Goal: Task Accomplishment & Management: Manage account settings

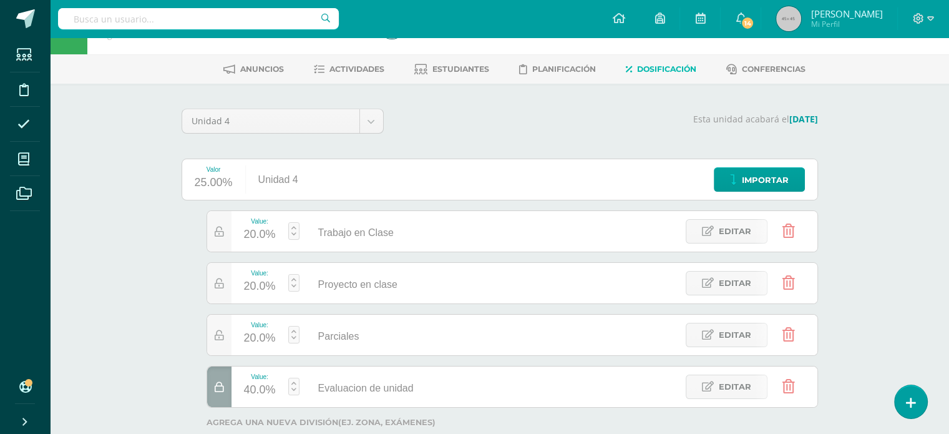
scroll to position [40, 0]
click at [361, 62] on link "Actividades" at bounding box center [349, 69] width 71 height 20
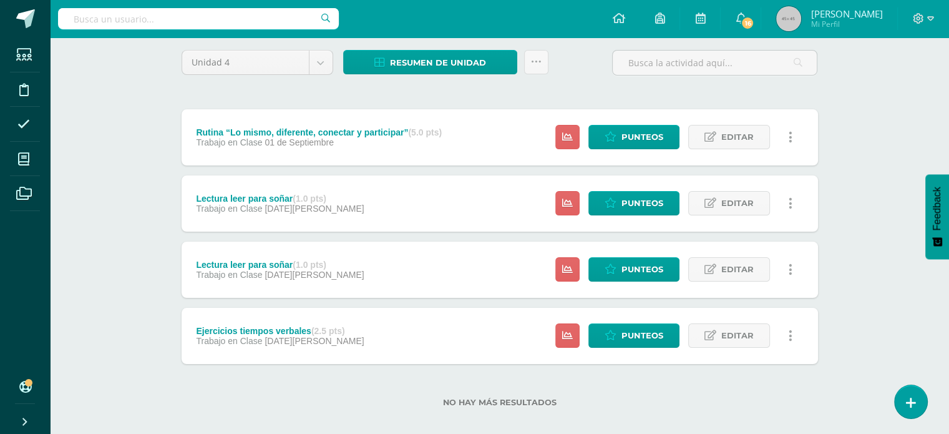
scroll to position [112, 0]
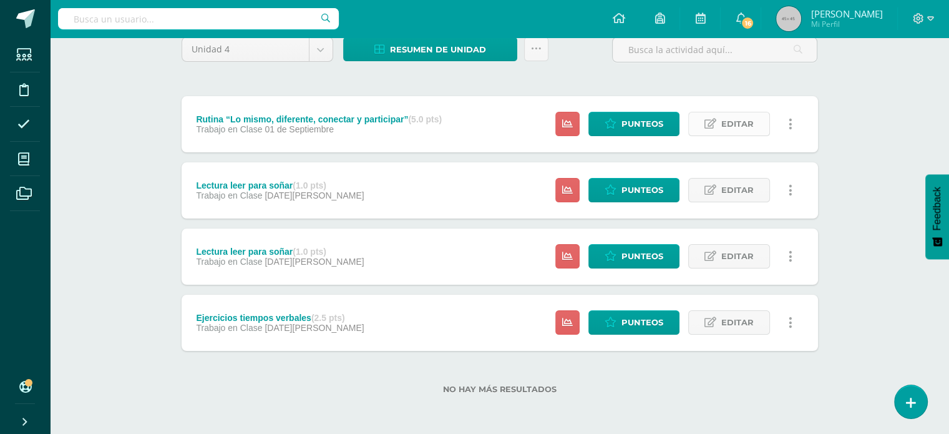
click at [711, 129] on link "Editar" at bounding box center [730, 124] width 82 height 24
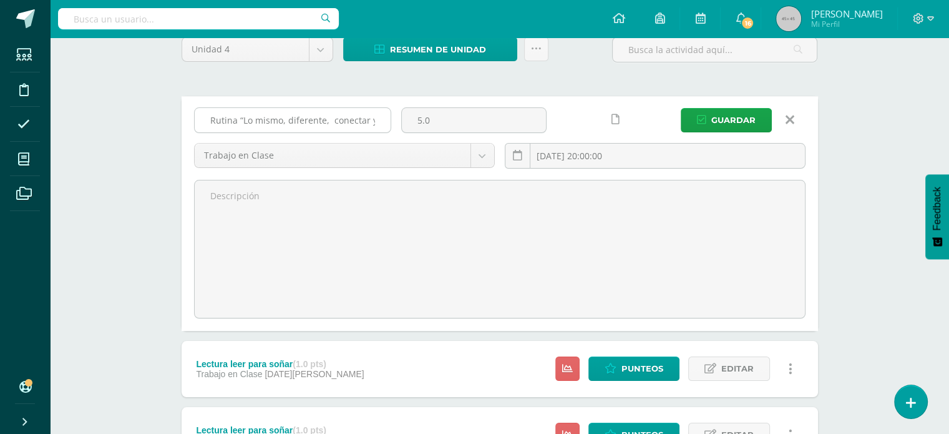
click at [380, 119] on input "Rutina “Lo mismo, diferente, conectar y participar”" at bounding box center [293, 120] width 196 height 24
click at [378, 116] on input "Rutina “Lo mismo, diferente, conectar y participar”" at bounding box center [293, 120] width 196 height 24
drag, startPoint x: 383, startPoint y: 117, endPoint x: 39, endPoint y: 160, distance: 346.0
click at [39, 160] on body "Estudiantes Disciplina Asistencia Mis cursos Archivos Soporte Ayuda Reportar un…" at bounding box center [474, 250] width 949 height 724
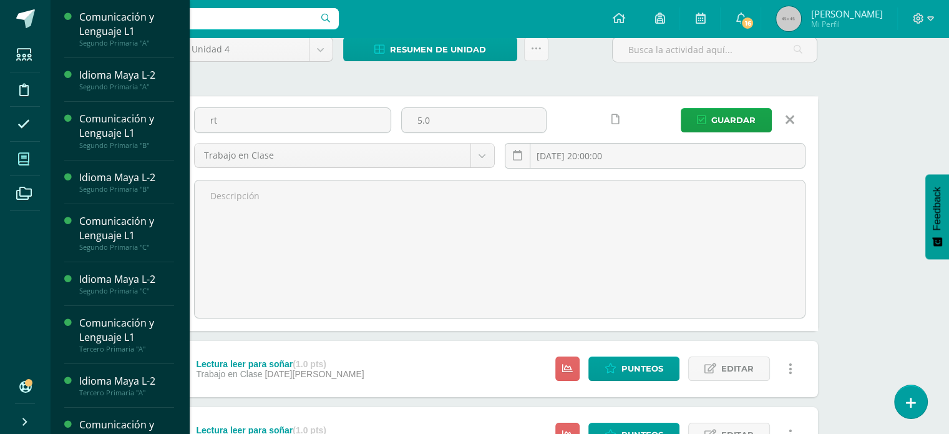
type input "r"
paste input "Ejercicio en el cuaderno"
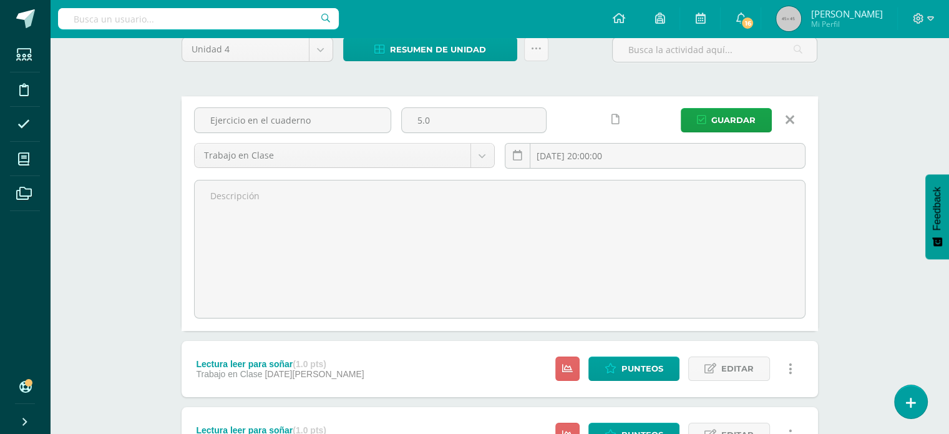
type input "Ejercicio en el cuaderno"
click at [453, 115] on input "5.0" at bounding box center [474, 120] width 144 height 24
type input "5"
type input "2.5"
click at [615, 157] on input "2025-09-01 20:00:00" at bounding box center [656, 156] width 300 height 24
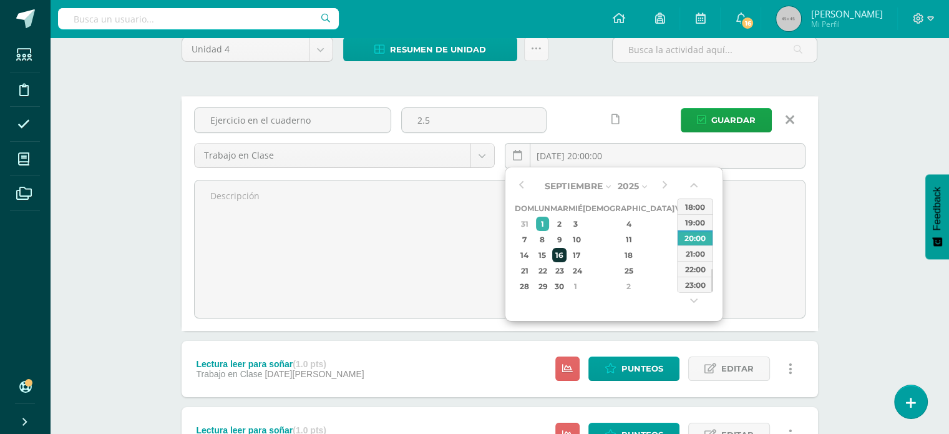
click at [566, 254] on div "16" at bounding box center [559, 255] width 14 height 14
type input "2025-09-16 20:00"
click at [700, 237] on div "20:00" at bounding box center [695, 238] width 35 height 16
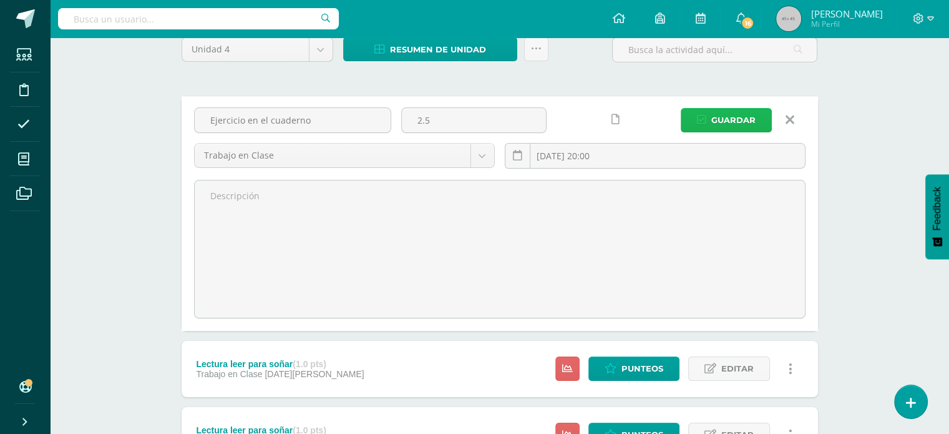
click at [717, 122] on span "Guardar" at bounding box center [734, 120] width 44 height 23
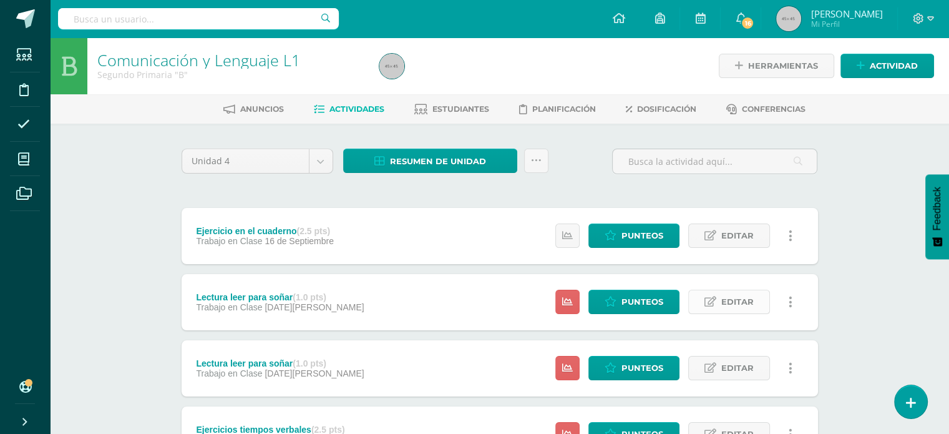
click at [727, 301] on span "Editar" at bounding box center [738, 301] width 32 height 23
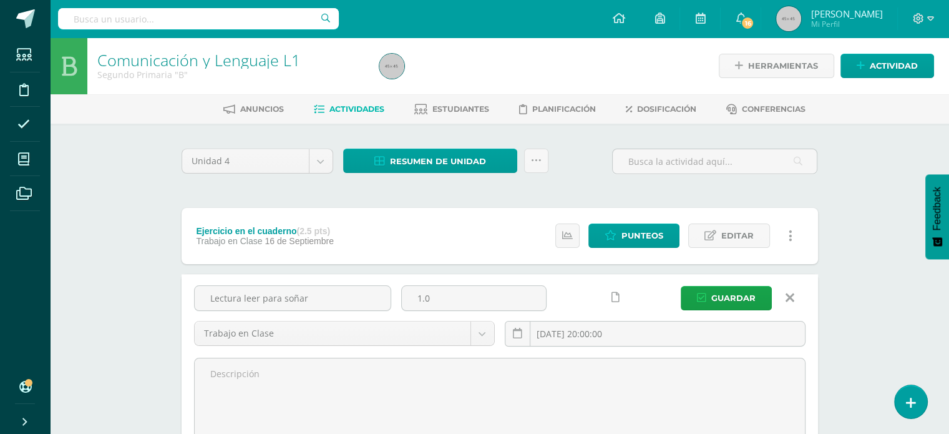
drag, startPoint x: 338, startPoint y: 287, endPoint x: 127, endPoint y: 292, distance: 210.4
click at [130, 299] on div "Comunicación y Lenguaje L1 Segundo Primaria "B" Herramientas Detalle de asisten…" at bounding box center [499, 380] width 899 height 687
paste input "Rutina “Lo mismo, diferente, conectar y participar”"
type input "Rutina “Lo mismo, diferente, conectar y participar”"
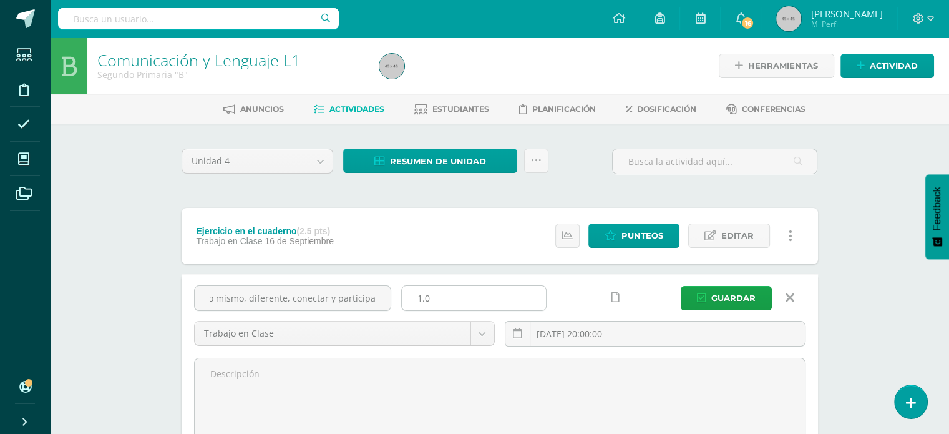
scroll to position [0, 0]
click at [460, 292] on input "1.0" at bounding box center [474, 298] width 144 height 24
type input "1"
type input "5"
click at [621, 337] on input "2025-08-28 20:00:00" at bounding box center [656, 333] width 300 height 24
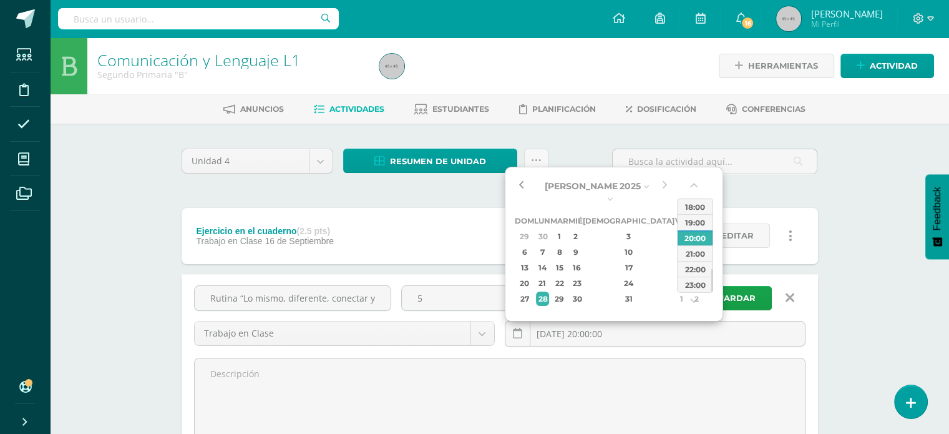
click at [520, 180] on button "button" at bounding box center [521, 186] width 12 height 19
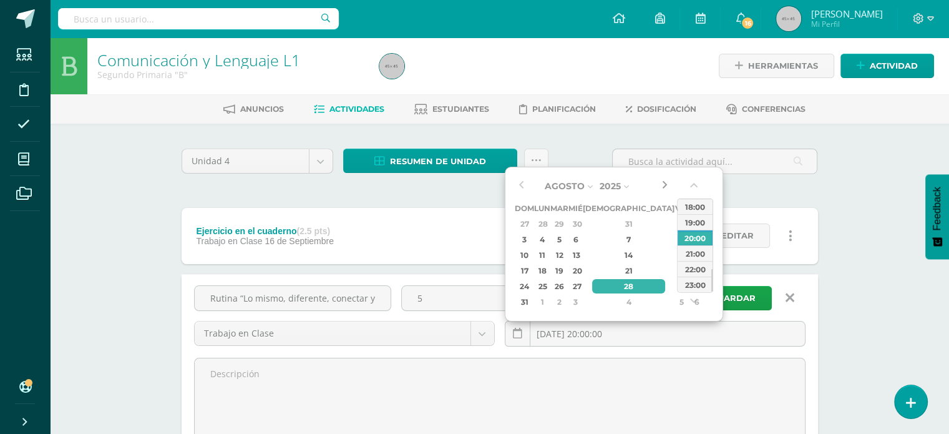
click at [664, 189] on button "button" at bounding box center [665, 186] width 12 height 19
click at [581, 252] on div "13" at bounding box center [575, 255] width 11 height 14
type input "2025-08-13 20:00"
click at [689, 235] on div "20:00" at bounding box center [695, 238] width 35 height 16
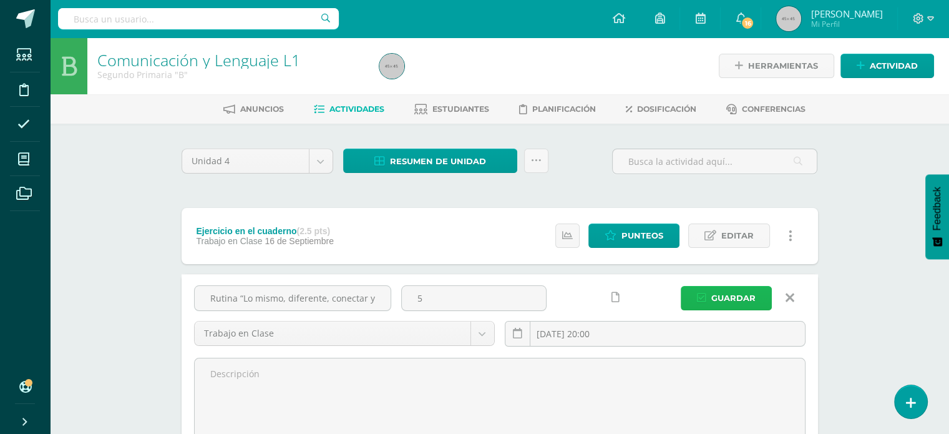
click at [718, 295] on span "Guardar" at bounding box center [734, 298] width 44 height 23
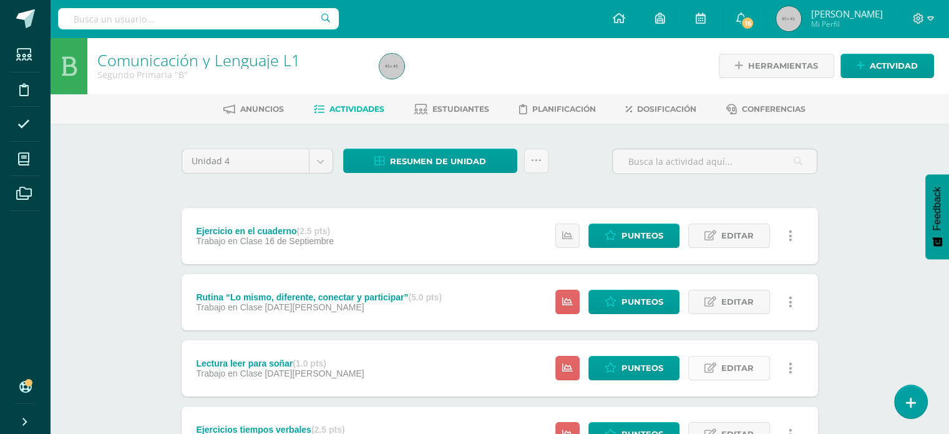
click at [714, 373] on link "Editar" at bounding box center [730, 368] width 82 height 24
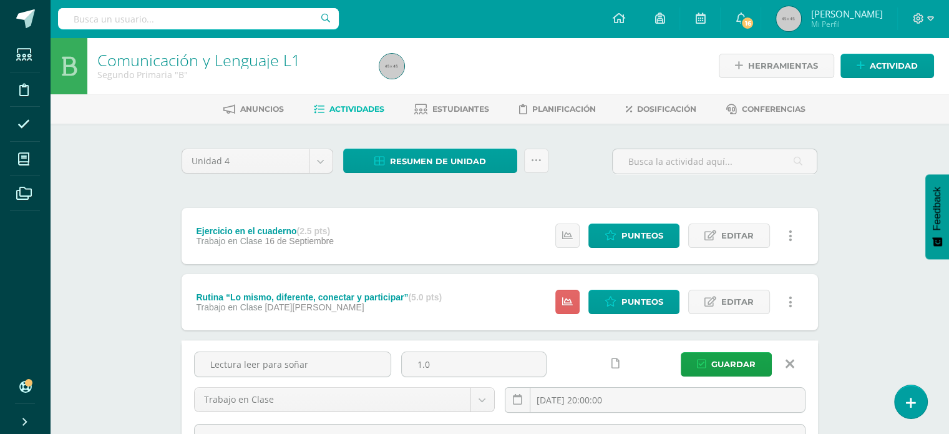
drag, startPoint x: 321, startPoint y: 358, endPoint x: 84, endPoint y: 379, distance: 238.8
click at [84, 379] on div "Comunicación y Lenguaje L1 Segundo Primaria "B" Herramientas Detalle de asisten…" at bounding box center [499, 380] width 899 height 687
paste input "Rutina “Lo mismo, diferente, conectar y participar”"
drag, startPoint x: 380, startPoint y: 366, endPoint x: 175, endPoint y: 383, distance: 205.4
click at [175, 383] on div "Unidad 4 Unidad 1 Unidad 2 Unidad 3 Unidad 4 Resumen de unidad Descargar como H…" at bounding box center [500, 424] width 687 height 600
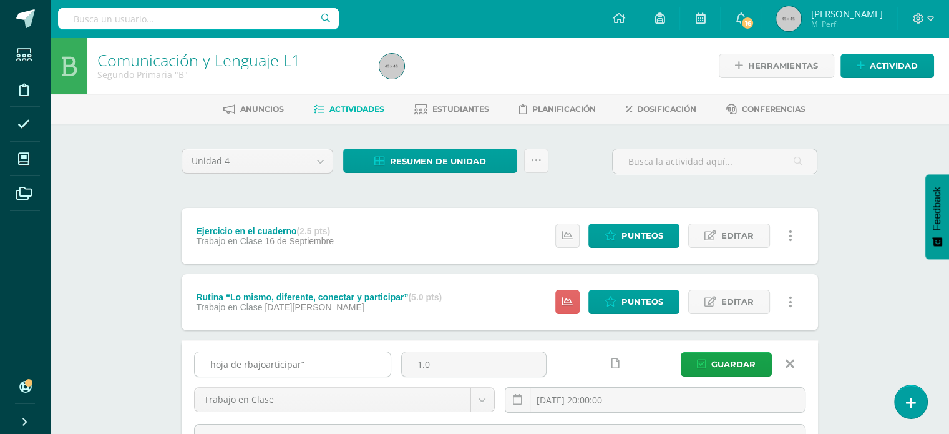
drag, startPoint x: 306, startPoint y: 365, endPoint x: 238, endPoint y: 369, distance: 68.8
click at [238, 369] on input "hoja de rbajoarticipar”" at bounding box center [293, 364] width 196 height 24
paste input "Organizador gráfico"
drag, startPoint x: 367, startPoint y: 367, endPoint x: 277, endPoint y: 380, distance: 90.8
click at [277, 380] on div "hoja de trabajo Organizador gráfico" at bounding box center [292, 369] width 207 height 36
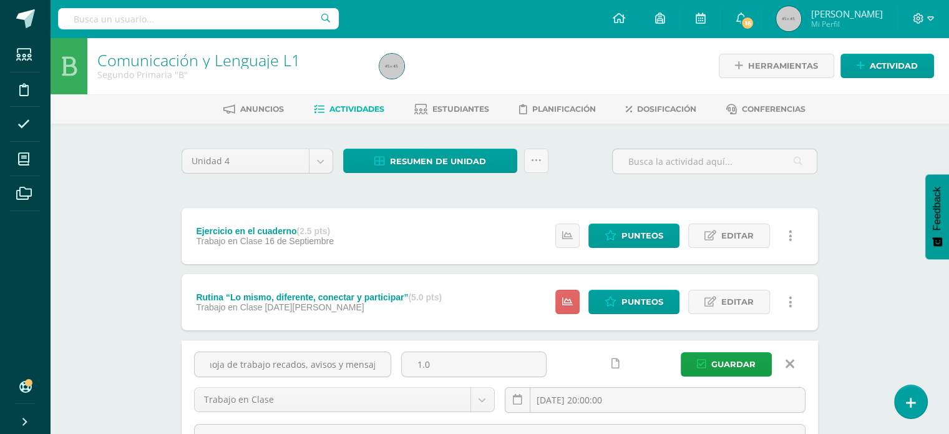
scroll to position [0, 7]
type input "hoja de trabajo recados, avisos y mensajes"
click at [486, 364] on input "1.0" at bounding box center [474, 364] width 144 height 24
type input "1"
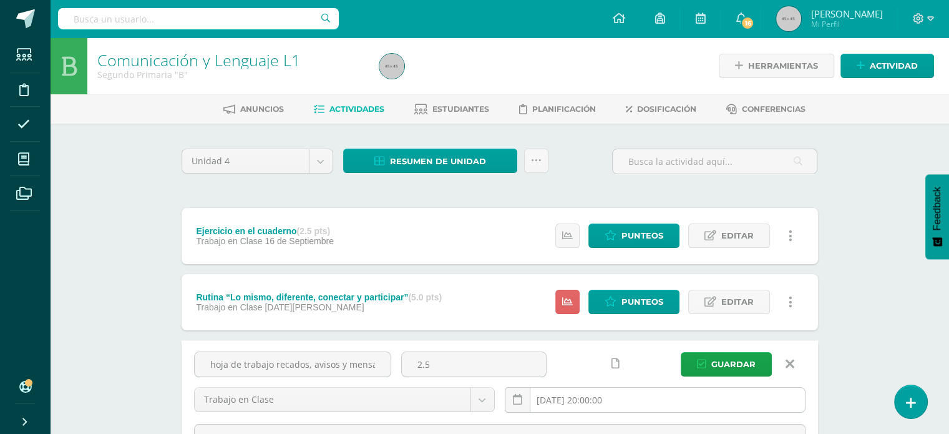
type input "2.5"
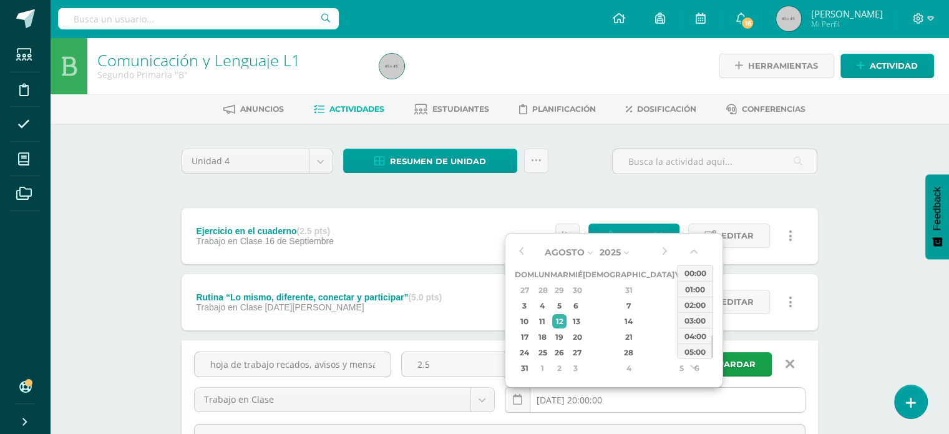
click at [557, 393] on input "2025-08-12 20:00:00" at bounding box center [656, 400] width 300 height 24
click at [549, 331] on div "18" at bounding box center [542, 337] width 13 height 14
type input "2025-08-18 20:00"
click at [689, 304] on div "20:00" at bounding box center [695, 304] width 35 height 16
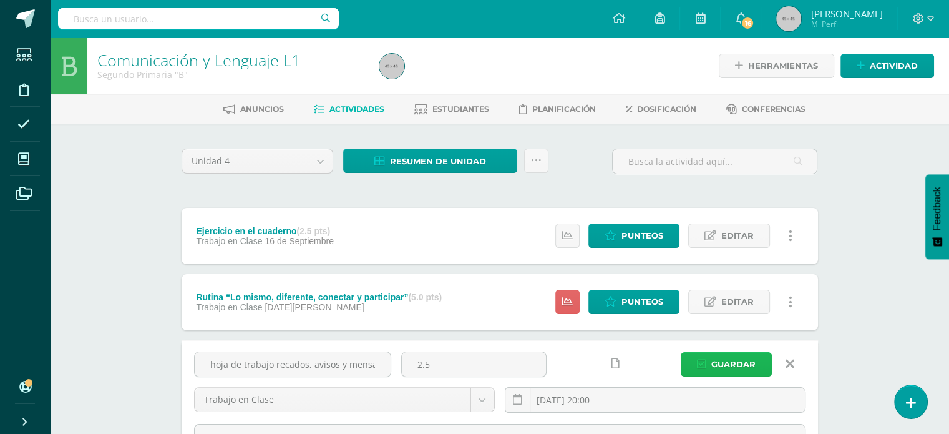
click at [719, 361] on span "Guardar" at bounding box center [734, 364] width 44 height 23
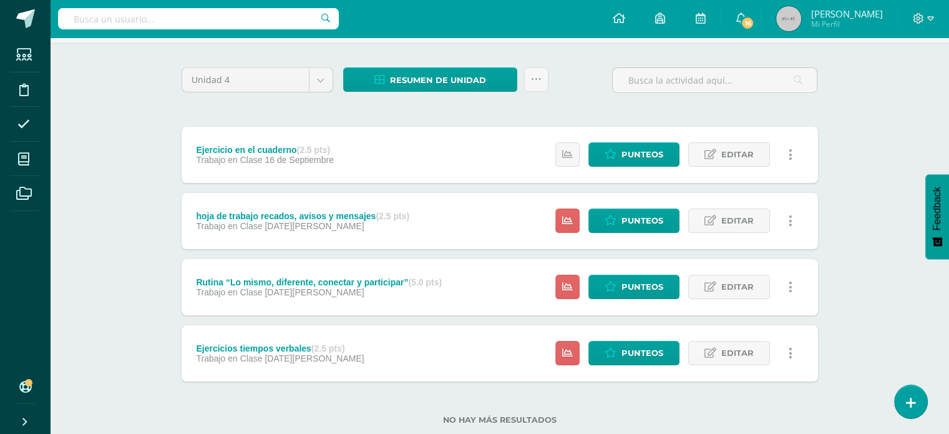
scroll to position [112, 0]
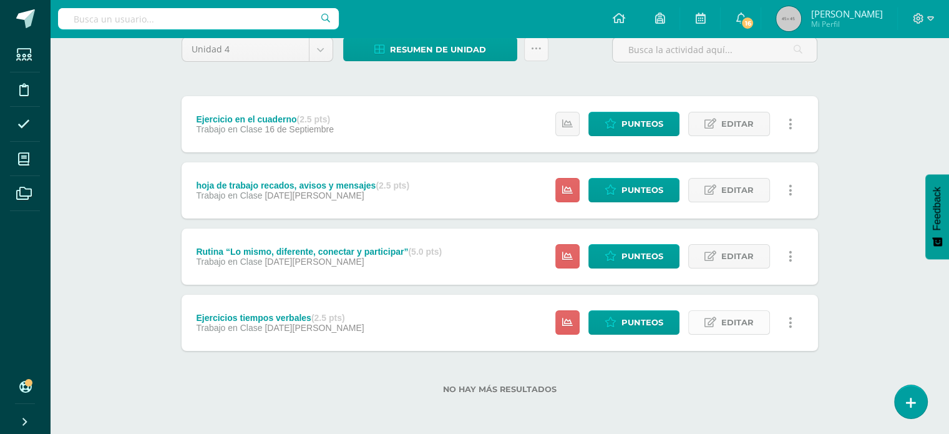
click at [723, 321] on span "Editar" at bounding box center [738, 322] width 32 height 23
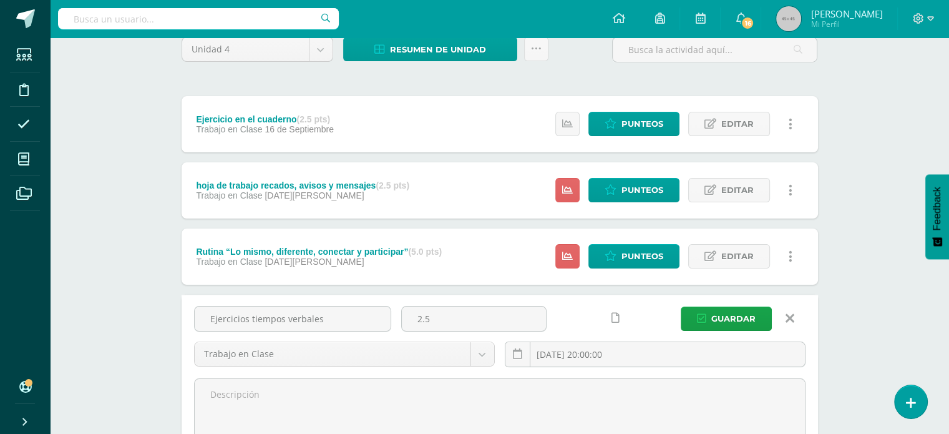
drag, startPoint x: 322, startPoint y: 319, endPoint x: 162, endPoint y: 349, distance: 162.6
click at [162, 349] on div "Unidad 4 Unidad 1 Unidad 2 Unidad 3 Unidad 4 Resumen de unidad Descargar como H…" at bounding box center [500, 312] width 687 height 600
paste input "Rutina “ generar, ordenar, conectar, elaborar”"
type input "Rutina “ generar, ordenar, conectar, elaborar”"
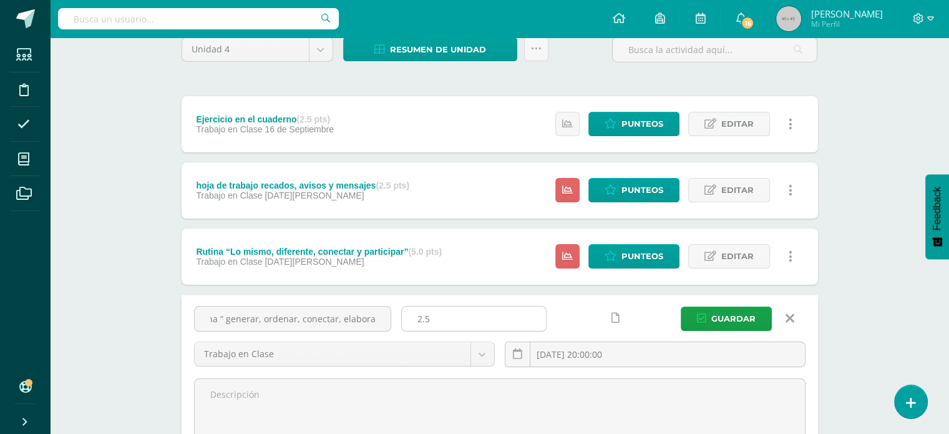
scroll to position [0, 0]
drag, startPoint x: 441, startPoint y: 323, endPoint x: 404, endPoint y: 326, distance: 37.0
click at [404, 326] on input "2.5" at bounding box center [474, 318] width 144 height 24
type input "5"
click at [617, 356] on input "2025-08-10 20:00:00" at bounding box center [656, 354] width 300 height 24
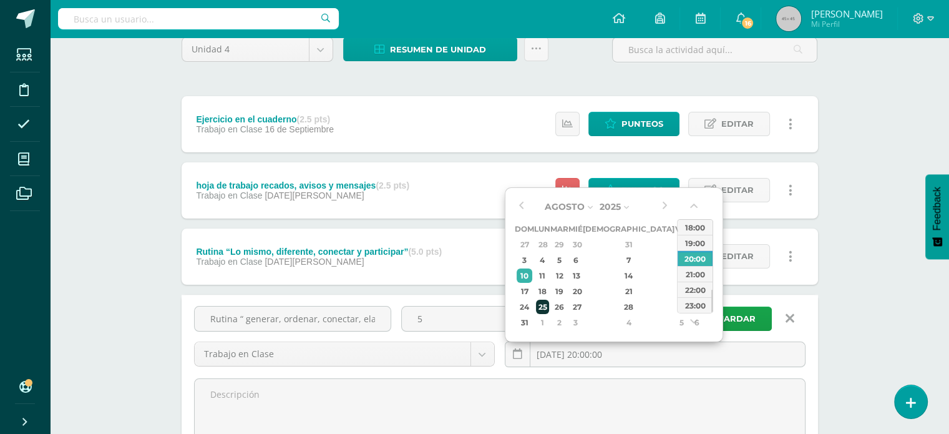
click at [549, 306] on div "25" at bounding box center [542, 307] width 13 height 14
type input "2025-08-25 20:00"
click at [697, 257] on div "20:00" at bounding box center [695, 258] width 35 height 16
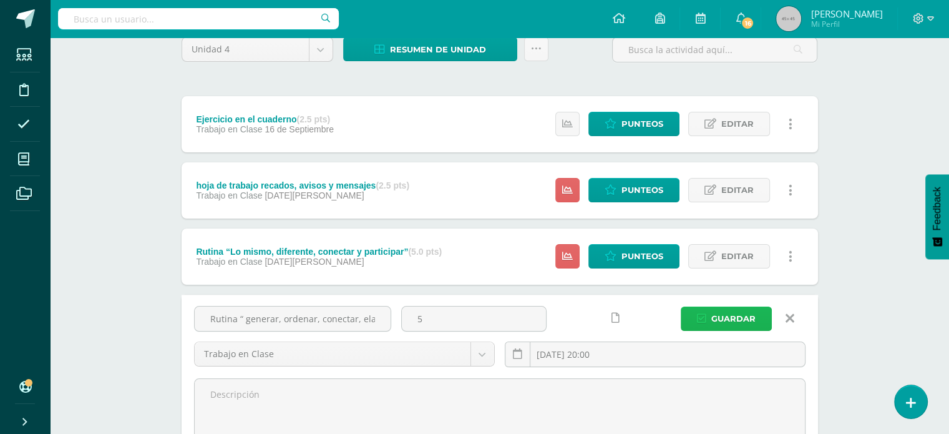
click at [705, 320] on icon "submit" at bounding box center [701, 318] width 9 height 11
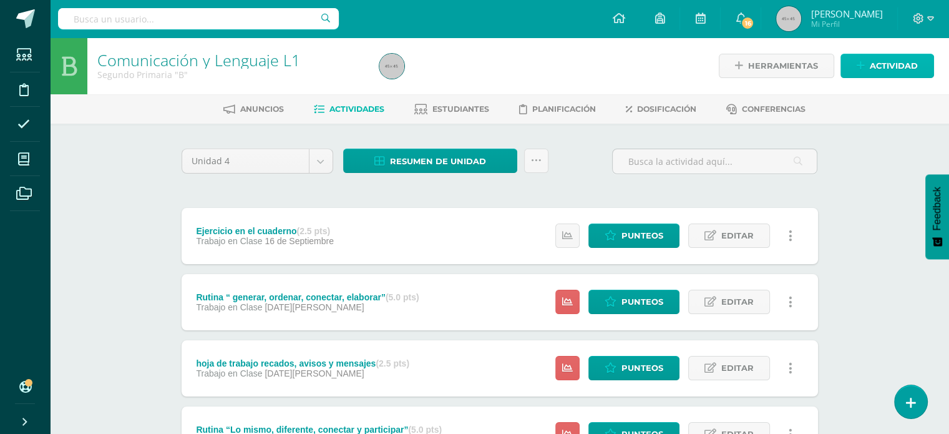
click at [914, 62] on span "Actividad" at bounding box center [894, 65] width 48 height 23
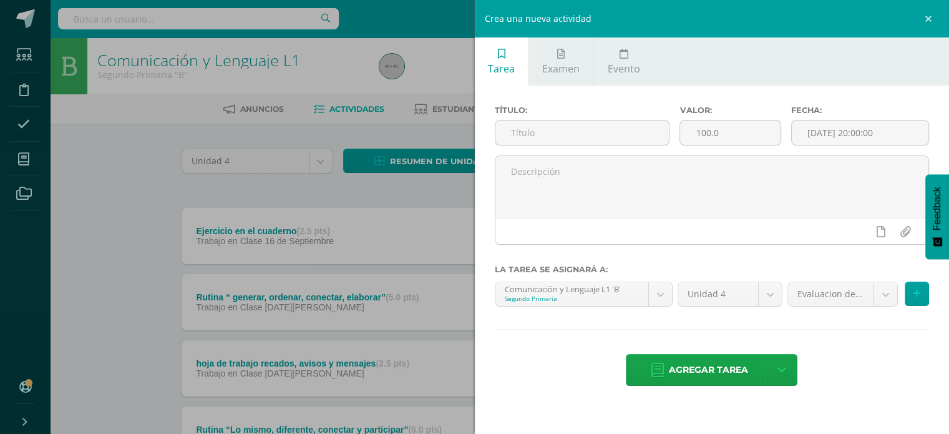
click at [524, 149] on div "Título:" at bounding box center [582, 130] width 185 height 50
click at [522, 132] on input "text" at bounding box center [583, 132] width 174 height 24
paste input "Elaboración de una carta"
type input "Elaboración de una carta"
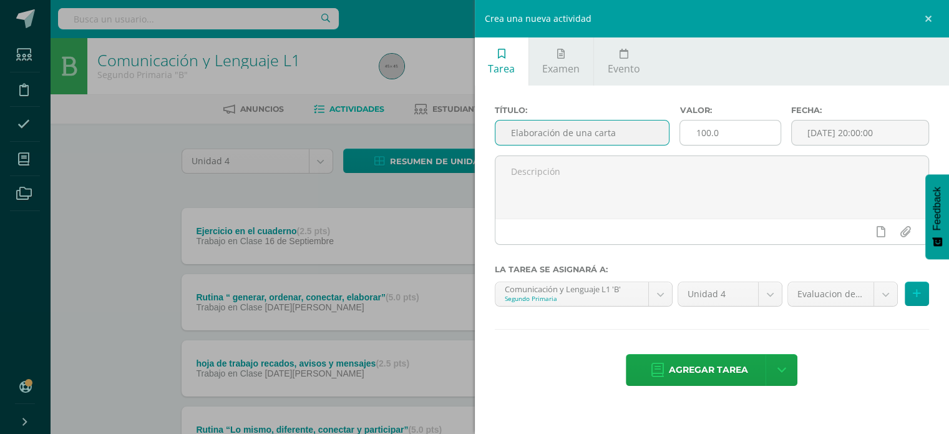
click at [723, 130] on input "100.0" at bounding box center [730, 132] width 100 height 24
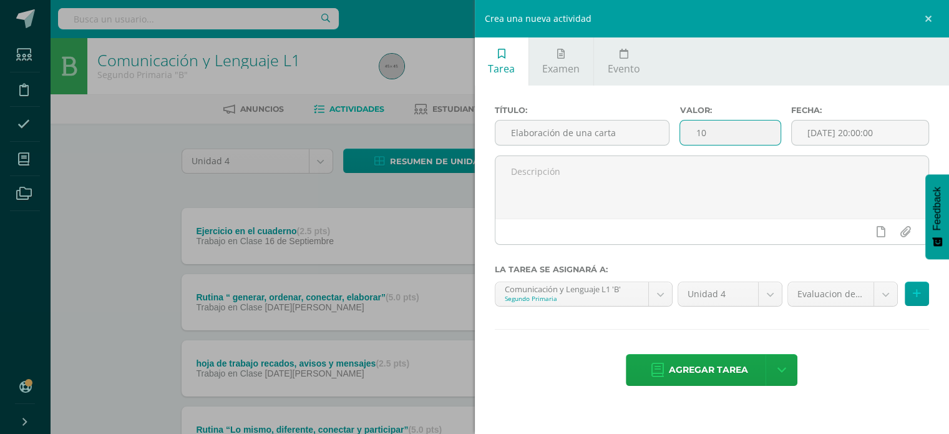
type input "1"
type input "5"
click at [821, 127] on input "[DATE] 20:00:00" at bounding box center [860, 132] width 137 height 24
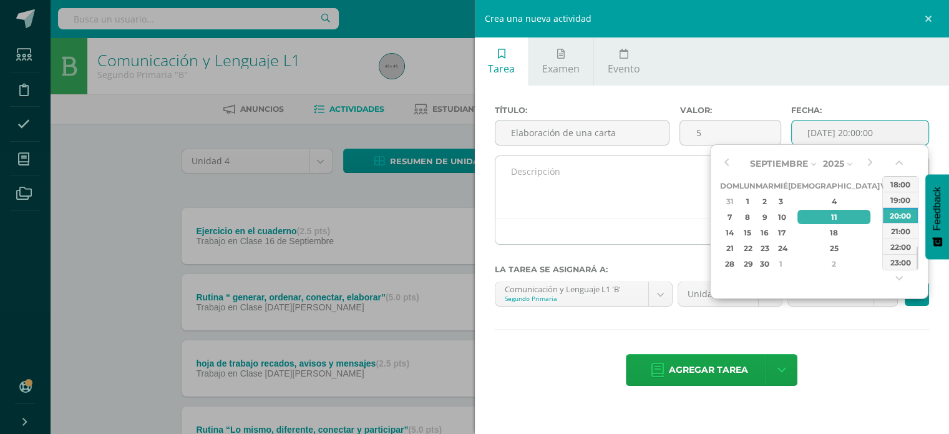
drag, startPoint x: 785, startPoint y: 221, endPoint x: 700, endPoint y: 160, distance: 104.3
click at [700, 160] on body "La tarea Rutina “ generar, ordenar, conectar, elaborar” fue editada exitosament…" at bounding box center [474, 273] width 949 height 546
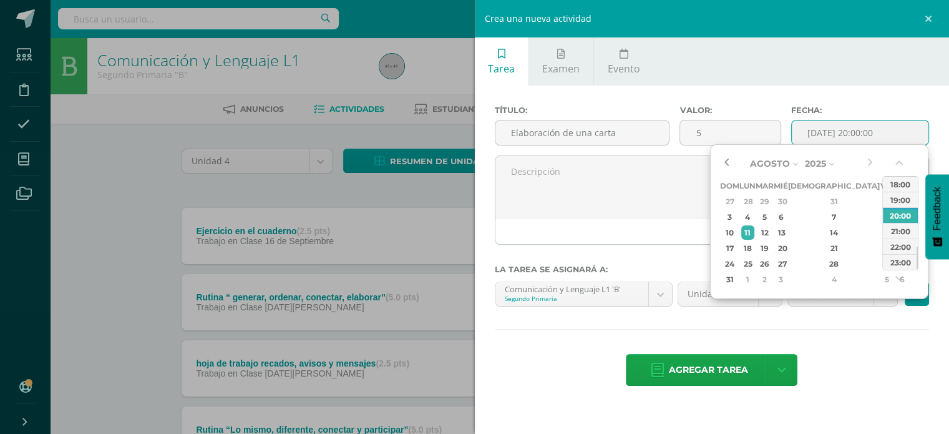
click at [722, 166] on button "button" at bounding box center [726, 163] width 12 height 19
click at [881, 248] on div "22" at bounding box center [886, 248] width 11 height 14
type input "[DATE] 20:00"
click at [895, 217] on div "20:00" at bounding box center [900, 215] width 35 height 16
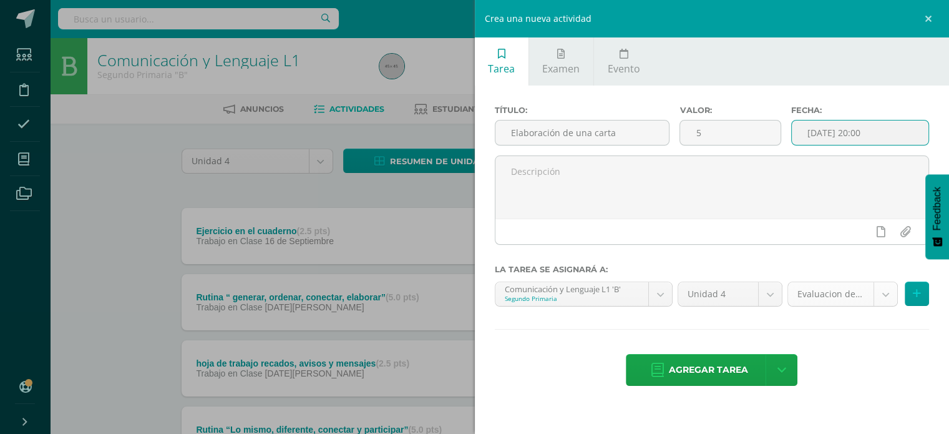
click at [881, 284] on body "La tarea Rutina “ generar, ordenar, conectar, elaborar” fue editada exitosament…" at bounding box center [474, 273] width 949 height 546
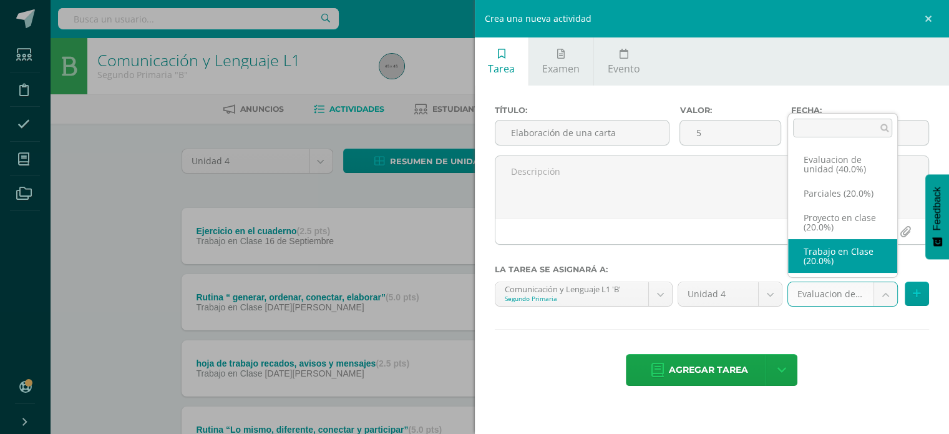
select select "209597"
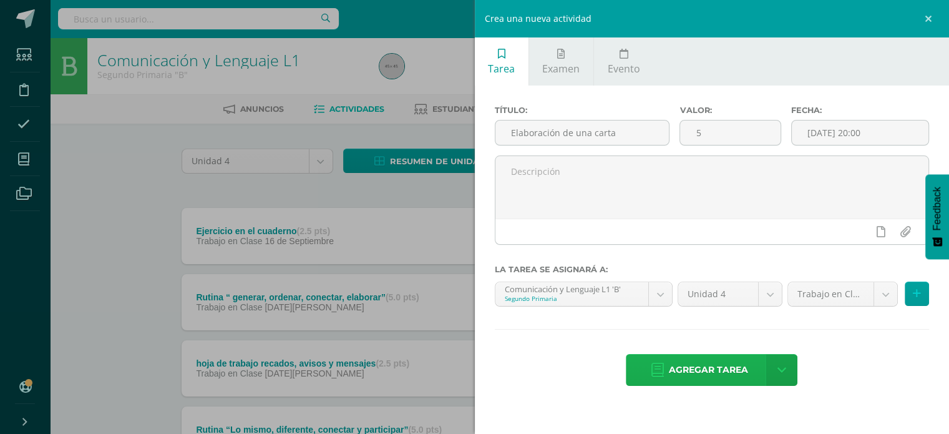
click at [694, 359] on span "Agregar tarea" at bounding box center [708, 370] width 79 height 31
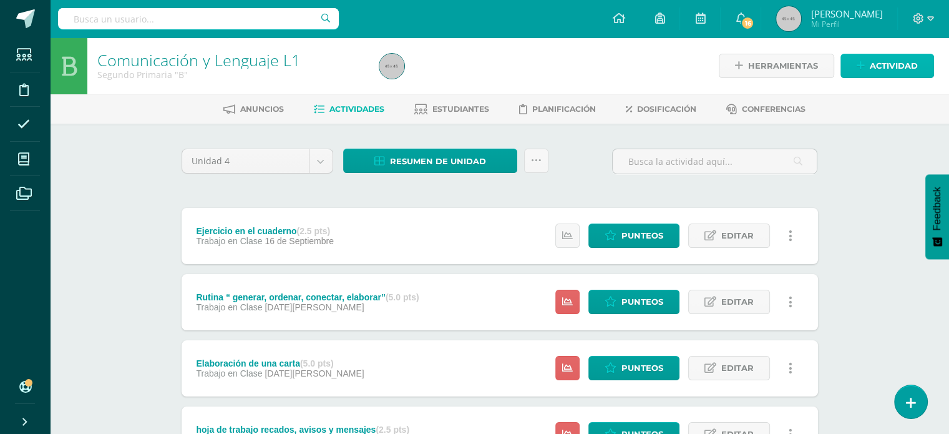
click at [911, 67] on span "Actividad" at bounding box center [894, 65] width 48 height 23
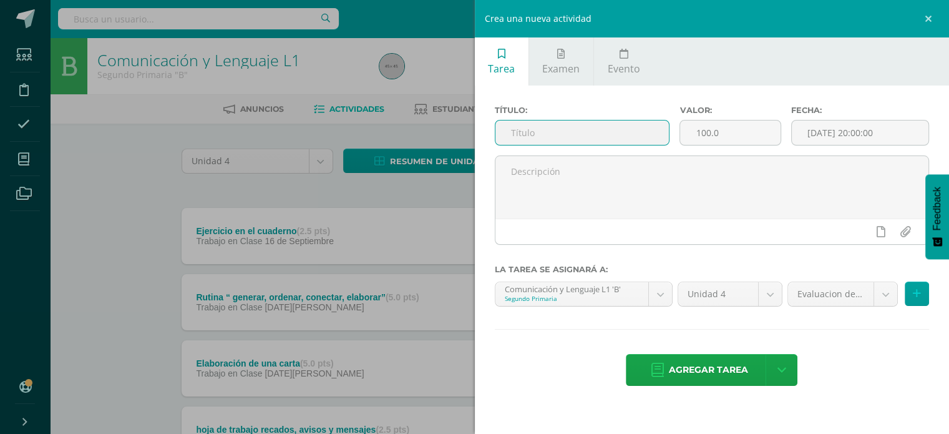
click at [625, 124] on input "text" at bounding box center [583, 132] width 174 height 24
paste input "Invasión ortográfica"
type input "Invasión ortográfica"
click at [758, 130] on input "100.0" at bounding box center [730, 132] width 100 height 24
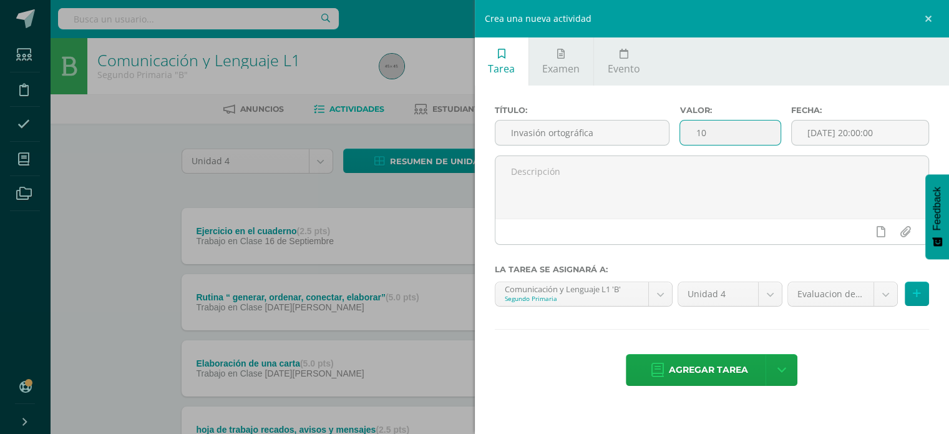
type input "1"
type input "5"
click at [873, 125] on input "[DATE] 20:00:00" at bounding box center [860, 132] width 137 height 24
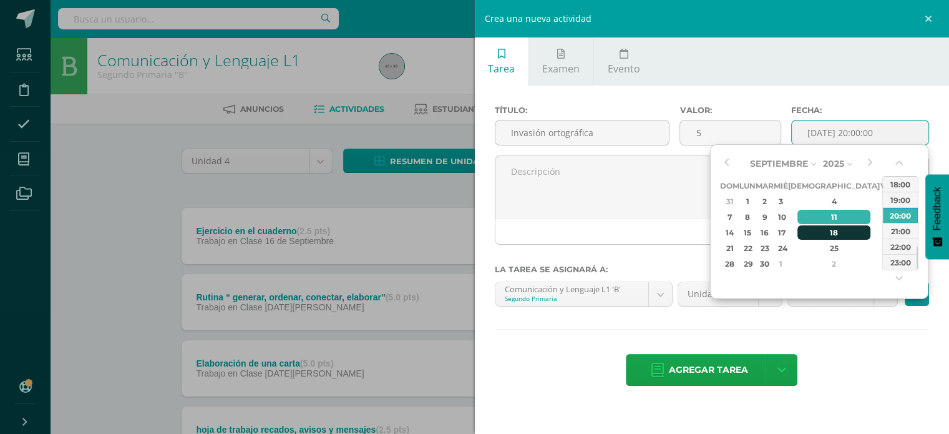
click at [810, 232] on td "18" at bounding box center [834, 233] width 92 height 16
type input "2025-09-18 20:00"
click at [911, 215] on div "20:00" at bounding box center [900, 215] width 35 height 16
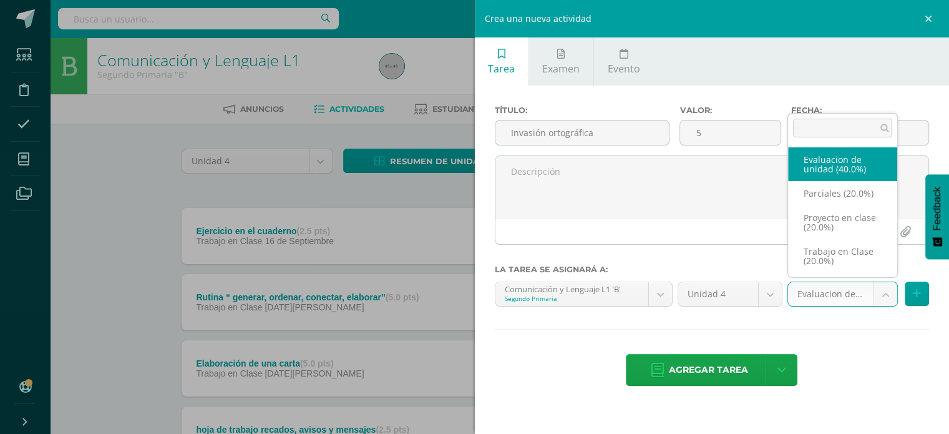
click at [881, 293] on body "Tarea asignada exitosamente Estudiantes Disciplina Asistencia Mis cursos Archiv…" at bounding box center [474, 306] width 949 height 612
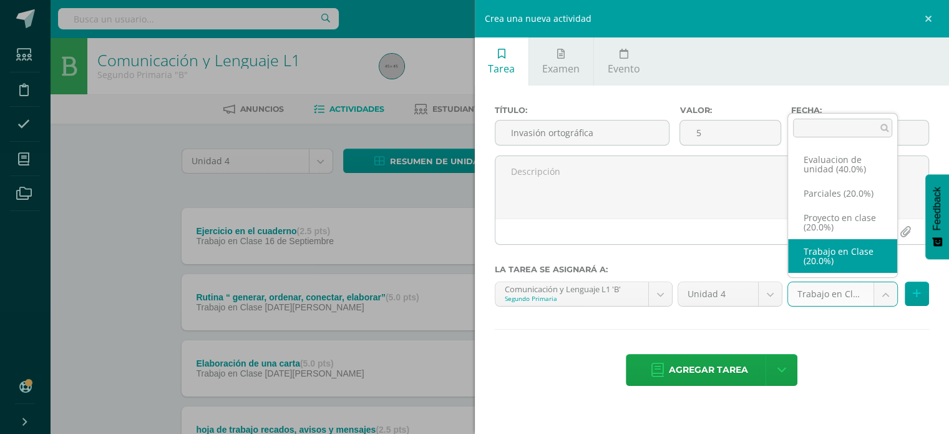
click at [885, 290] on body "Tarea asignada exitosamente Estudiantes Disciplina Asistencia Mis cursos Archiv…" at bounding box center [474, 306] width 949 height 612
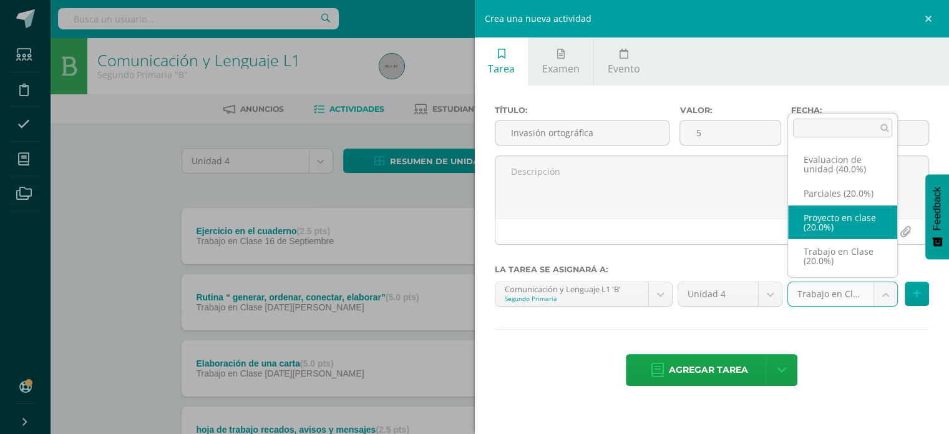
select select "209598"
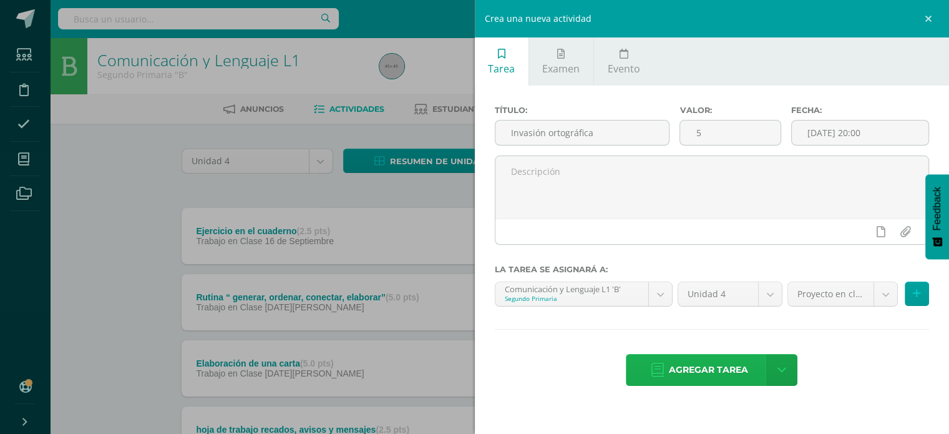
click at [672, 368] on span "Agregar tarea" at bounding box center [708, 370] width 79 height 31
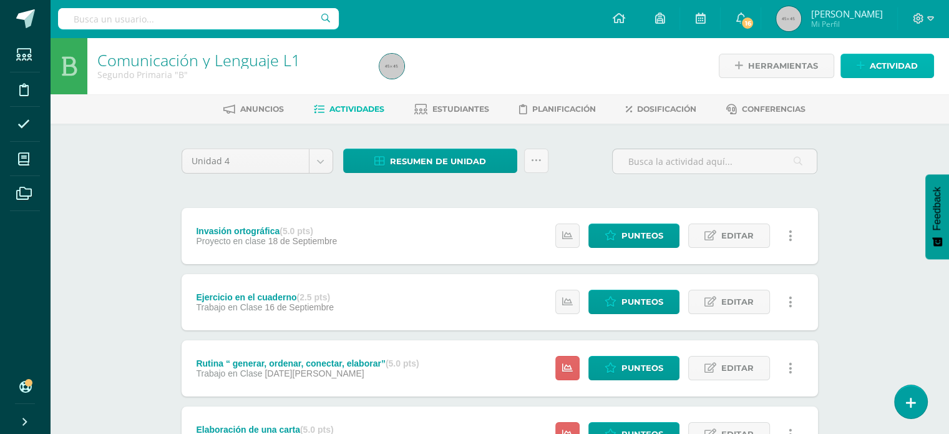
click at [861, 72] on link "Actividad" at bounding box center [888, 66] width 94 height 24
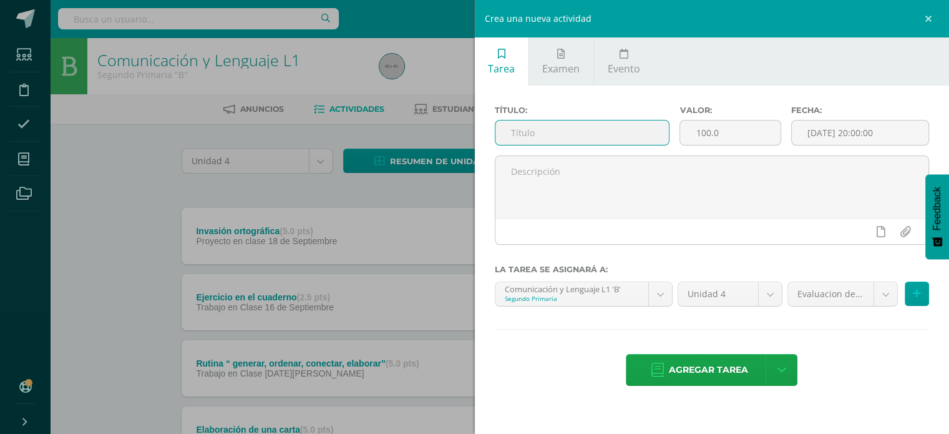
click at [657, 133] on input "text" at bounding box center [583, 132] width 174 height 24
paste input "Proyecto final libro de lectura"
type input "Proyecto final libro de lectura"
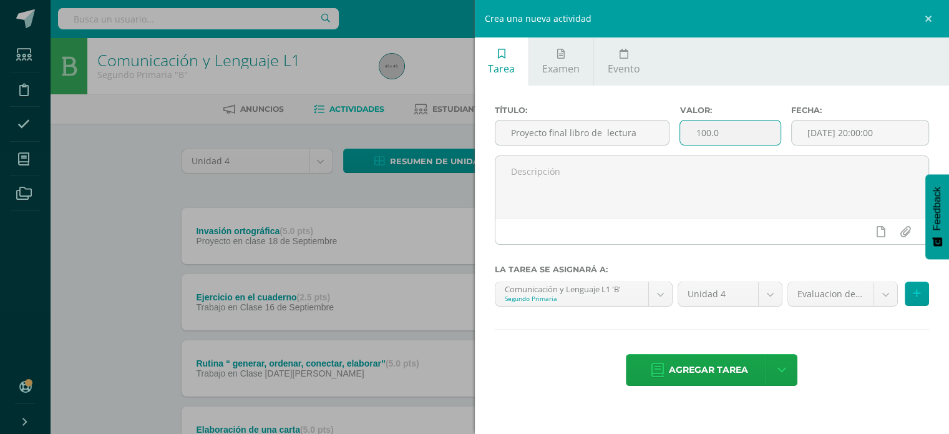
click at [728, 134] on input "100.0" at bounding box center [730, 132] width 100 height 24
type input "10"
click at [875, 129] on input "[DATE] 20:00:00" at bounding box center [860, 132] width 137 height 24
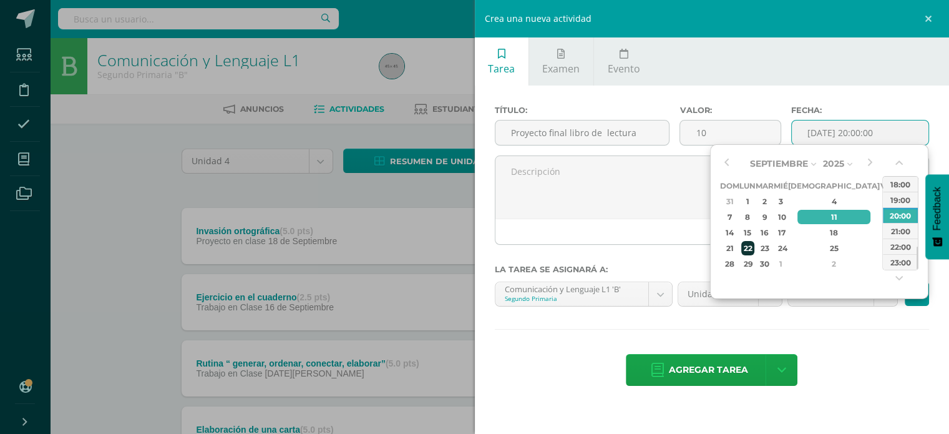
click at [755, 248] on div "22" at bounding box center [748, 248] width 13 height 14
type input "[DATE] 20:00"
click at [896, 218] on div "20:00" at bounding box center [900, 215] width 35 height 16
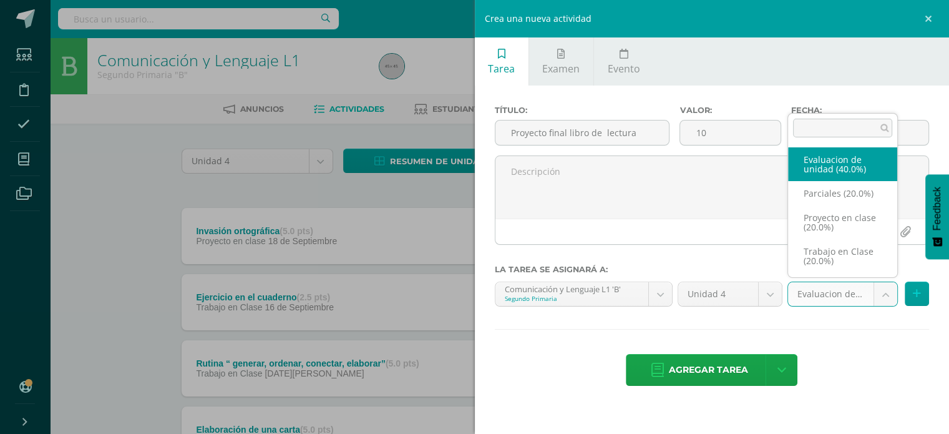
click at [881, 299] on body "Tarea asignada exitosamente Estudiantes Disciplina Asistencia Mis cursos Archiv…" at bounding box center [474, 339] width 949 height 678
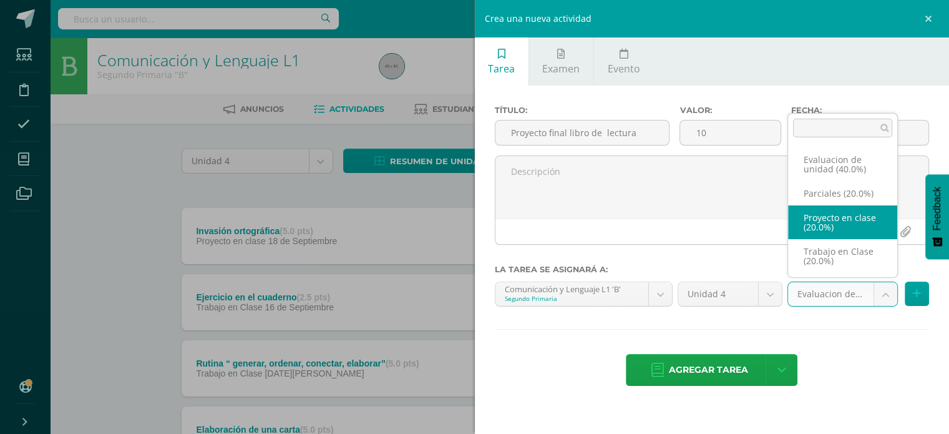
select select "209598"
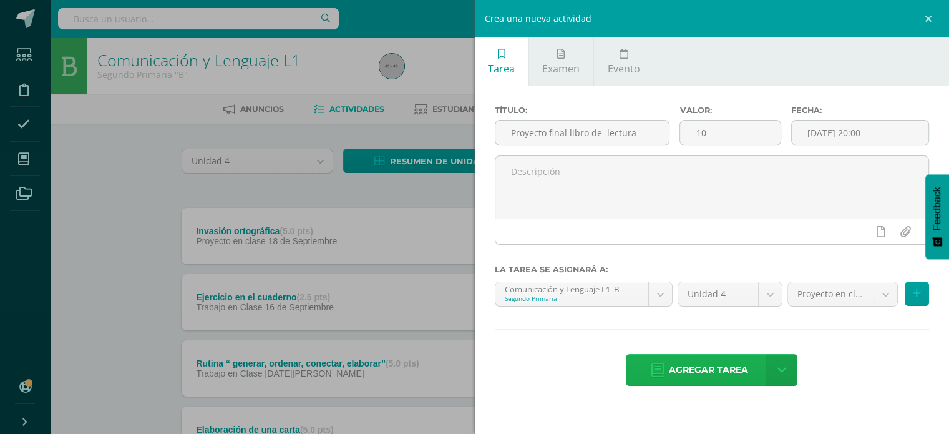
click at [705, 374] on span "Agregar tarea" at bounding box center [708, 370] width 79 height 31
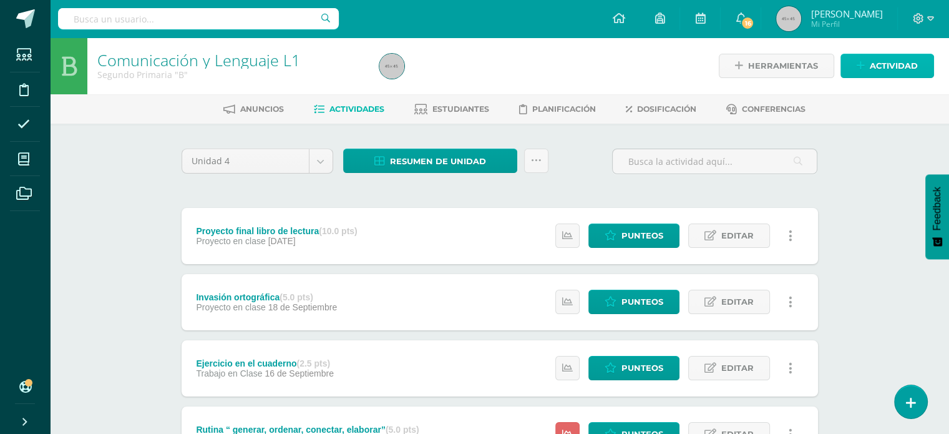
click at [901, 57] on span "Actividad" at bounding box center [894, 65] width 48 height 23
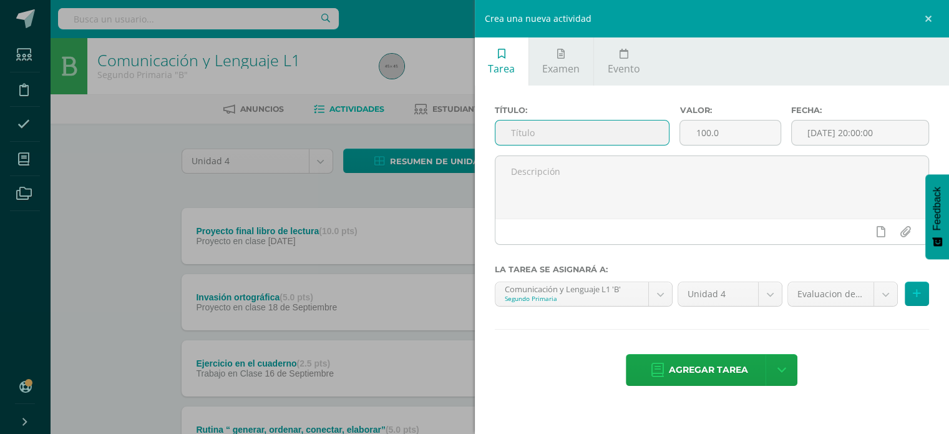
click at [559, 132] on input "text" at bounding box center [583, 132] width 174 height 24
paste input "Caligrafía “Huellas caligráficas” hasta la página 100"
type input "Caligrafía “Huellas caligráficas” hasta la página 100"
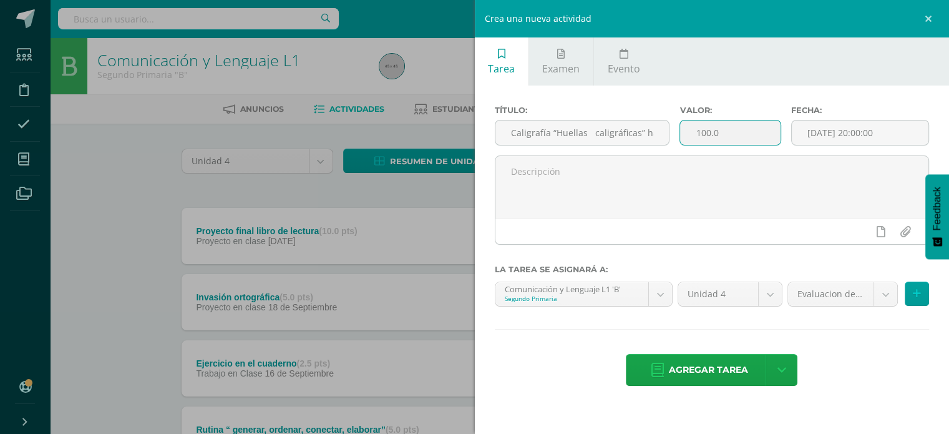
click at [739, 129] on input "100.0" at bounding box center [730, 132] width 100 height 24
type input "1"
type input "5"
click at [865, 134] on input "[DATE] 20:00:00" at bounding box center [860, 132] width 137 height 24
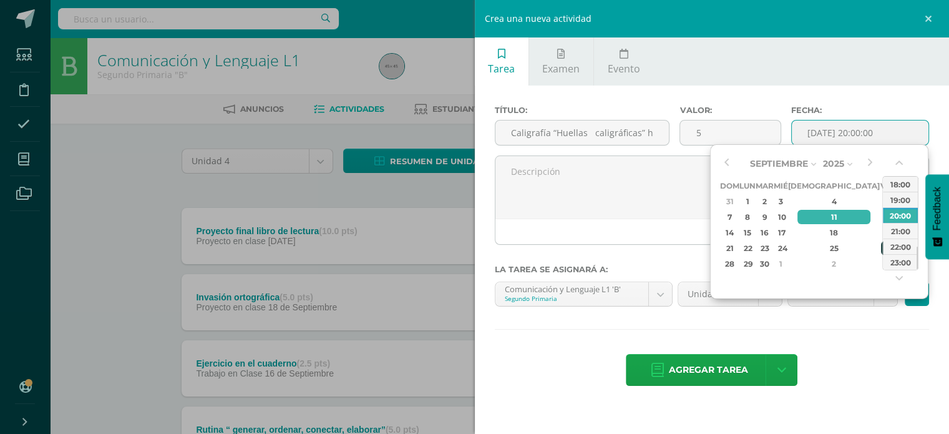
click at [881, 249] on div "26" at bounding box center [886, 248] width 11 height 14
type input "2025-09-26 20:00"
click at [899, 213] on div "20:00" at bounding box center [900, 215] width 35 height 16
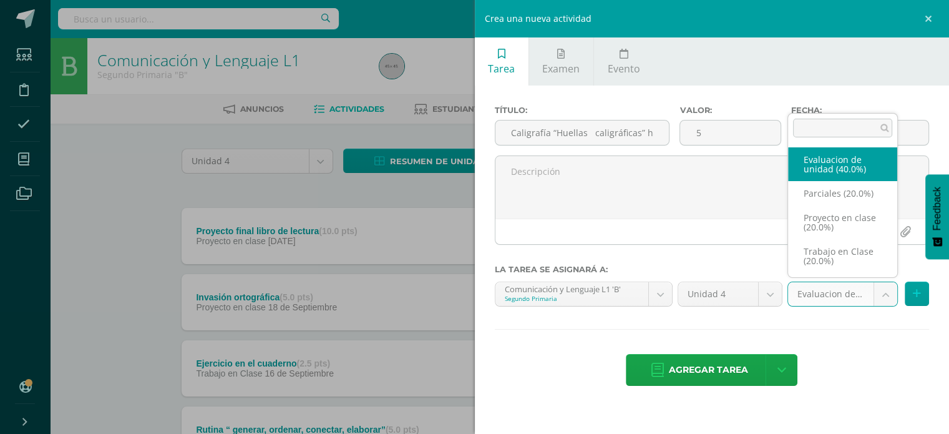
click at [886, 290] on body "Tarea asignada exitosamente Estudiantes Disciplina Asistencia Mis cursos Archiv…" at bounding box center [474, 372] width 949 height 744
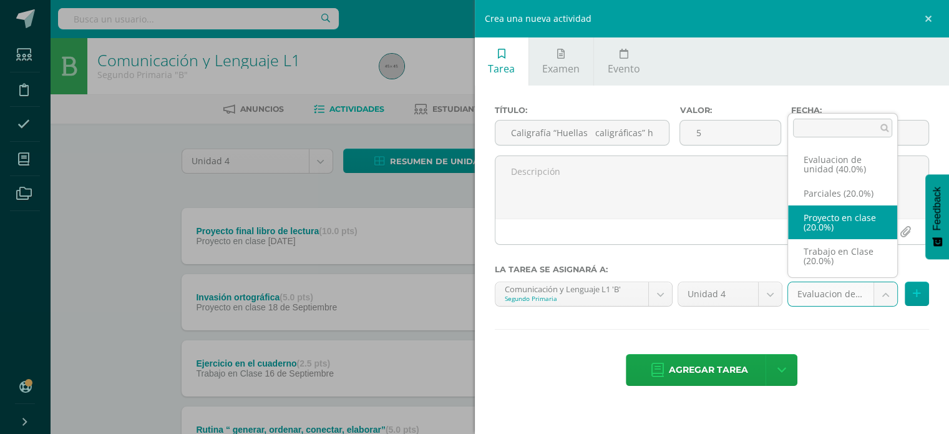
select select "209598"
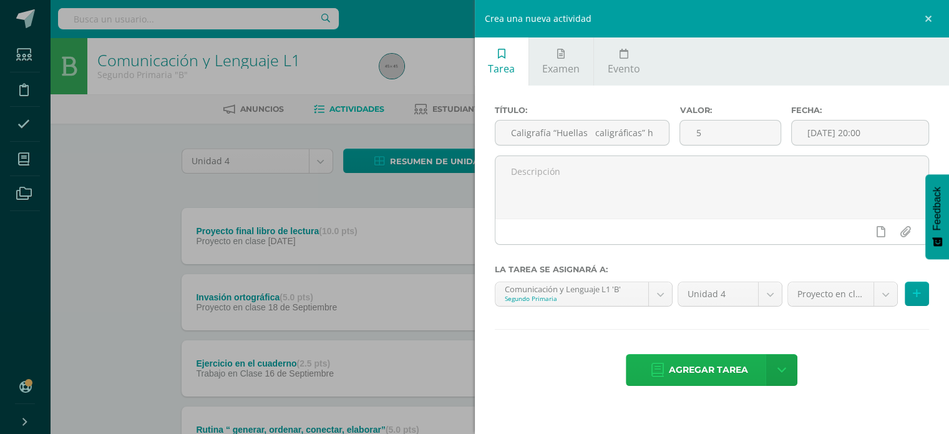
click at [705, 368] on span "Agregar tarea" at bounding box center [708, 370] width 79 height 31
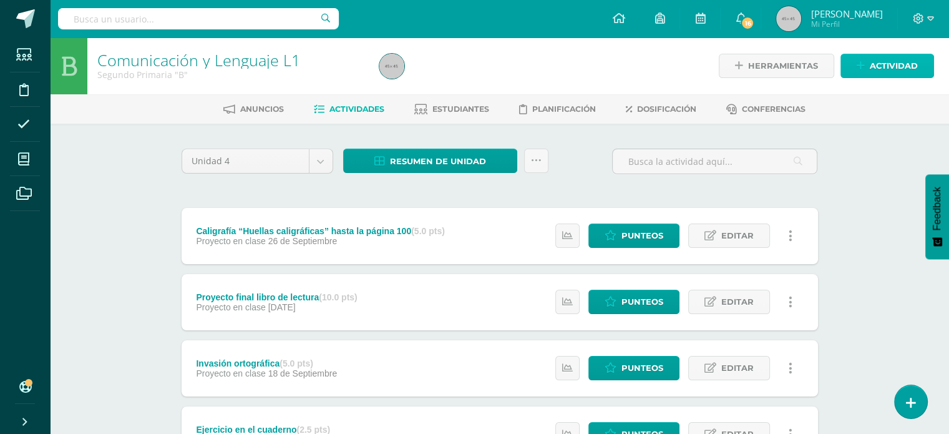
click at [885, 69] on span "Actividad" at bounding box center [894, 65] width 48 height 23
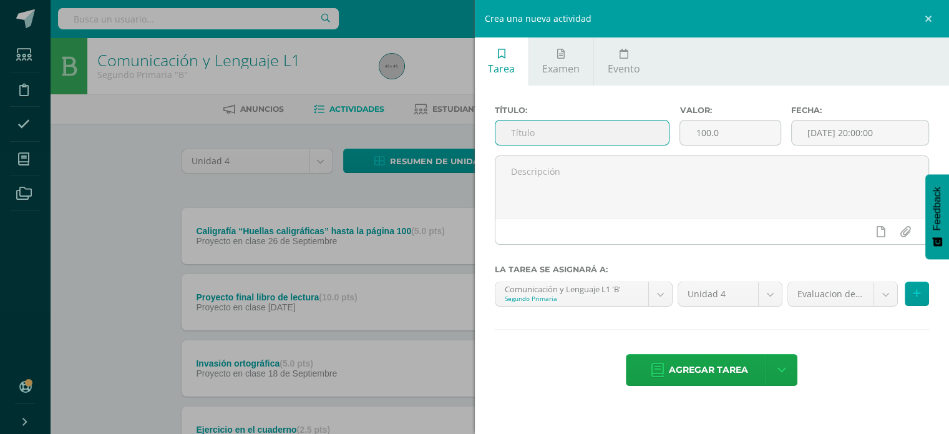
click at [559, 134] on input "text" at bounding box center [583, 132] width 174 height 24
paste input "Caligrafía “Huellas caligráficas” hasta la página 100"
type input "Caligrafía “Huellas caligráficas” hasta la página 100"
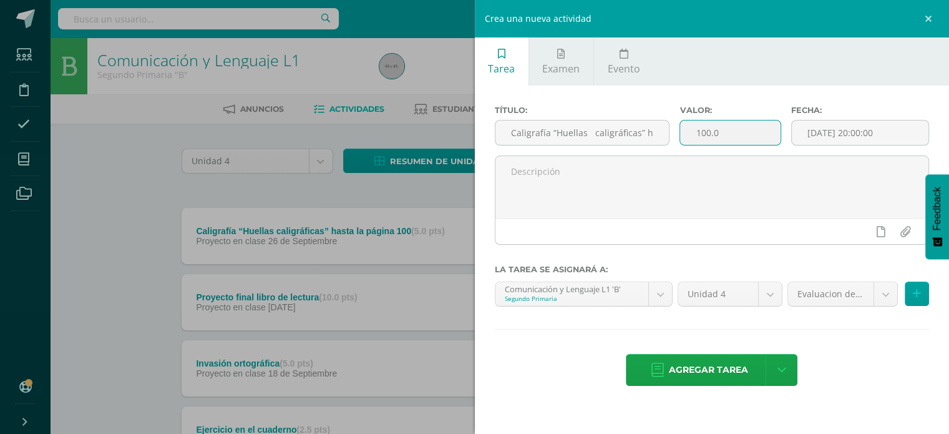
click at [740, 130] on input "100.0" at bounding box center [730, 132] width 100 height 24
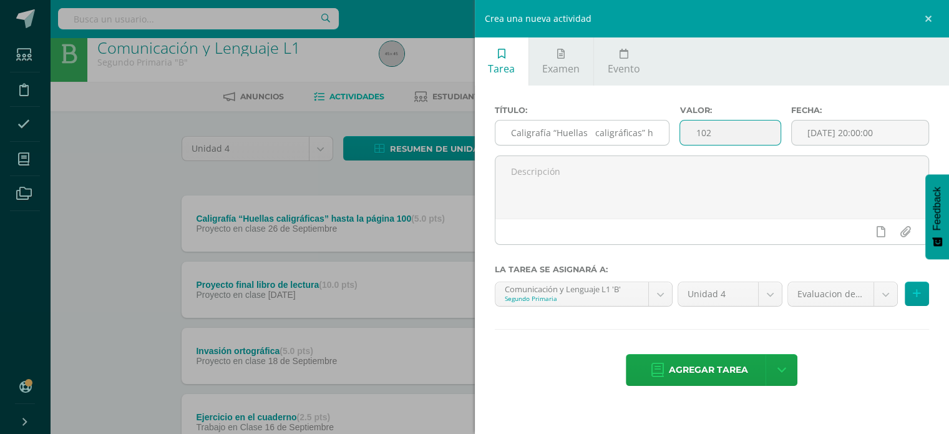
type input "102"
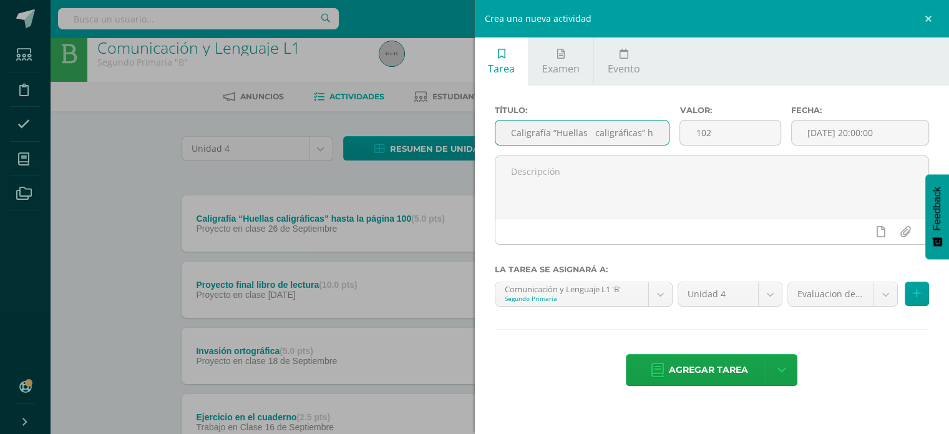
drag, startPoint x: 661, startPoint y: 132, endPoint x: 438, endPoint y: 117, distance: 223.4
click at [438, 117] on div "Crea una nueva actividad Tarea Examen Evento Título: Caligrafía “Huellas caligr…" at bounding box center [474, 217] width 949 height 434
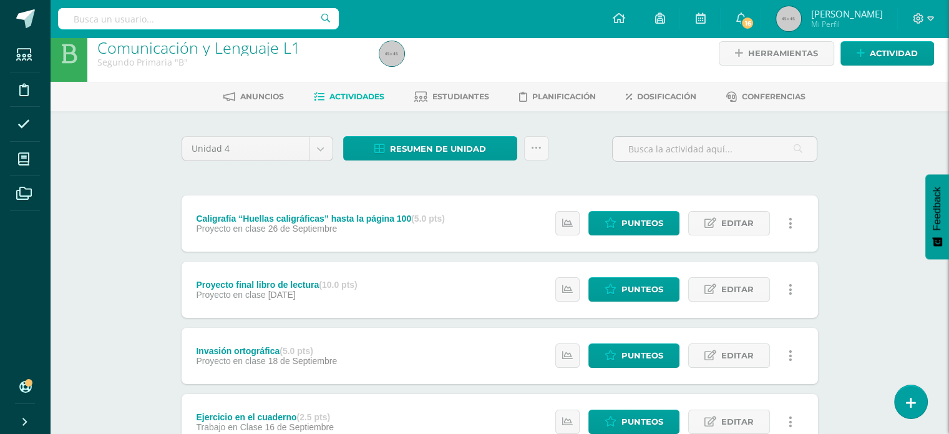
type input "a la página 100"
click at [871, 56] on span "Actividad" at bounding box center [894, 53] width 48 height 23
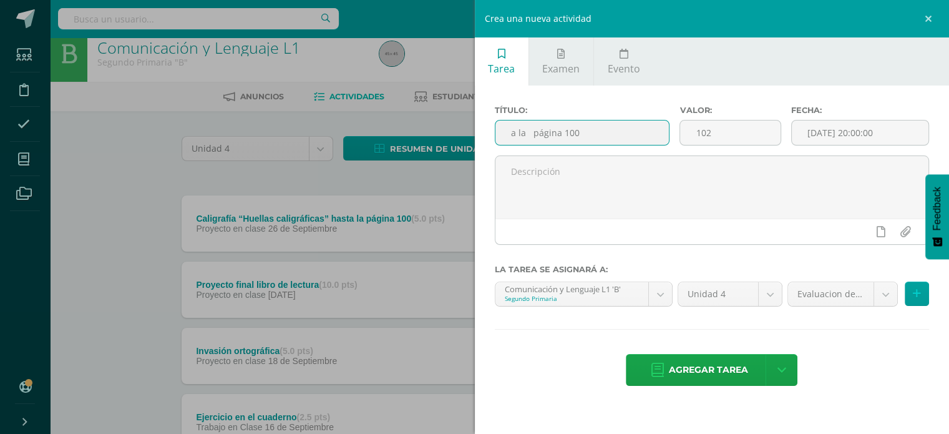
drag, startPoint x: 610, startPoint y: 131, endPoint x: 355, endPoint y: 131, distance: 254.7
click at [355, 131] on div "Crea una nueva actividad Tarea Examen Evento Título: a la página 100 Valor: 102…" at bounding box center [474, 217] width 949 height 434
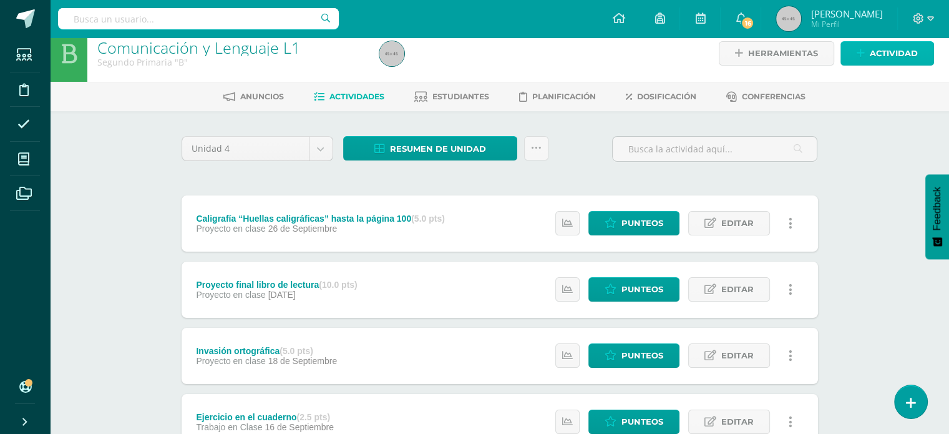
click at [867, 44] on link "Actividad" at bounding box center [888, 53] width 94 height 24
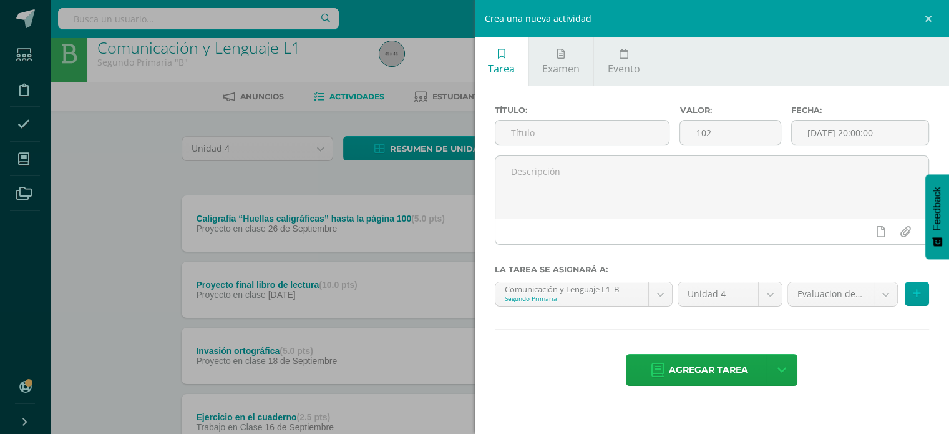
click at [613, 120] on div at bounding box center [582, 133] width 175 height 26
click at [612, 135] on input "text" at bounding box center [583, 132] width 174 height 24
click at [537, 132] on input "Evaluaión de Unidad" at bounding box center [583, 132] width 174 height 24
type input "Evaluación de Unidad"
click at [730, 134] on input "102" at bounding box center [730, 132] width 100 height 24
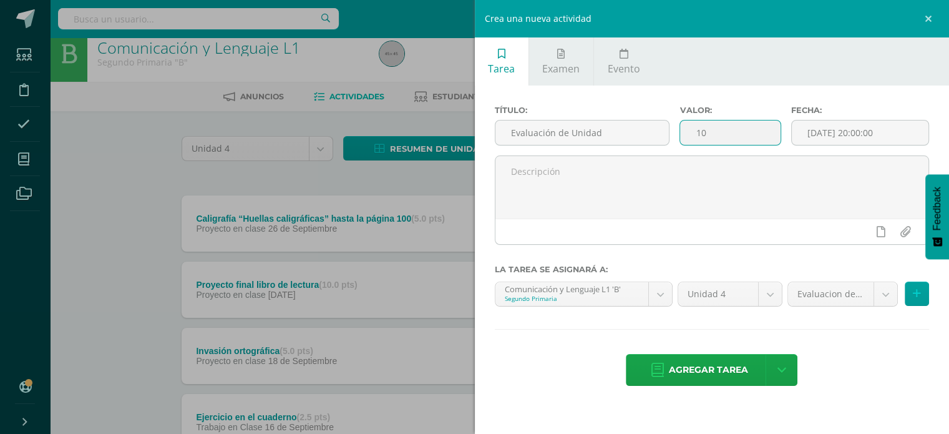
type input "1"
type input "40"
click at [853, 138] on input "[DATE] 20:00:00" at bounding box center [860, 132] width 137 height 24
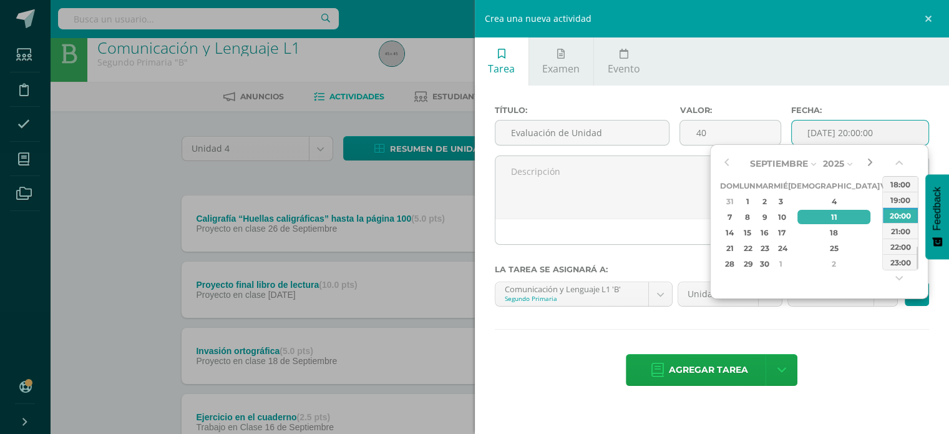
click at [865, 159] on button "button" at bounding box center [870, 163] width 12 height 19
click at [727, 160] on button "button" at bounding box center [726, 163] width 12 height 19
click at [825, 212] on div "9" at bounding box center [835, 217] width 74 height 14
type input "2025-10-09 20:00"
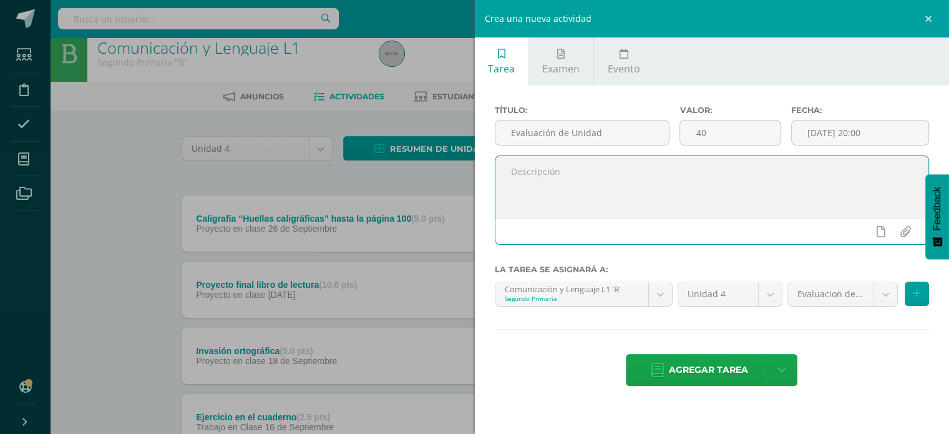
click at [681, 156] on textarea at bounding box center [713, 187] width 434 height 62
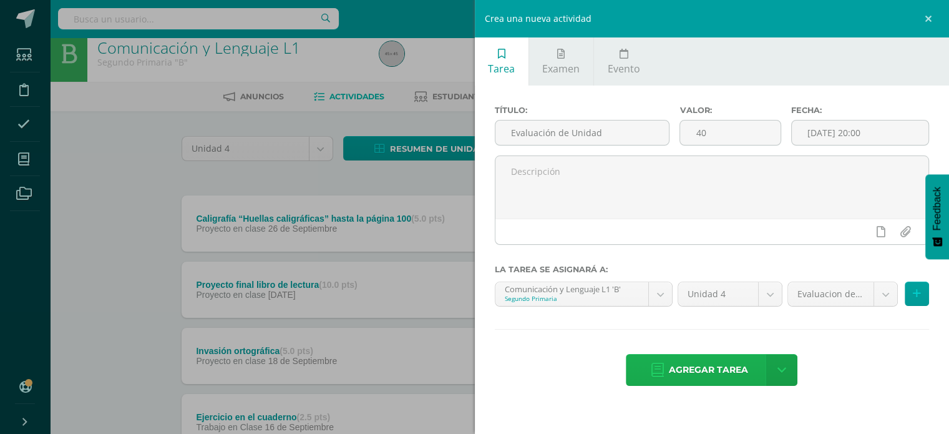
click at [729, 364] on span "Agregar tarea" at bounding box center [708, 370] width 79 height 31
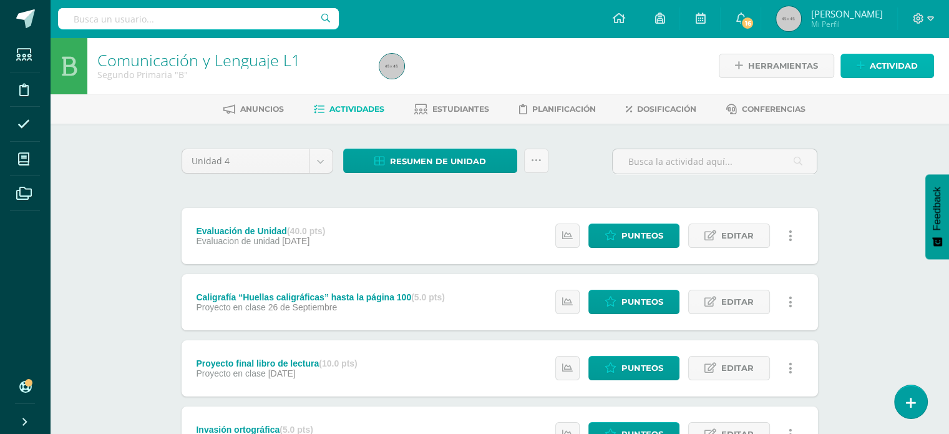
click at [860, 65] on icon at bounding box center [861, 66] width 8 height 11
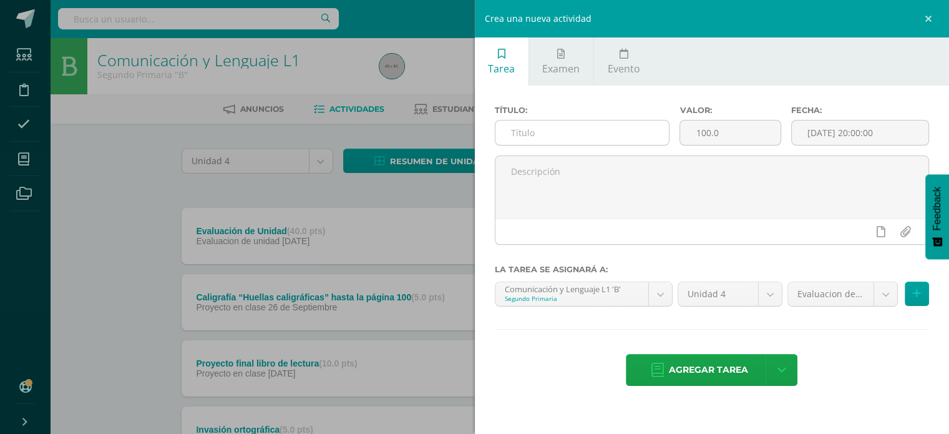
click at [542, 129] on input "text" at bounding box center [583, 132] width 174 height 24
type input "Parcial #!"
click at [730, 121] on input "100.0" at bounding box center [730, 132] width 100 height 24
type input "10"
click at [868, 130] on input "[DATE] 20:00:00" at bounding box center [860, 132] width 137 height 24
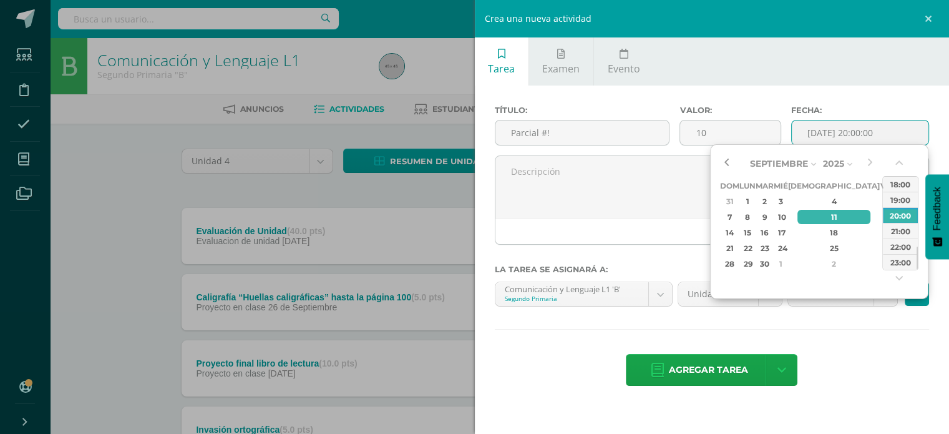
click at [732, 166] on button "button" at bounding box center [726, 163] width 12 height 19
click at [787, 248] on div "20" at bounding box center [780, 248] width 11 height 14
click at [787, 260] on div "27" at bounding box center [780, 264] width 11 height 14
type input "2025-08-27 20:00"
click at [890, 217] on div "20:00" at bounding box center [900, 215] width 35 height 16
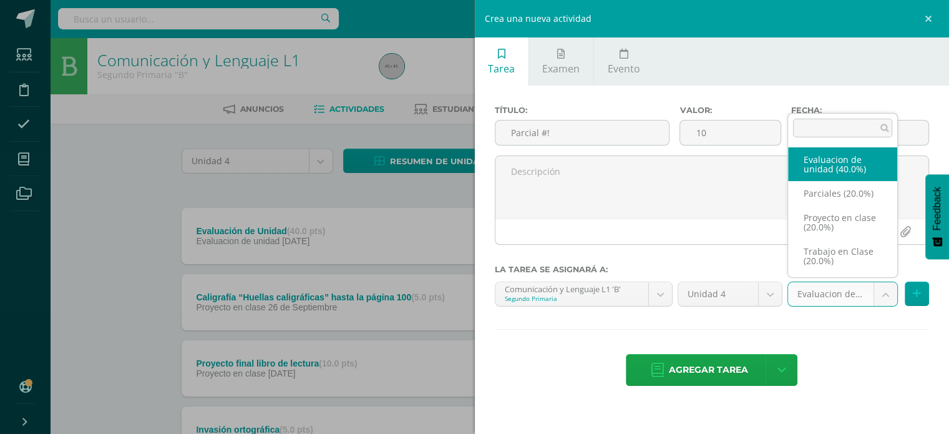
click at [887, 291] on body "Tarea asignada exitosamente Estudiantes Disciplina Asistencia Mis cursos Archiv…" at bounding box center [474, 438] width 949 height 876
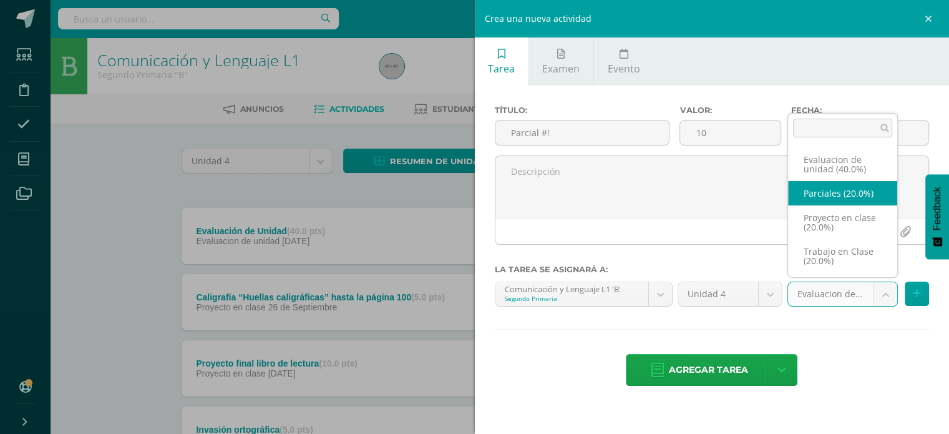
select select "209599"
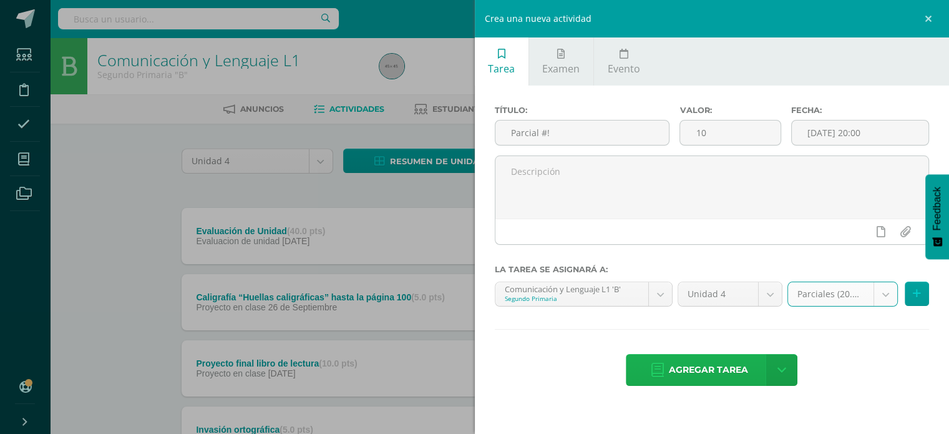
click at [697, 373] on span "Agregar tarea" at bounding box center [708, 370] width 79 height 31
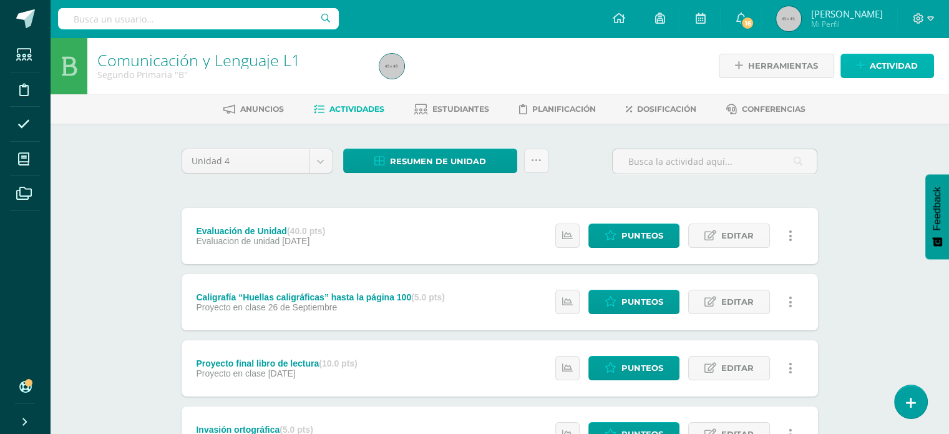
click at [895, 62] on span "Actividad" at bounding box center [894, 65] width 48 height 23
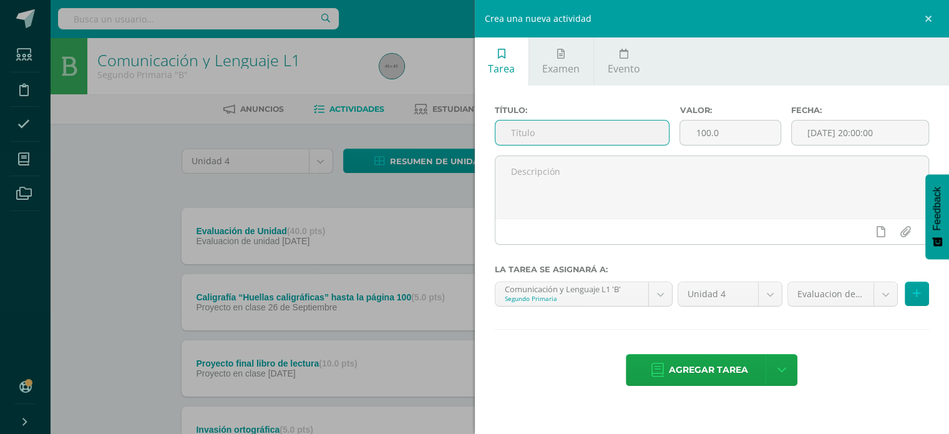
click at [647, 137] on input "text" at bounding box center [583, 132] width 174 height 24
type input "Parcial #2"
click at [724, 132] on input "100.0" at bounding box center [730, 132] width 100 height 24
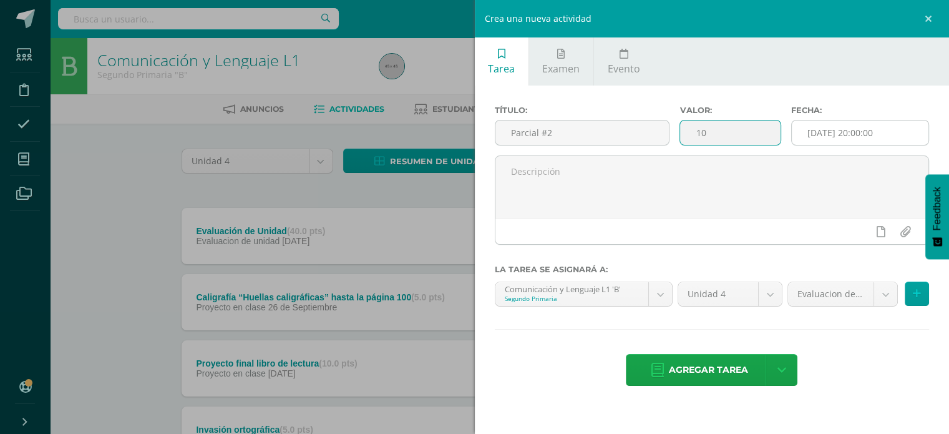
type input "10"
click at [889, 132] on input "[DATE] 20:00:00" at bounding box center [860, 132] width 137 height 24
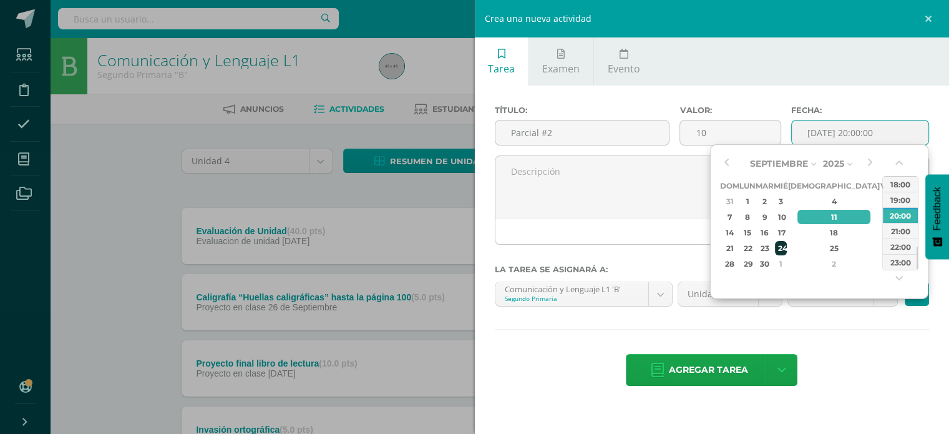
click at [787, 246] on div "24" at bounding box center [780, 248] width 11 height 14
type input "[DATE] 20:00"
click at [913, 214] on div "20:00" at bounding box center [900, 215] width 35 height 16
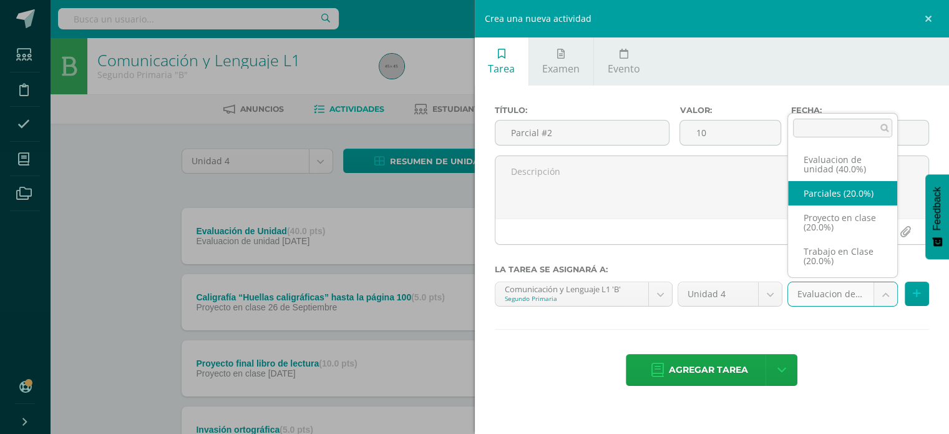
select select "209599"
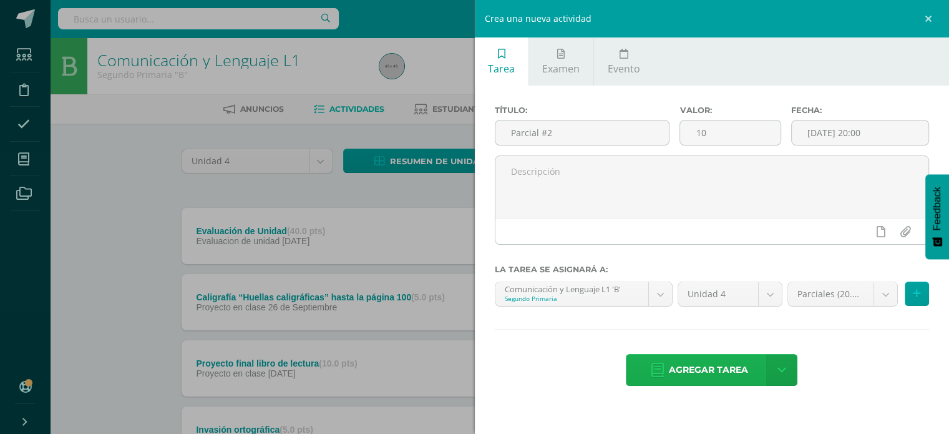
click at [697, 357] on span "Agregar tarea" at bounding box center [708, 370] width 79 height 31
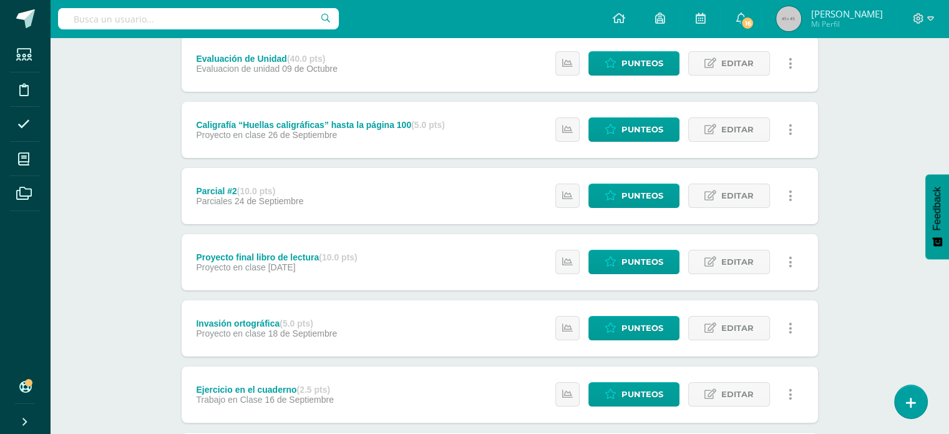
scroll to position [190, 0]
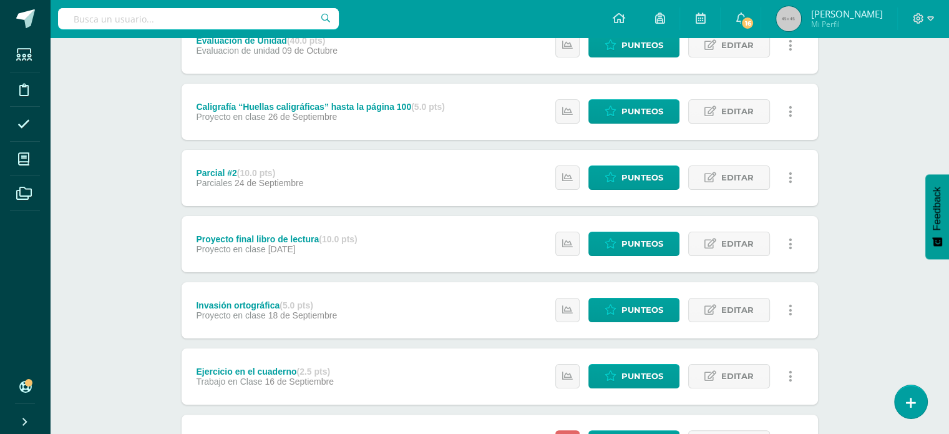
drag, startPoint x: 934, startPoint y: 224, endPoint x: 934, endPoint y: 208, distance: 16.2
click at [934, 208] on span "Feedback" at bounding box center [937, 209] width 11 height 44
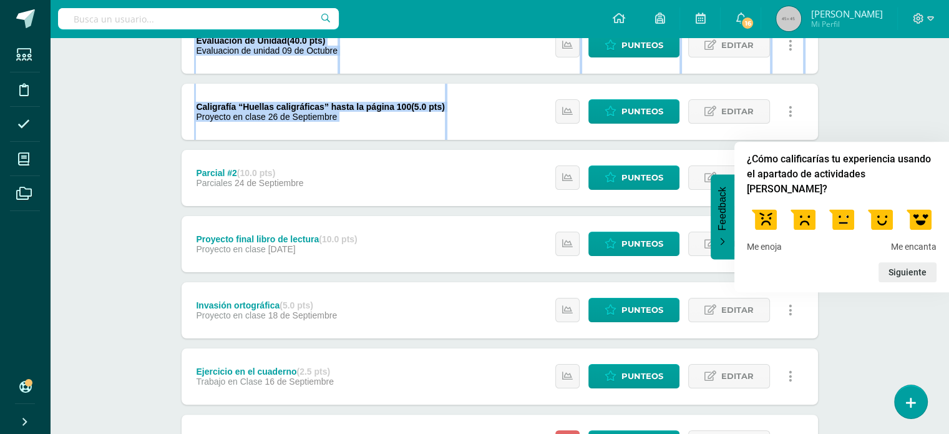
drag, startPoint x: 900, startPoint y: 84, endPoint x: 884, endPoint y: 24, distance: 62.1
click at [884, 24] on body "Tarea asignada exitosamente Estudiantes Disciplina Asistencia Mis cursos Archiv…" at bounding box center [474, 314] width 949 height 1009
click at [886, 72] on div "Comunicación y Lenguaje L1 Segundo Primaria "B" Herramientas Detalle de asisten…" at bounding box center [499, 332] width 899 height 971
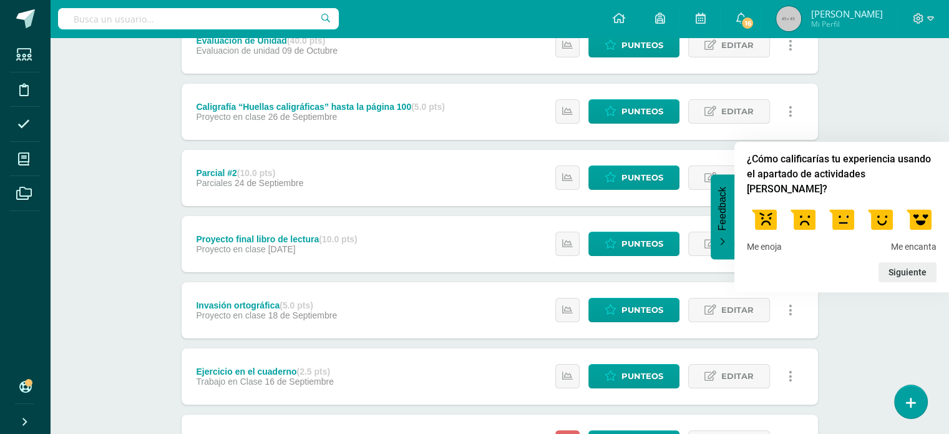
click at [917, 213] on label at bounding box center [919, 219] width 35 height 35
click at [919, 202] on input "5" at bounding box center [919, 202] width 0 height 0
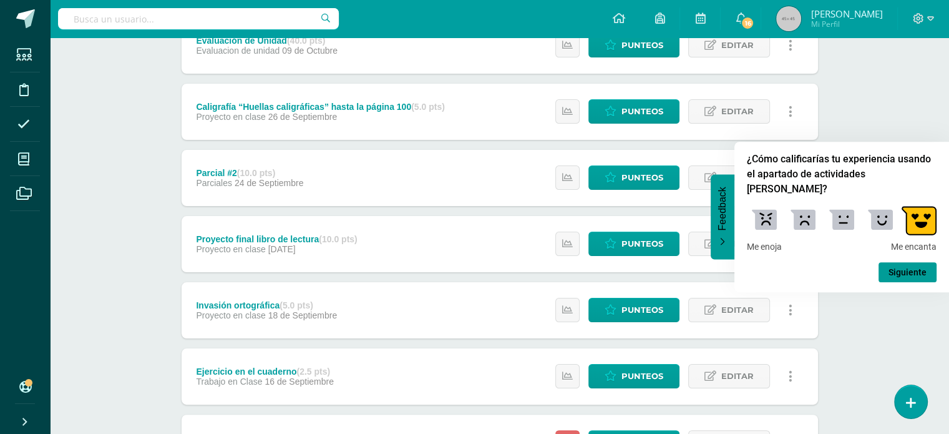
click at [858, 133] on div "Comunicación y Lenguaje L1 Segundo Primaria "B" Herramientas Detalle de asisten…" at bounding box center [499, 332] width 899 height 971
click at [717, 235] on button "Feedback" at bounding box center [723, 216] width 24 height 85
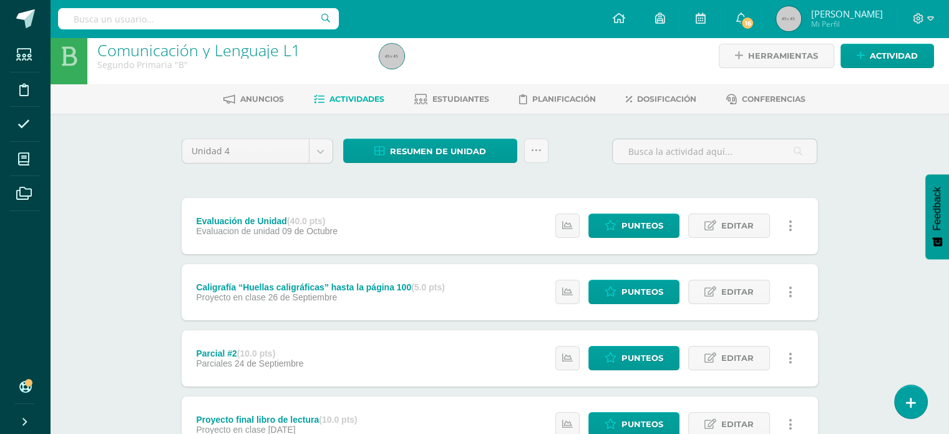
scroll to position [0, 0]
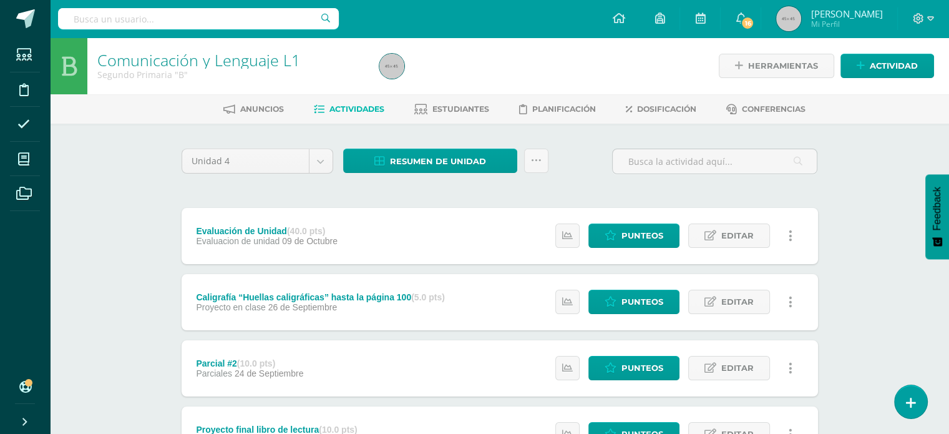
click at [627, 112] on ul "Anuncios Actividades Estudiantes Planificación Dosificación Conferencias" at bounding box center [514, 109] width 899 height 21
click at [654, 103] on link "Dosificación" at bounding box center [661, 109] width 71 height 20
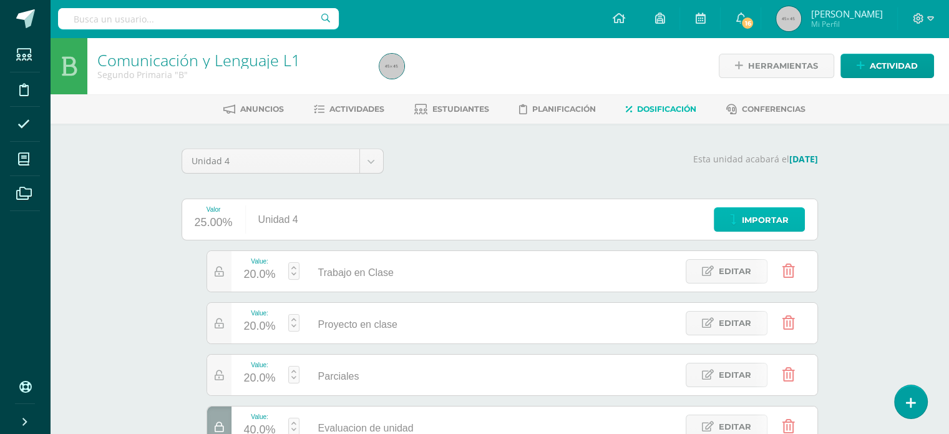
click at [785, 215] on span "Importar" at bounding box center [765, 219] width 47 height 23
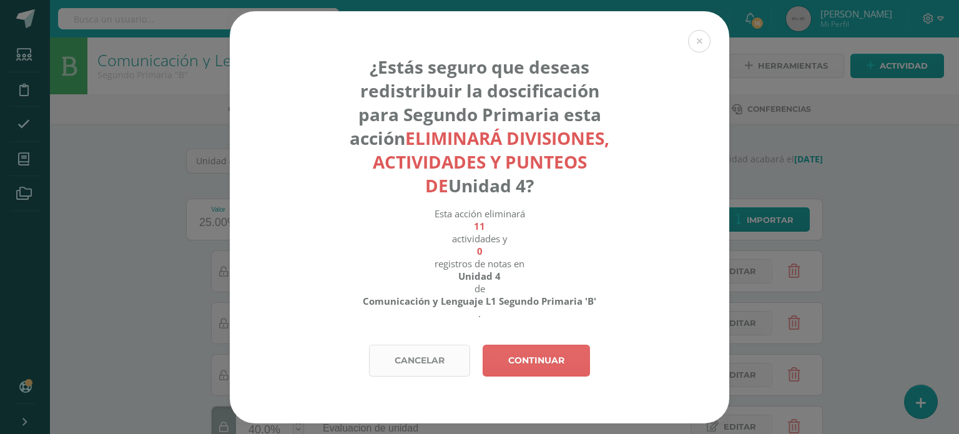
click at [434, 354] on link "Cancelar" at bounding box center [419, 361] width 101 height 32
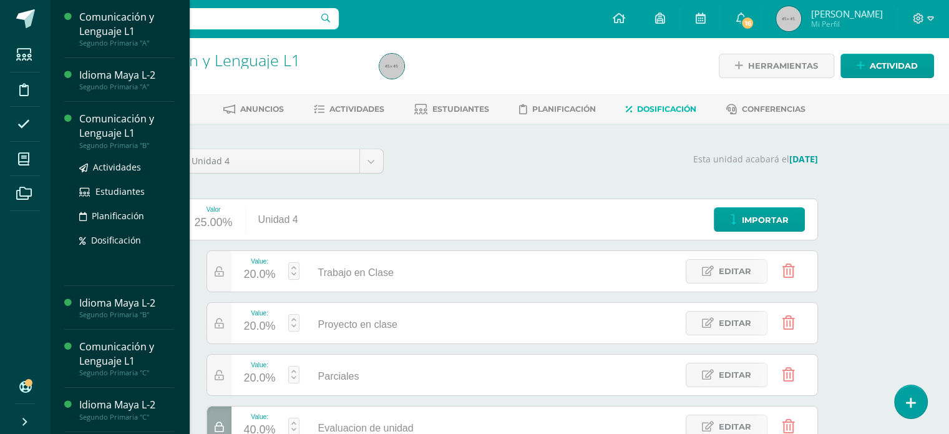
click at [102, 130] on div "Comunicación y Lenguaje L1" at bounding box center [126, 126] width 95 height 29
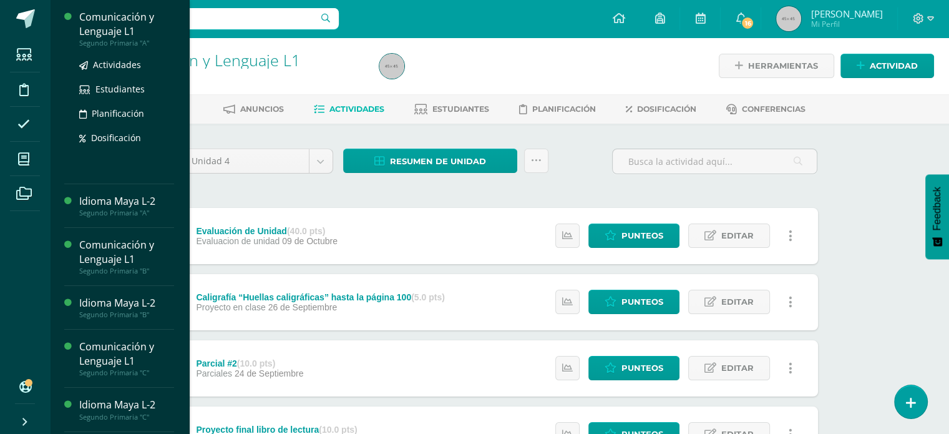
click at [100, 22] on div "Comunicación y Lenguaje L1" at bounding box center [126, 24] width 95 height 29
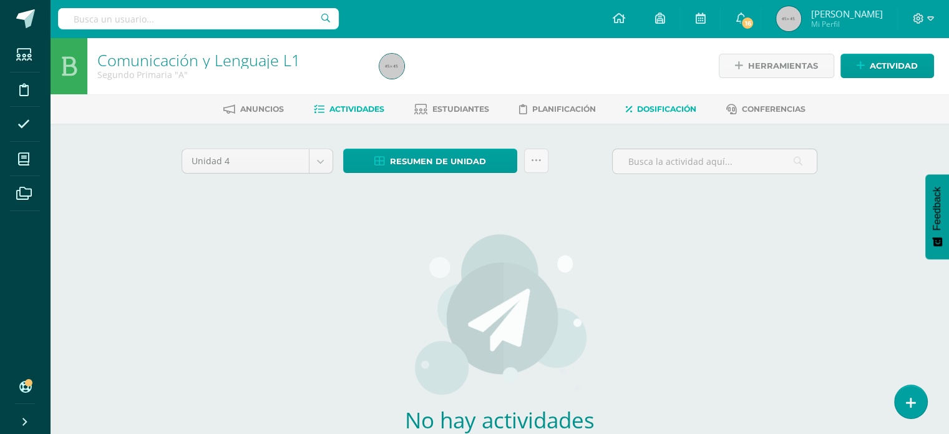
click at [647, 115] on link "Dosificación" at bounding box center [661, 109] width 71 height 20
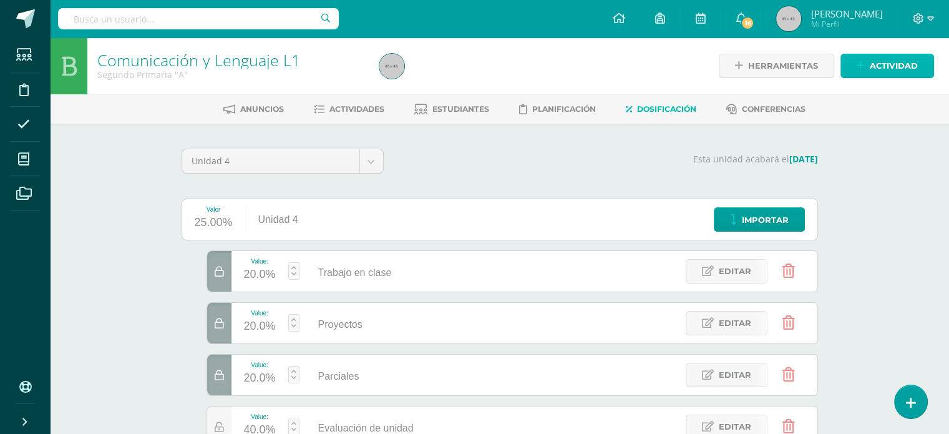
click at [880, 76] on span "Actividad" at bounding box center [894, 65] width 48 height 23
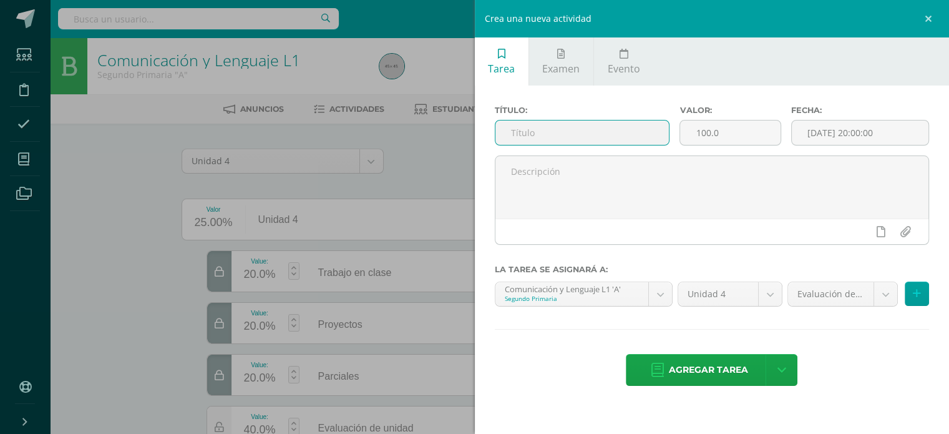
click at [624, 137] on input "text" at bounding box center [583, 132] width 174 height 24
type input "parcial #1"
click at [881, 290] on body "Estudiantes Disciplina Asistencia Mis cursos Archivos Soporte Ayuda Reportar un…" at bounding box center [474, 280] width 949 height 560
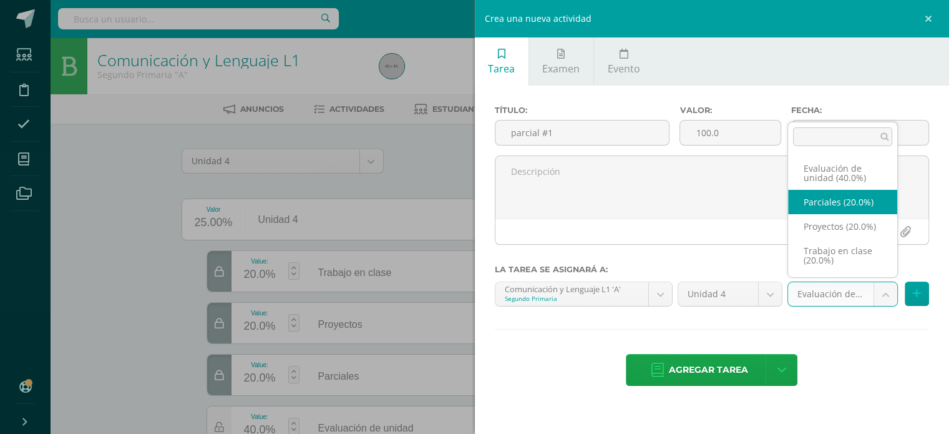
select select "207311"
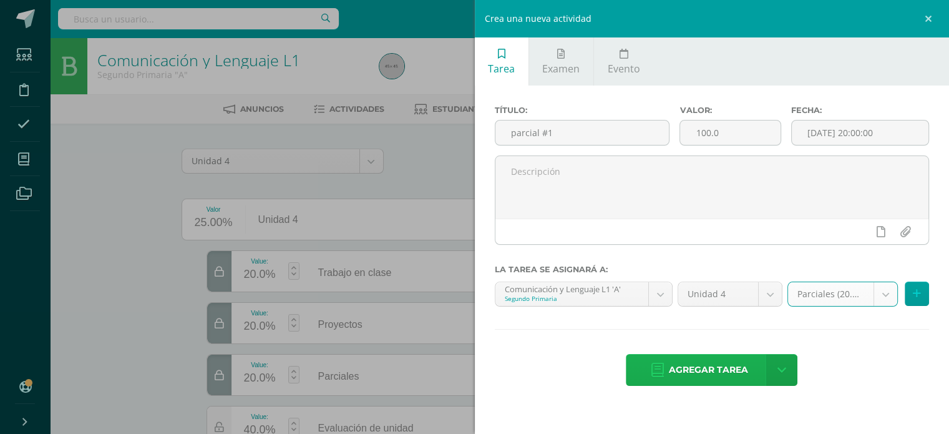
click at [694, 372] on span "Agregar tarea" at bounding box center [708, 370] width 79 height 31
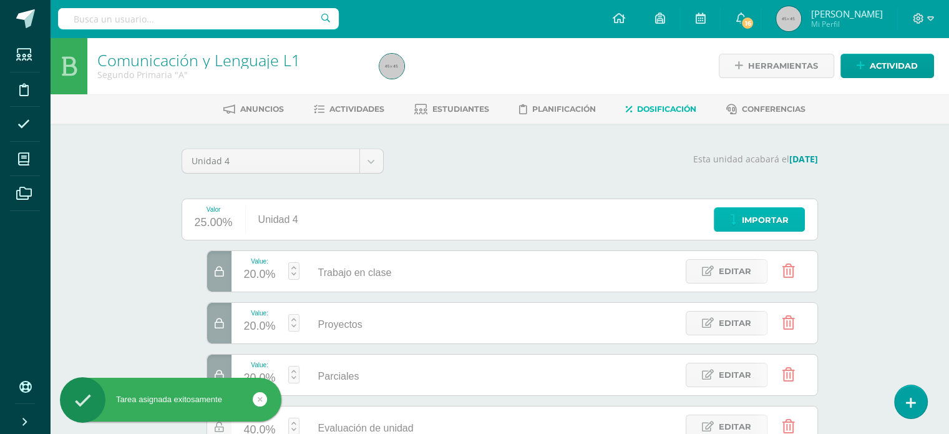
click at [737, 225] on link "Importar" at bounding box center [759, 219] width 91 height 24
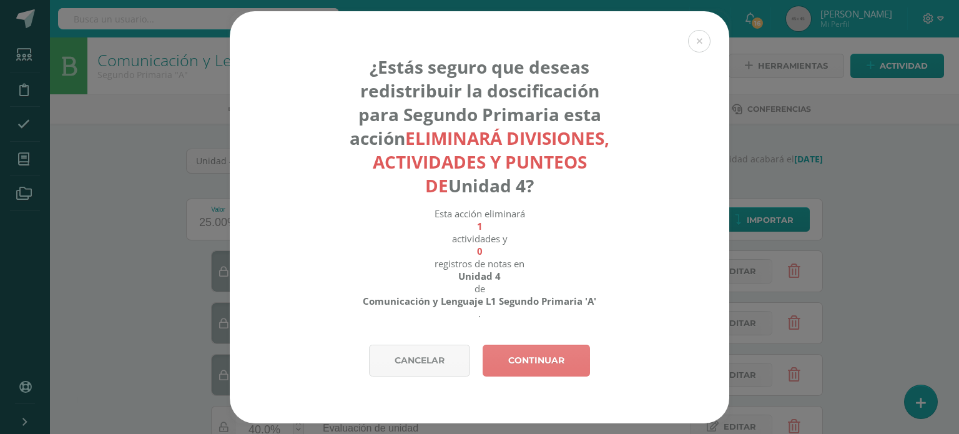
click at [511, 350] on link "Continuar" at bounding box center [536, 361] width 107 height 32
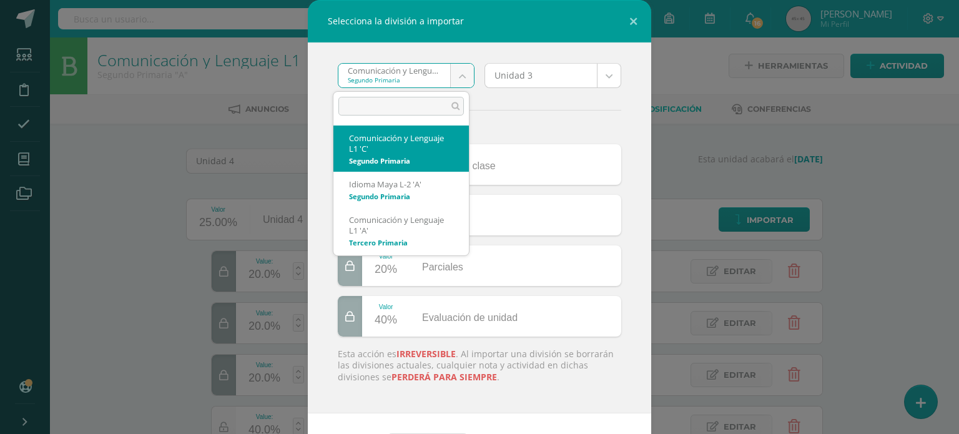
click at [453, 69] on body "Selecciona la división a importar Comunicación y Lenguaje L1 'C' Segundo Primar…" at bounding box center [479, 280] width 959 height 560
click at [448, 73] on body "Selecciona la división a importar Comunicación y Lenguaje L1 'C' Segundo Primar…" at bounding box center [479, 280] width 959 height 560
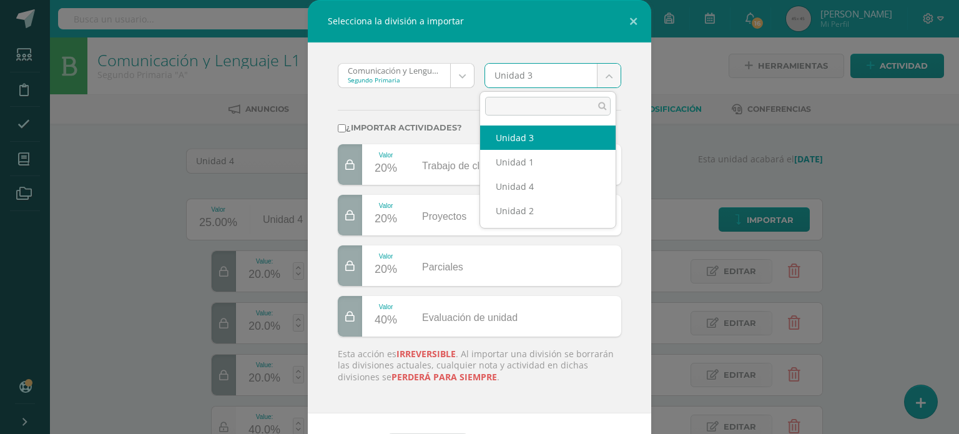
click at [604, 66] on body "Selecciona la división a importar Comunicación y Lenguaje L1 'C' Segundo Primar…" at bounding box center [479, 280] width 959 height 560
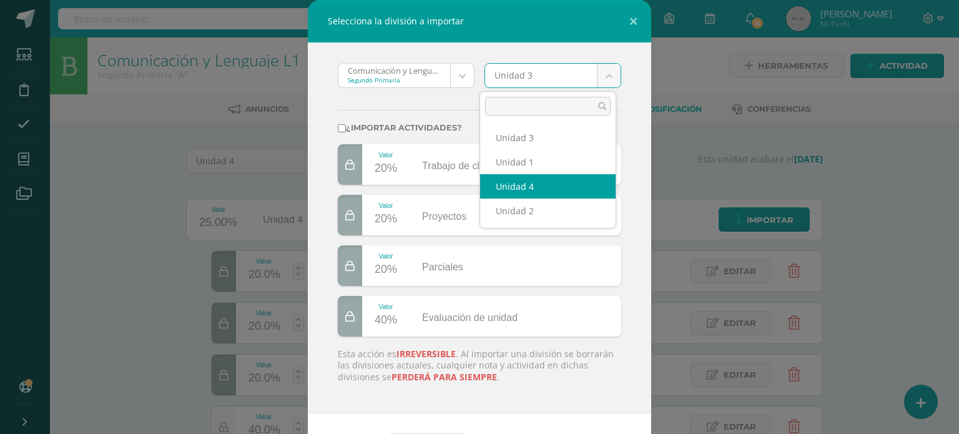
select select "176978"
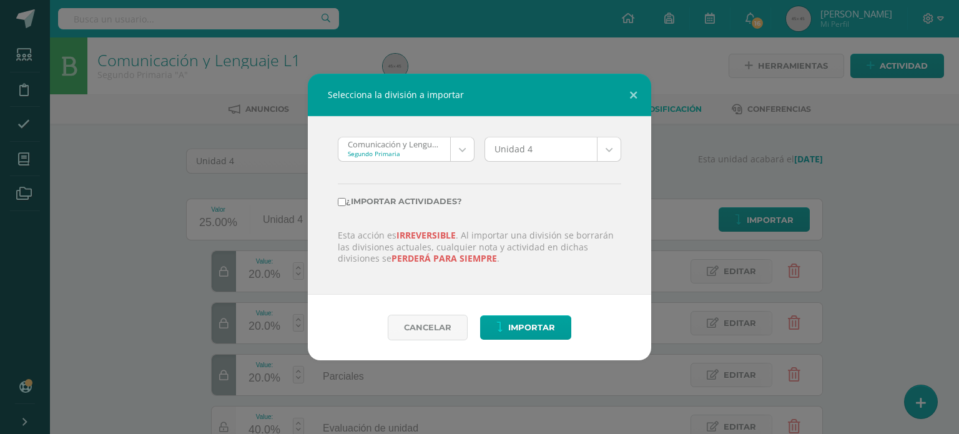
click at [341, 198] on input "¿Importar actividades?" at bounding box center [342, 202] width 8 height 8
checkbox input "true"
click at [542, 325] on span "Importar" at bounding box center [531, 327] width 47 height 23
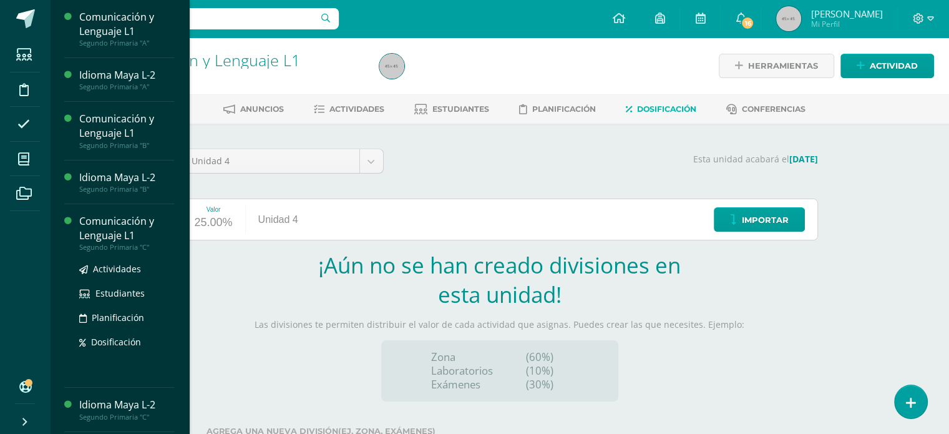
click at [116, 222] on div "Comunicación y Lenguaje L1" at bounding box center [126, 228] width 95 height 29
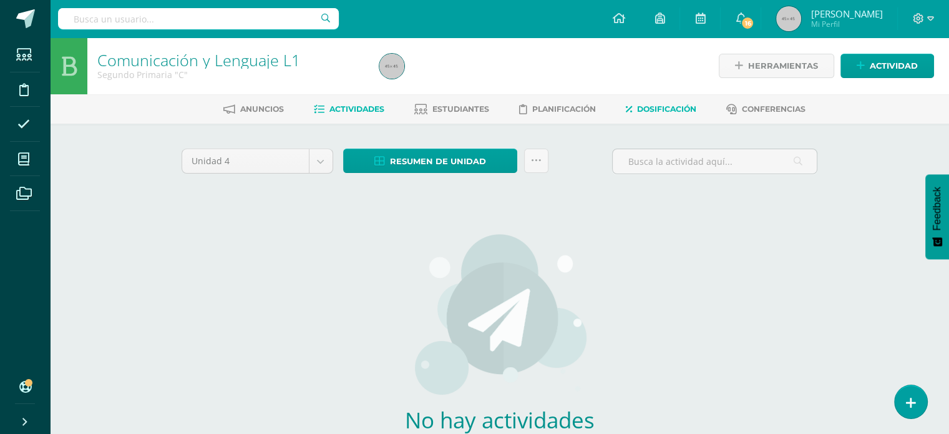
click at [632, 107] on icon at bounding box center [629, 109] width 6 height 11
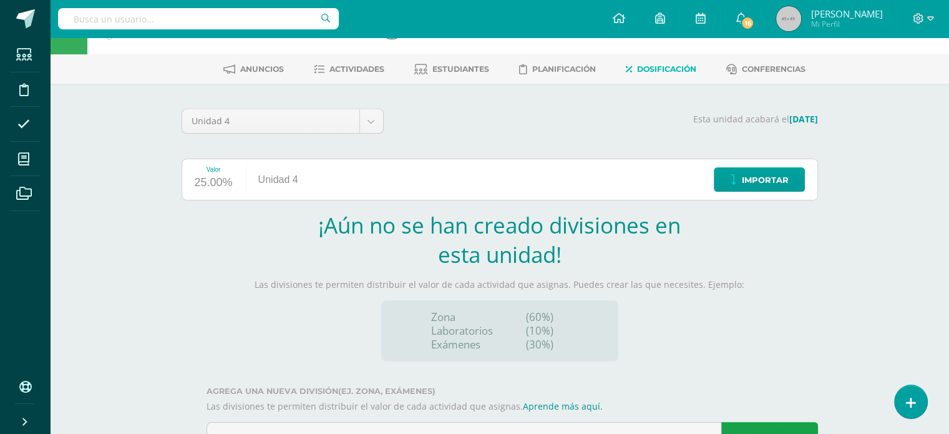
click at [335, 171] on div "Valor 25.00% Unidad 4 Importar" at bounding box center [500, 180] width 637 height 42
click at [288, 172] on div "Unidad 4" at bounding box center [278, 179] width 65 height 41
click at [303, 172] on div "Unidad 4" at bounding box center [278, 179] width 65 height 41
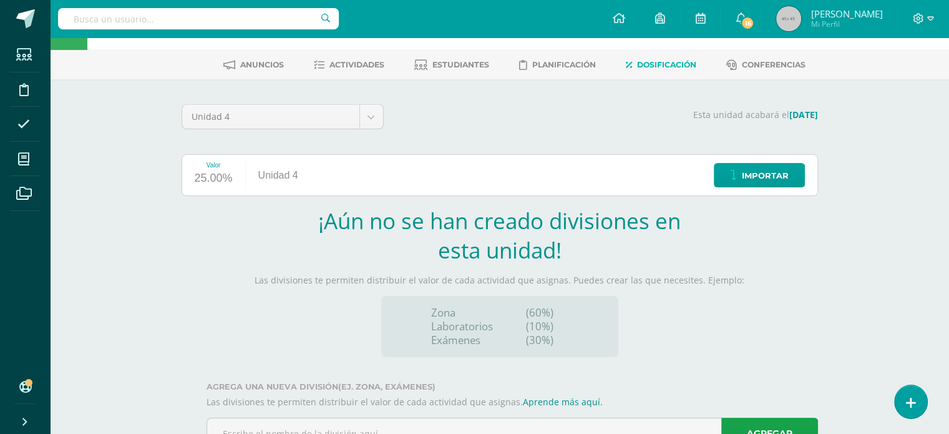
scroll to position [95, 0]
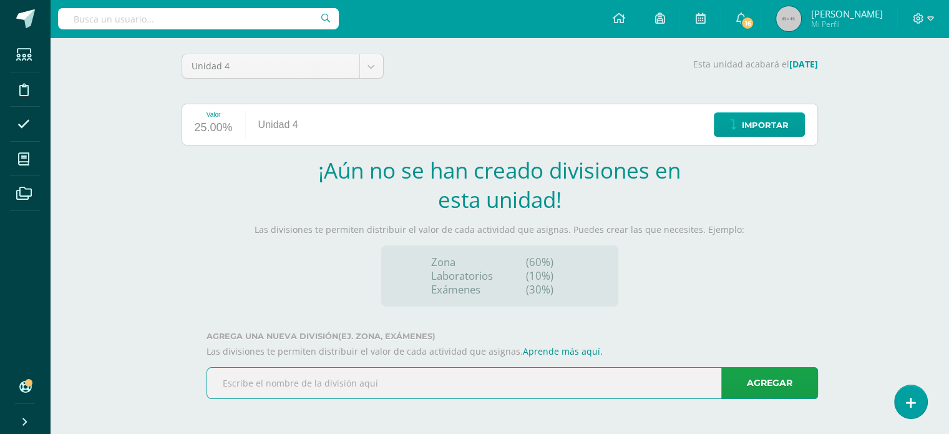
click at [466, 391] on input "text" at bounding box center [512, 383] width 610 height 31
type input "parciales"
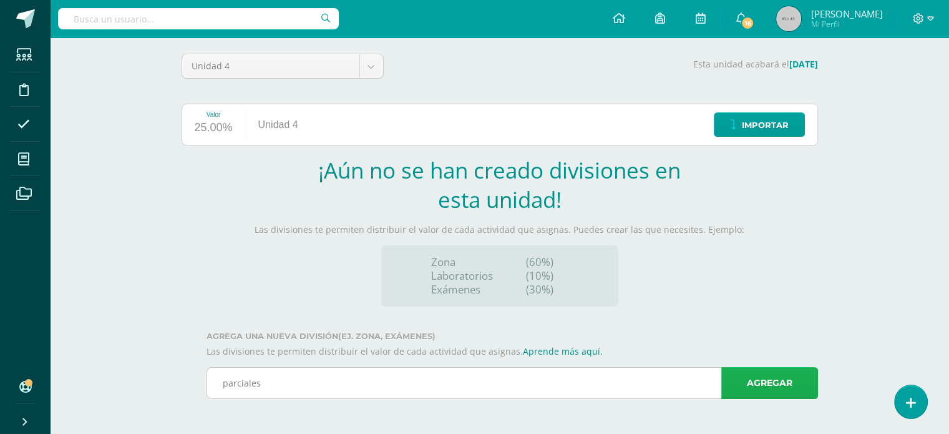
click at [737, 384] on link "Agregar" at bounding box center [770, 383] width 97 height 32
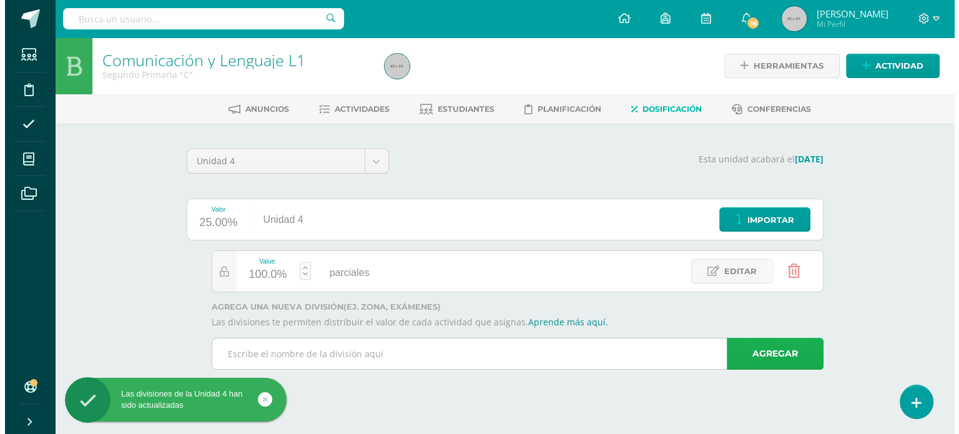
scroll to position [0, 0]
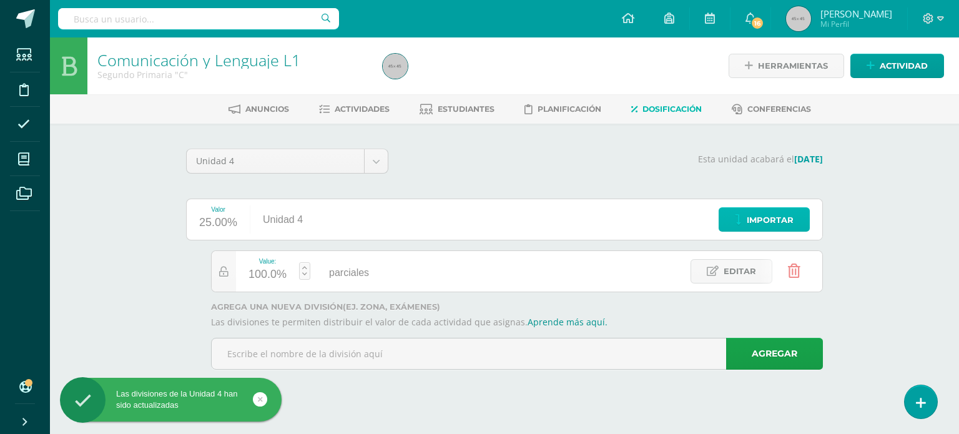
click at [770, 228] on span "Importar" at bounding box center [770, 219] width 47 height 23
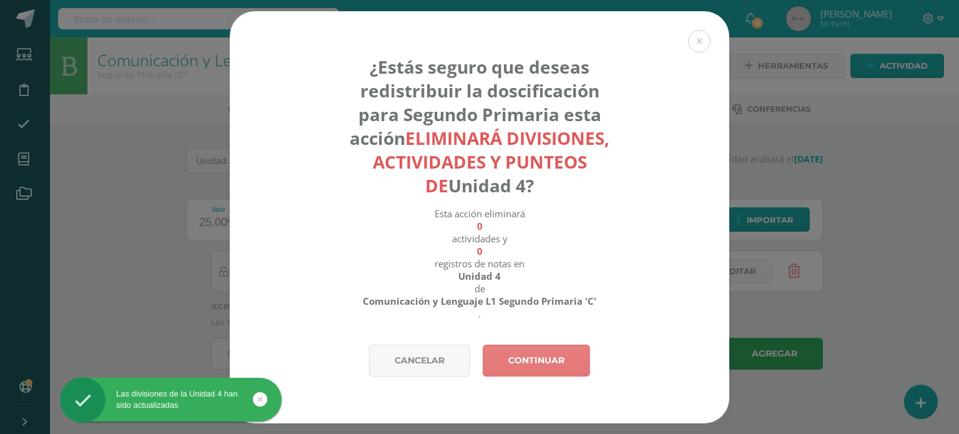
click at [516, 362] on link "Continuar" at bounding box center [536, 361] width 107 height 32
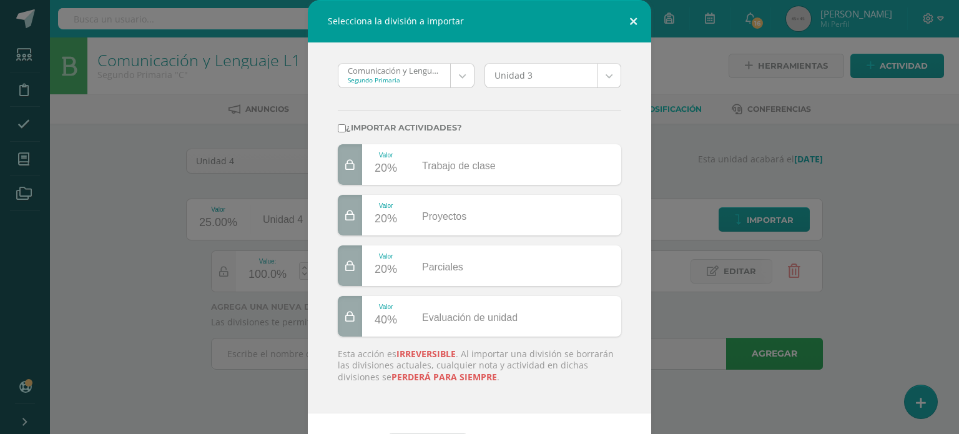
click at [627, 18] on button at bounding box center [633, 21] width 36 height 42
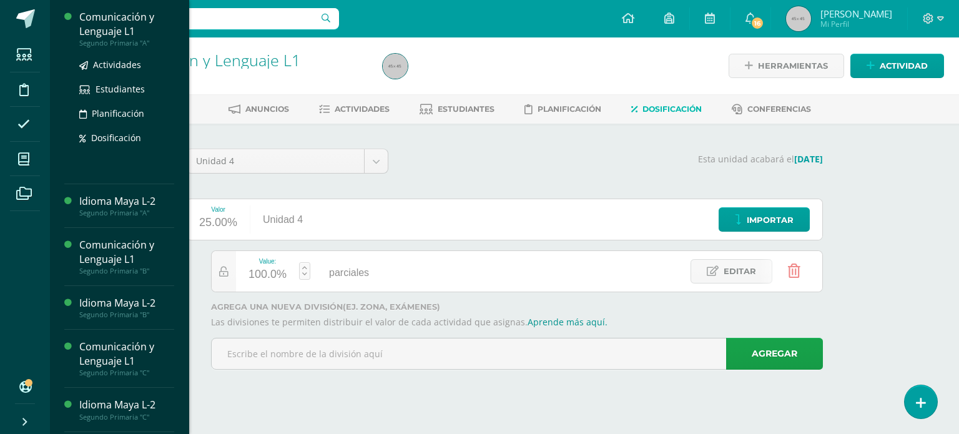
click at [111, 34] on div "Comunicación y Lenguaje L1" at bounding box center [126, 24] width 95 height 29
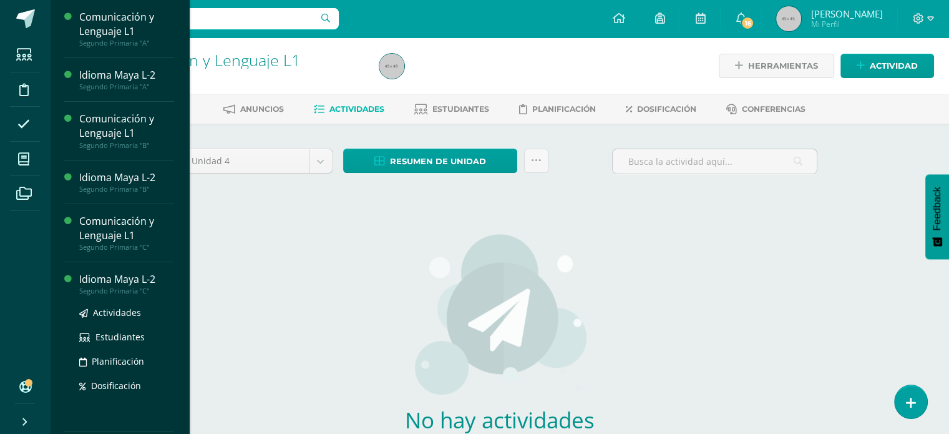
click at [124, 280] on div "Idioma Maya L-2" at bounding box center [126, 279] width 95 height 14
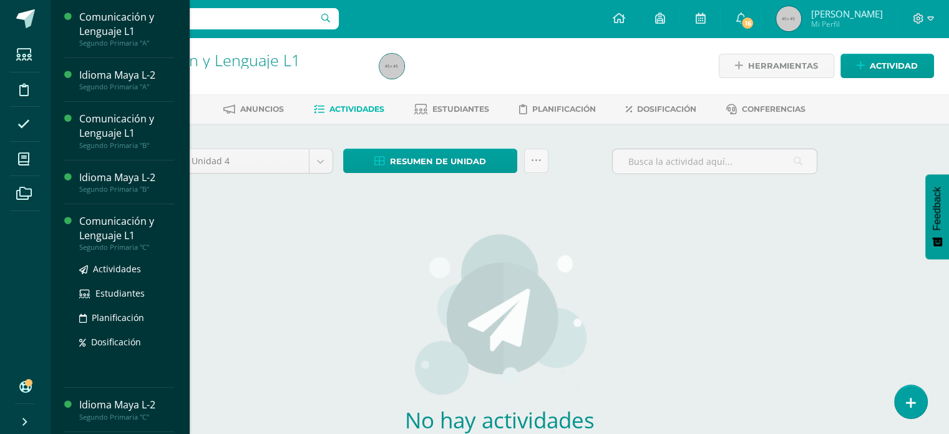
click at [130, 240] on div "Comunicación y Lenguaje L1" at bounding box center [126, 228] width 95 height 29
click at [120, 225] on div "Comunicación y Lenguaje L1" at bounding box center [126, 228] width 95 height 29
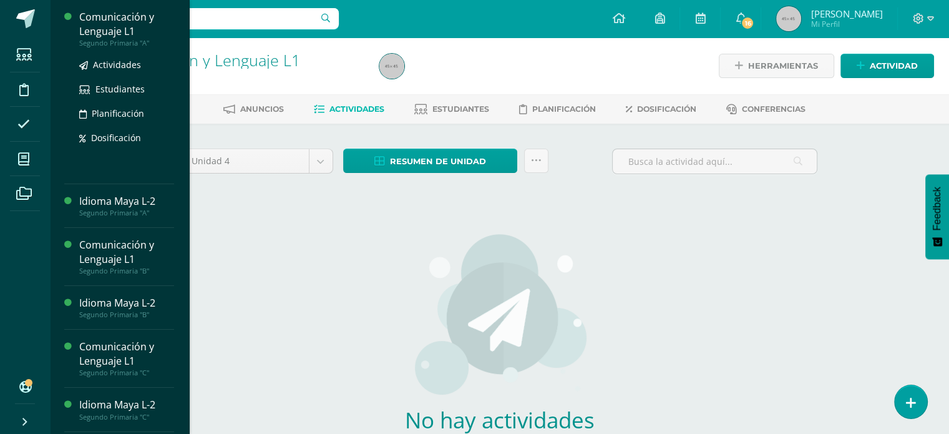
click at [124, 29] on div "Comunicación y Lenguaje L1" at bounding box center [126, 24] width 95 height 29
click at [105, 41] on div "Segundo Primaria "A"" at bounding box center [126, 43] width 95 height 9
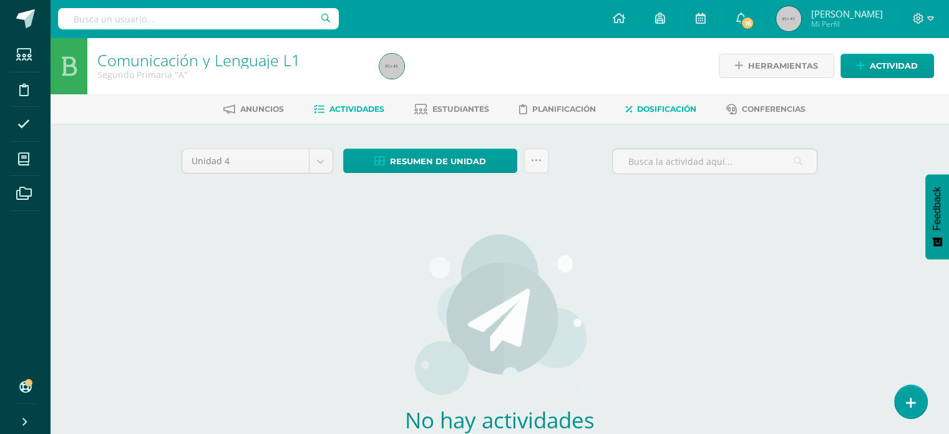
click at [697, 107] on span "Dosificación" at bounding box center [666, 108] width 59 height 9
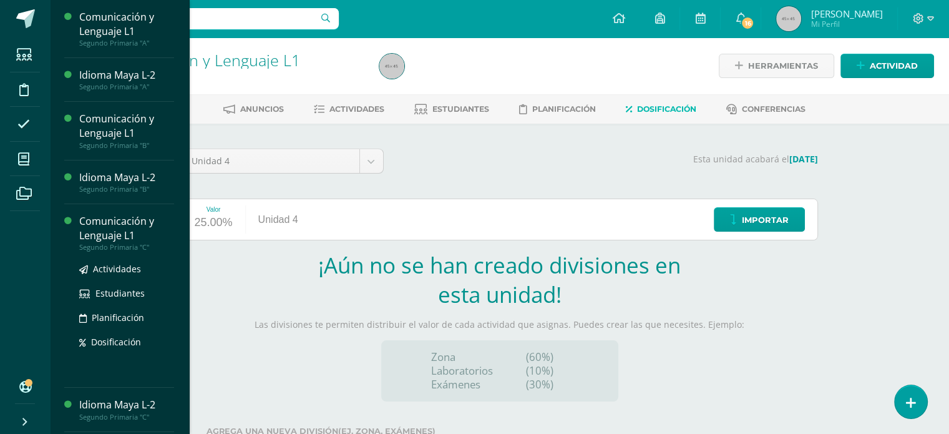
click at [111, 247] on div "Segundo Primaria "C"" at bounding box center [126, 247] width 95 height 9
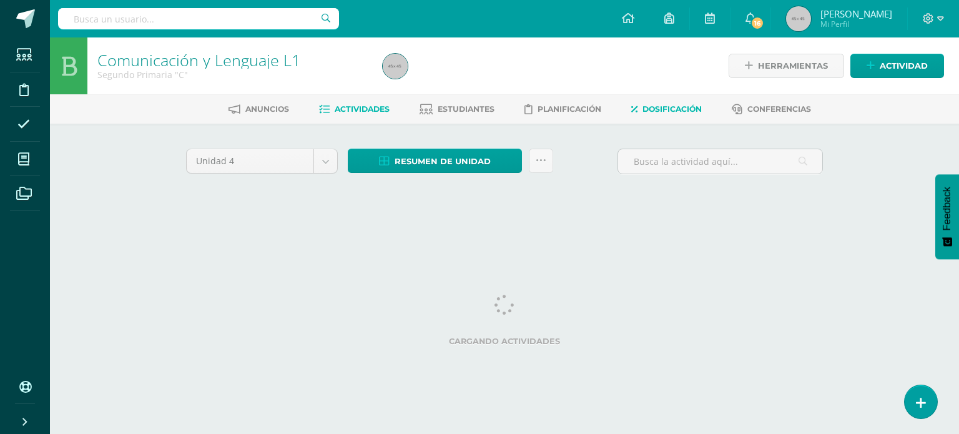
click at [669, 112] on span "Dosificación" at bounding box center [671, 108] width 59 height 9
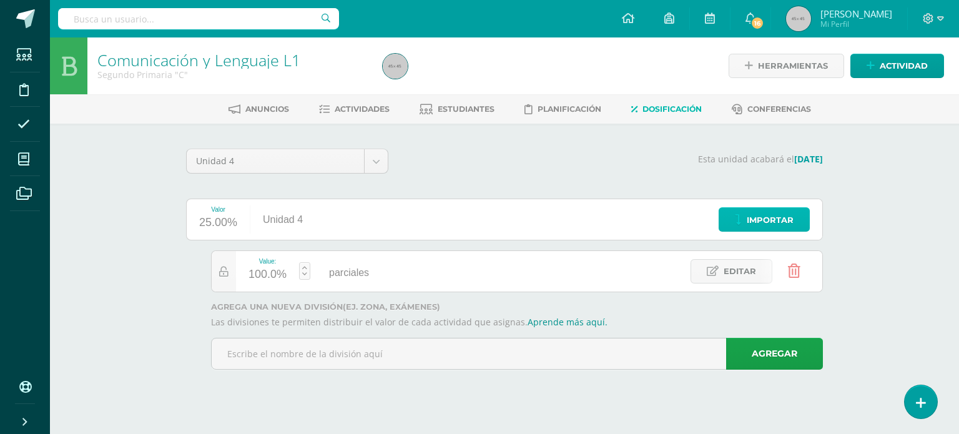
click at [746, 219] on link "Importar" at bounding box center [763, 219] width 91 height 24
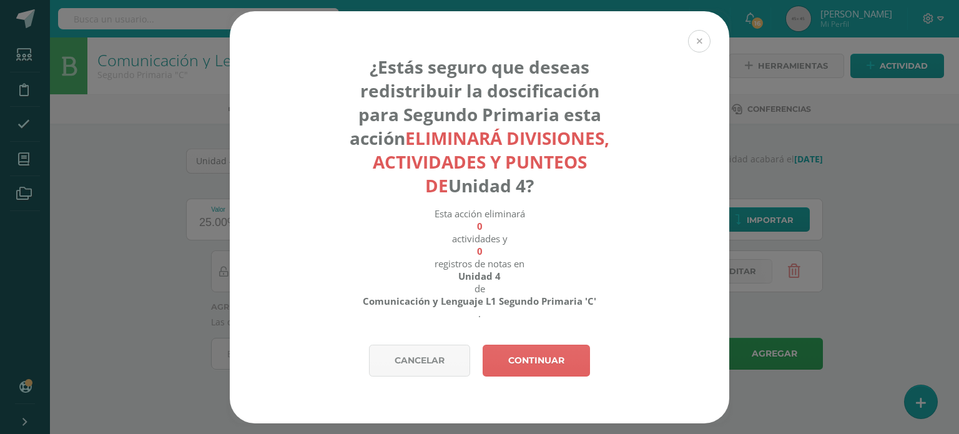
click at [707, 47] on button at bounding box center [699, 41] width 22 height 22
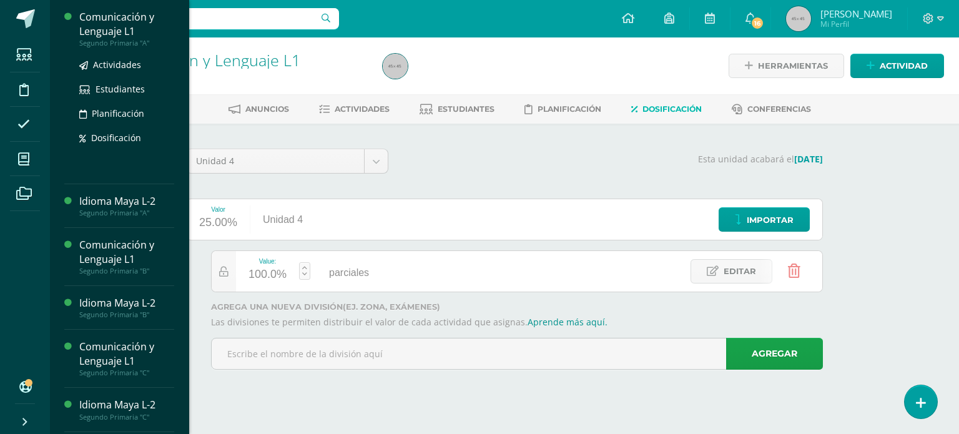
click at [110, 37] on div "Comunicación y Lenguaje L1" at bounding box center [126, 24] width 95 height 29
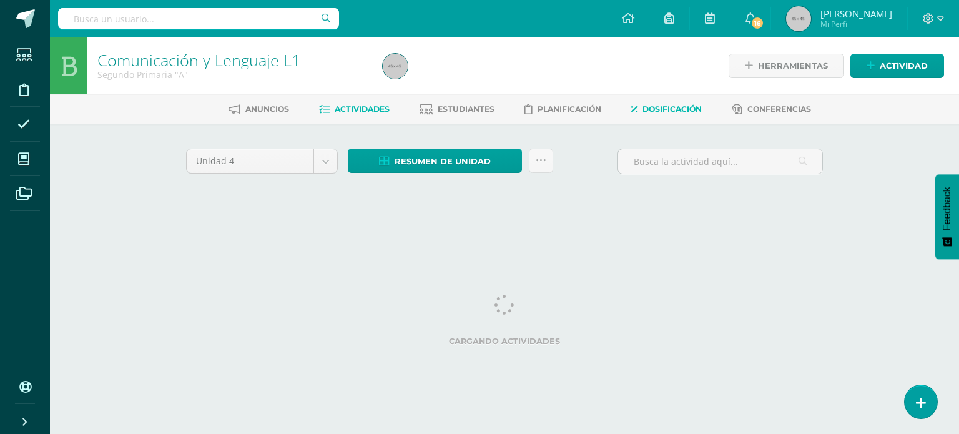
click at [640, 117] on link "Dosificación" at bounding box center [666, 109] width 71 height 20
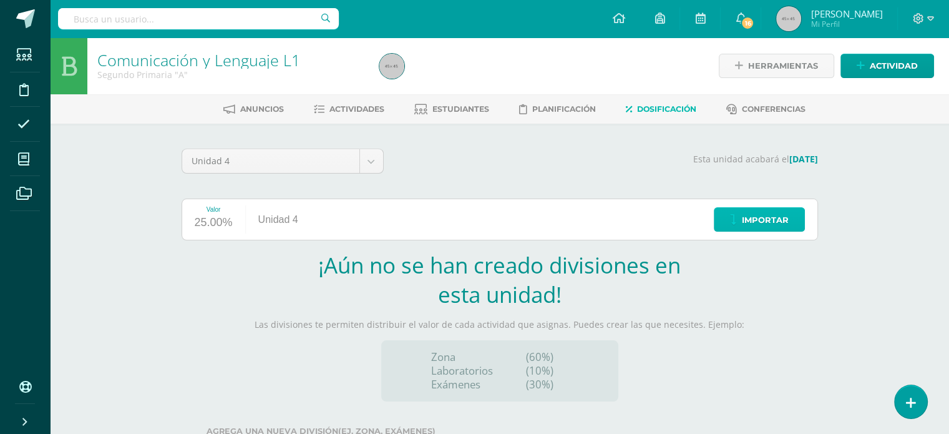
click at [737, 213] on link "Importar" at bounding box center [759, 219] width 91 height 24
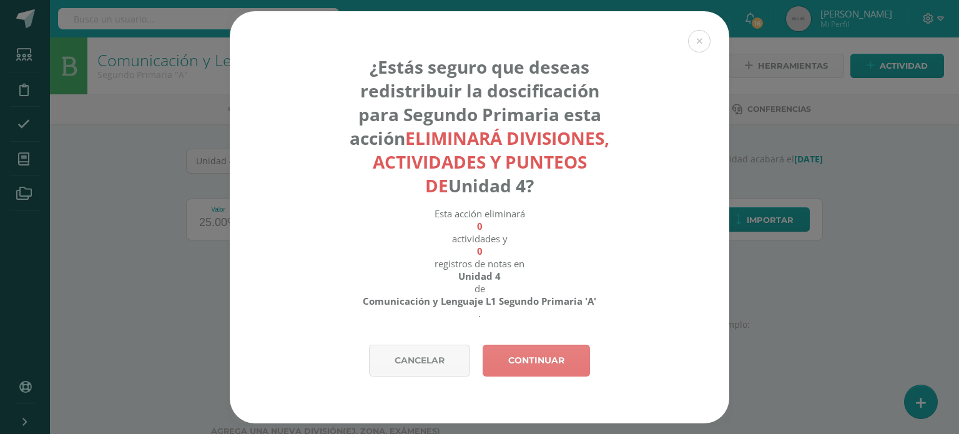
click at [548, 360] on link "Continuar" at bounding box center [536, 361] width 107 height 32
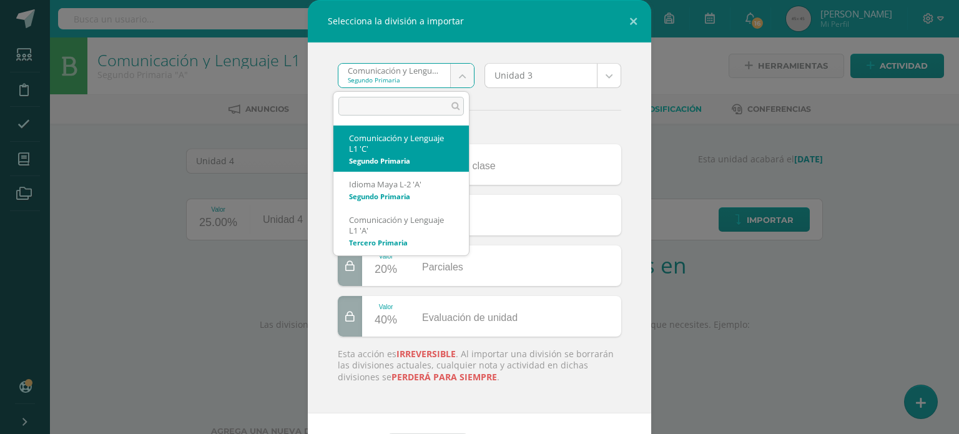
click at [458, 66] on body "Selecciona la división a importar Comunicación y Lenguaje L1 'C' Segundo Primar…" at bounding box center [479, 264] width 959 height 529
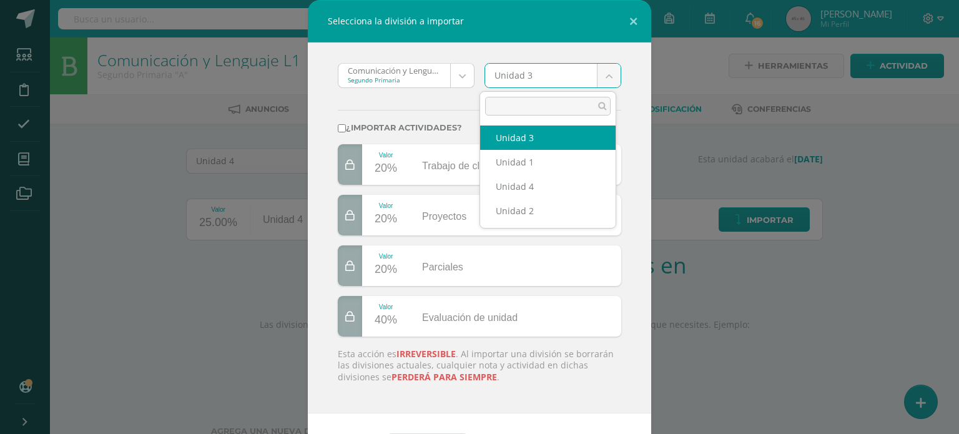
click at [599, 78] on body "Selecciona la división a importar Comunicación y Lenguaje L1 'C' Segundo Primar…" at bounding box center [479, 264] width 959 height 529
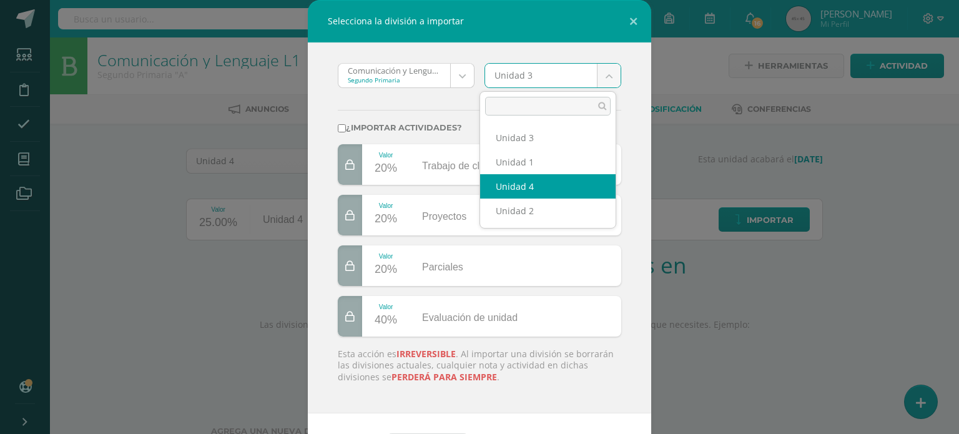
select select "176978"
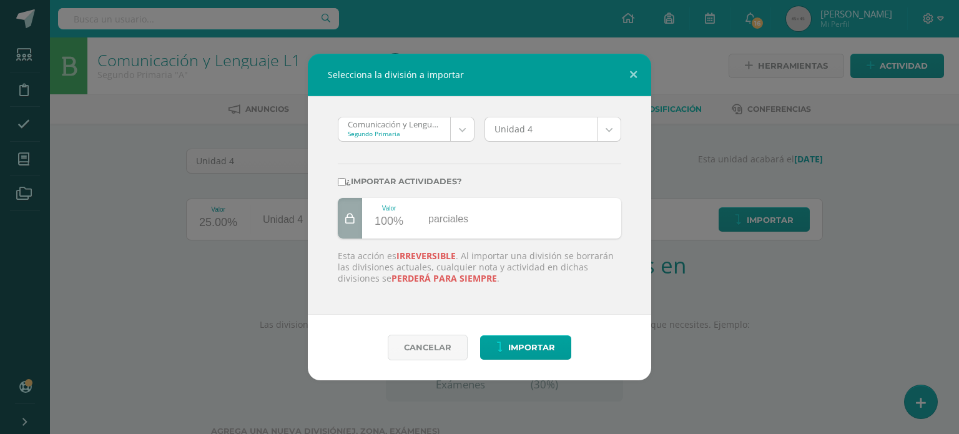
click at [358, 180] on label "¿Importar actividades?" at bounding box center [479, 181] width 283 height 9
click at [346, 180] on input "¿Importar actividades?" at bounding box center [342, 182] width 8 height 8
checkbox input "true"
click at [522, 344] on span "Importar" at bounding box center [531, 347] width 47 height 23
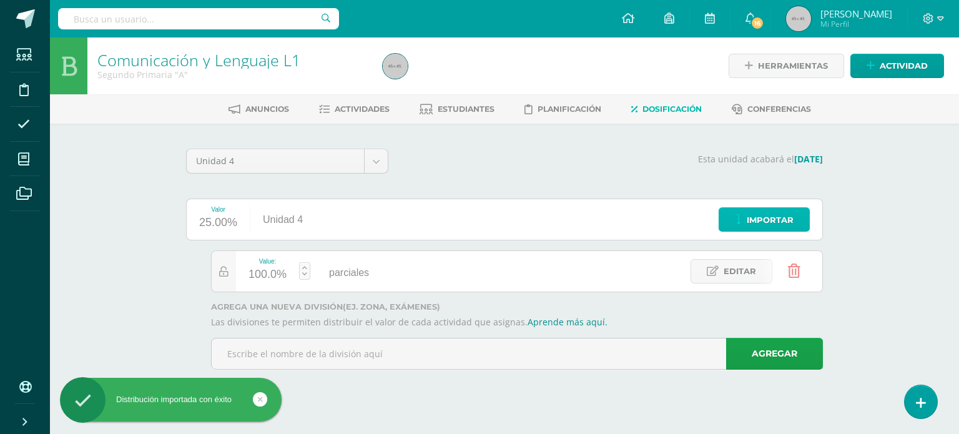
click at [740, 226] on link "Importar" at bounding box center [763, 219] width 91 height 24
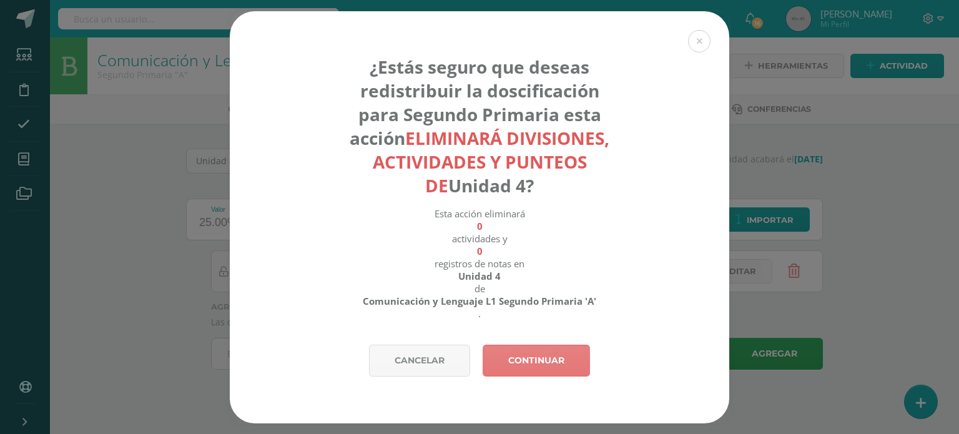
click at [569, 364] on link "Continuar" at bounding box center [536, 361] width 107 height 32
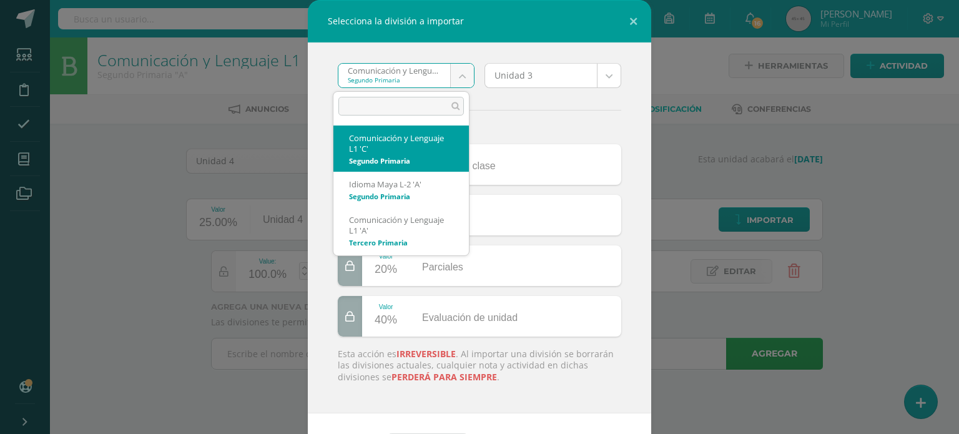
click at [458, 78] on body "Selecciona la división a importar Comunicación y Lenguaje L1 'C' Segundo Primar…" at bounding box center [479, 202] width 959 height 404
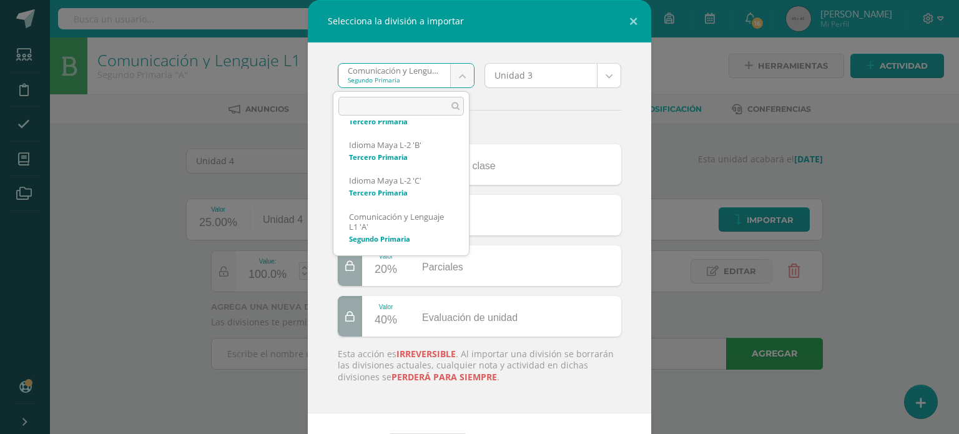
scroll to position [366, 0]
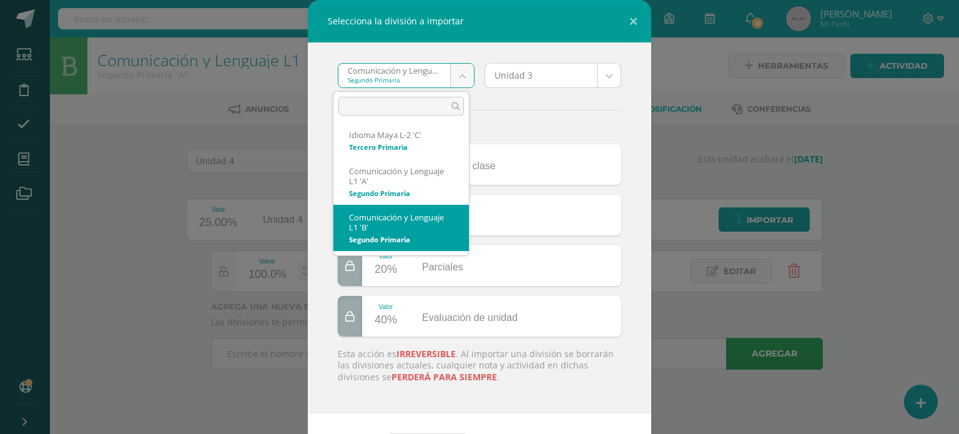
select select "3084"
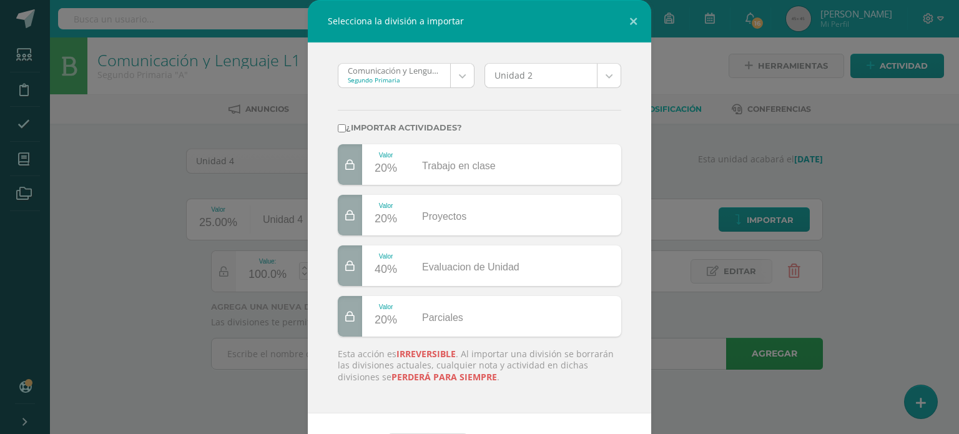
click at [393, 119] on div "¿Importar actividades?" at bounding box center [479, 121] width 293 height 46
click at [385, 130] on label "¿Importar actividades?" at bounding box center [479, 127] width 283 height 9
click at [346, 130] on input "¿Importar actividades?" at bounding box center [342, 128] width 8 height 8
checkbox input "true"
click at [599, 86] on body "Selecciona la división a importar Comunicación y Lenguaje L1 'B' Segundo Primar…" at bounding box center [479, 202] width 959 height 404
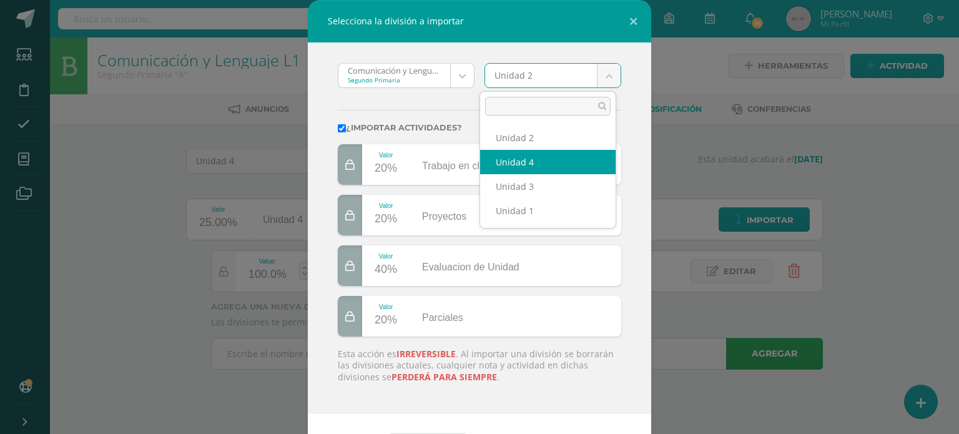
select select "176969"
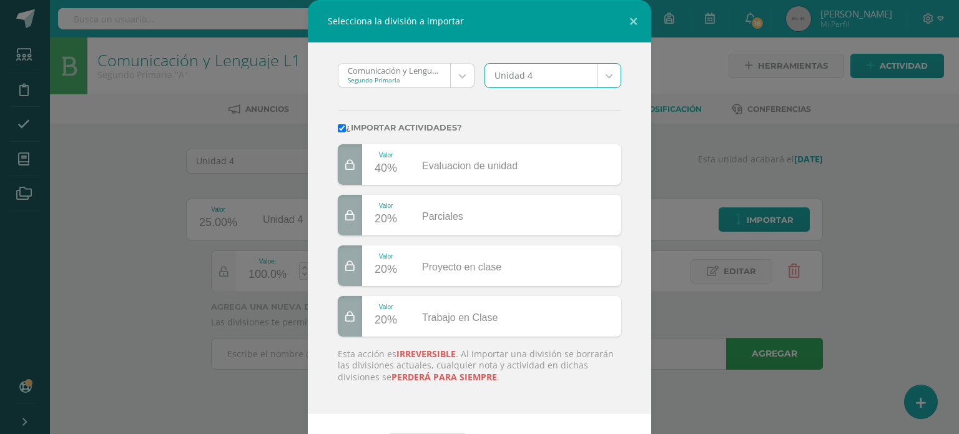
scroll to position [44, 0]
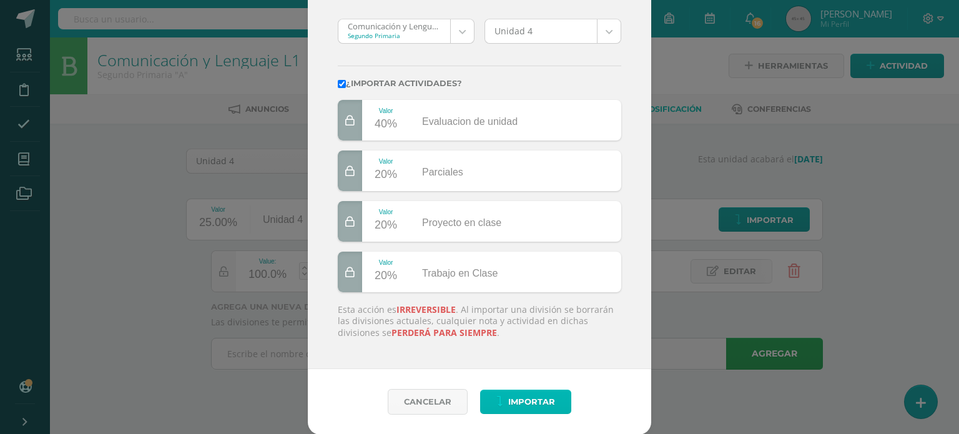
click at [539, 396] on span "Importar" at bounding box center [531, 401] width 47 height 23
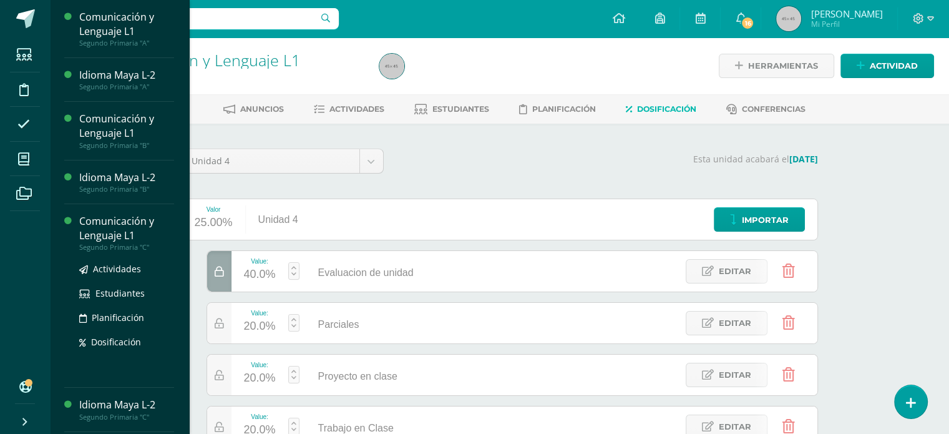
click at [110, 230] on div "Comunicación y Lenguaje L1" at bounding box center [126, 228] width 95 height 29
click at [89, 235] on div "Comunicación y Lenguaje L1" at bounding box center [126, 228] width 95 height 29
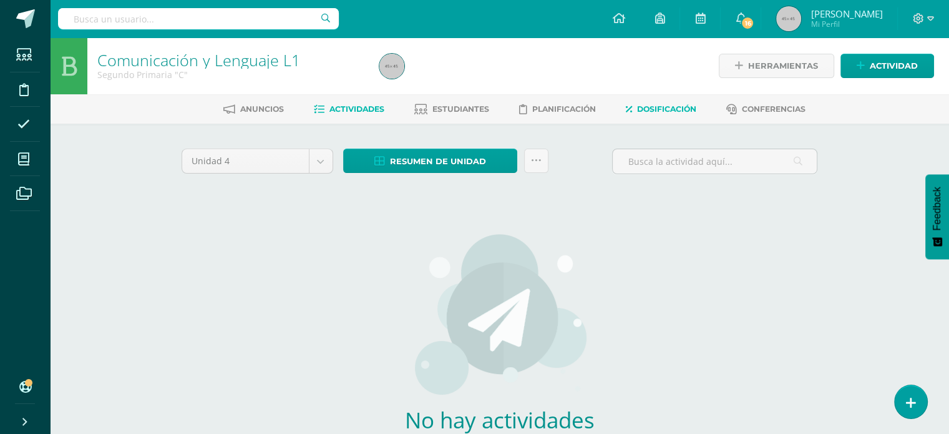
click at [658, 117] on link "Dosificación" at bounding box center [661, 109] width 71 height 20
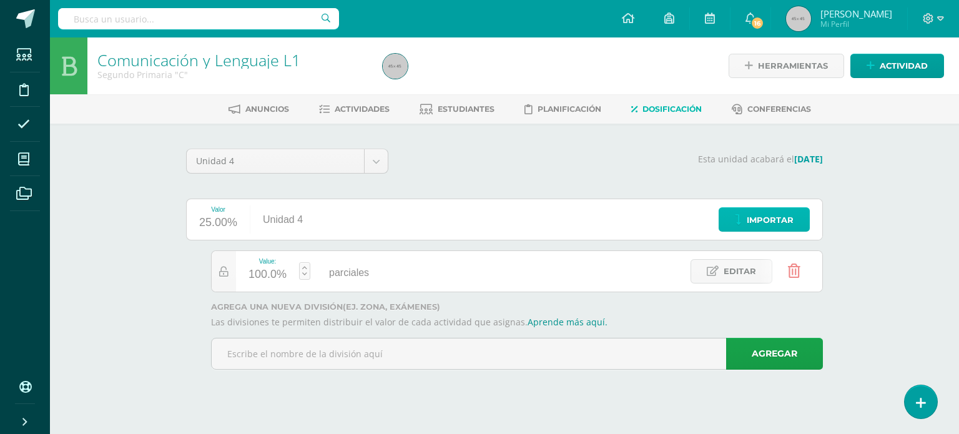
click at [751, 219] on span "Importar" at bounding box center [770, 219] width 47 height 23
click at [751, 219] on div "¿Estás seguro que deseas redistribuir la doscificación para Segundo Primaria es…" at bounding box center [479, 217] width 949 height 412
click at [742, 212] on link "Importar" at bounding box center [763, 219] width 91 height 24
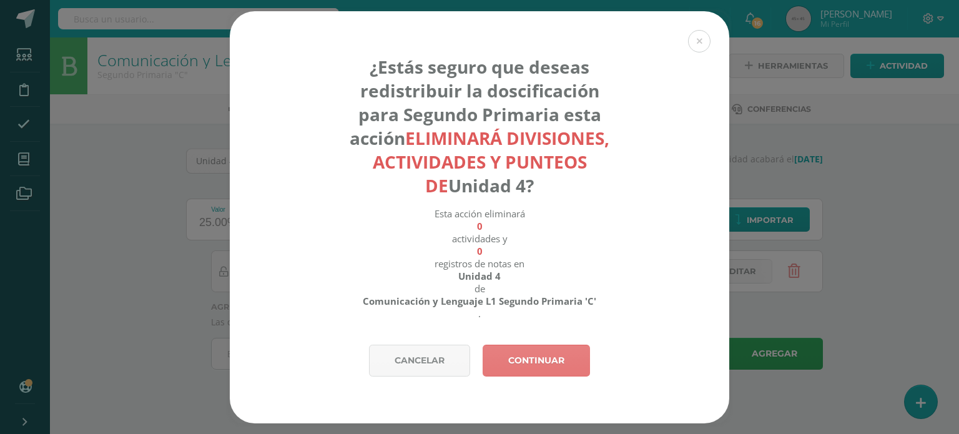
click at [507, 371] on link "Continuar" at bounding box center [536, 361] width 107 height 32
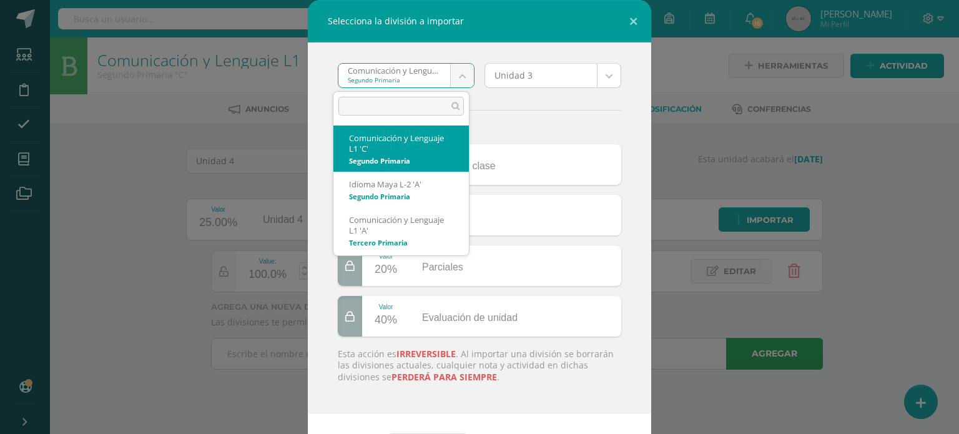
click at [453, 75] on body "Selecciona la división a importar Comunicación y Lenguaje L1 'C' Segundo Primar…" at bounding box center [479, 202] width 959 height 404
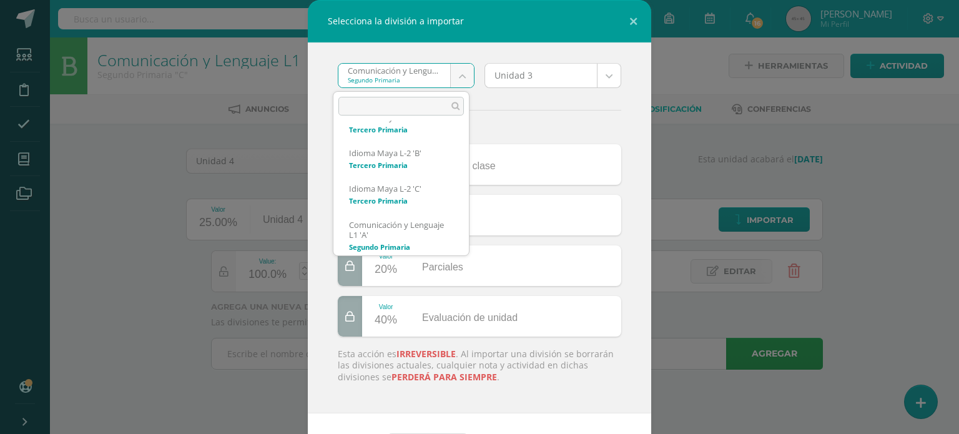
scroll to position [366, 0]
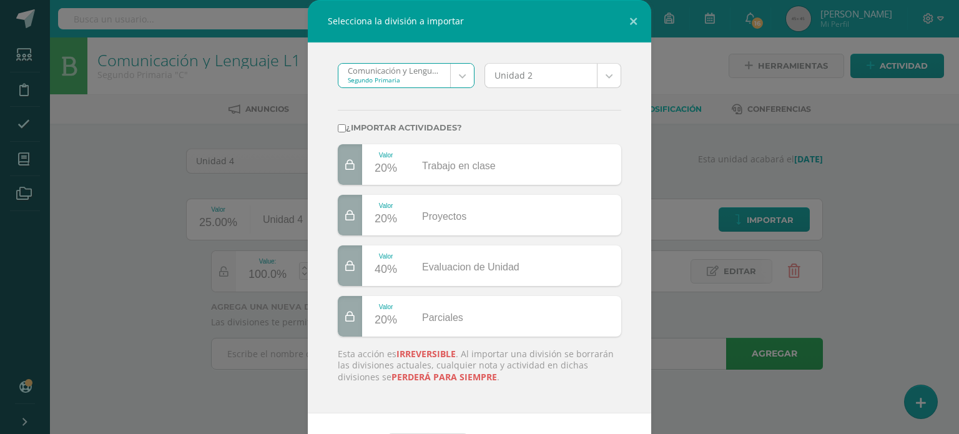
select select "3084"
click at [404, 124] on label "¿Importar actividades?" at bounding box center [479, 127] width 283 height 9
click at [346, 124] on input "¿Importar actividades?" at bounding box center [342, 128] width 8 height 8
checkbox input "true"
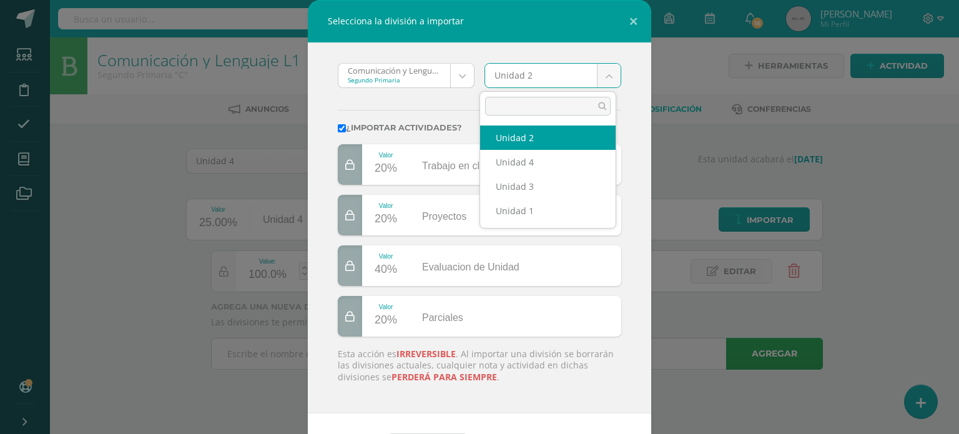
click at [600, 72] on body "Selecciona la división a importar Comunicación y Lenguaje L1 'B' Segundo Primar…" at bounding box center [479, 202] width 959 height 404
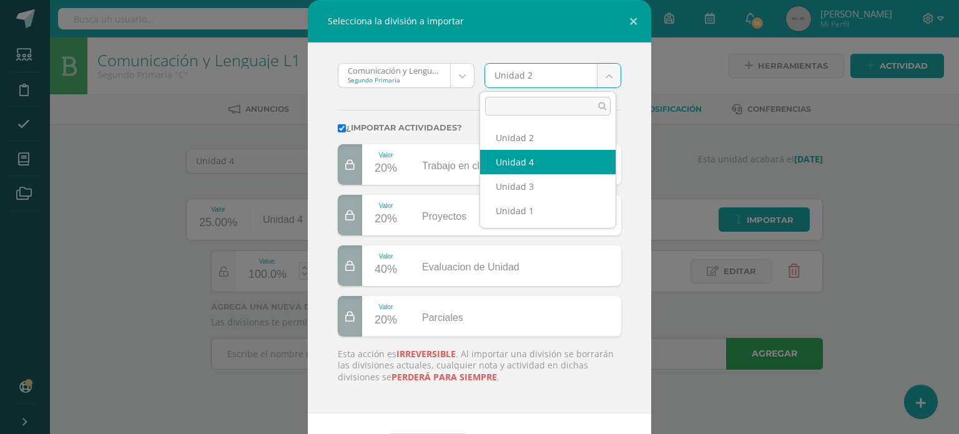
select select "176969"
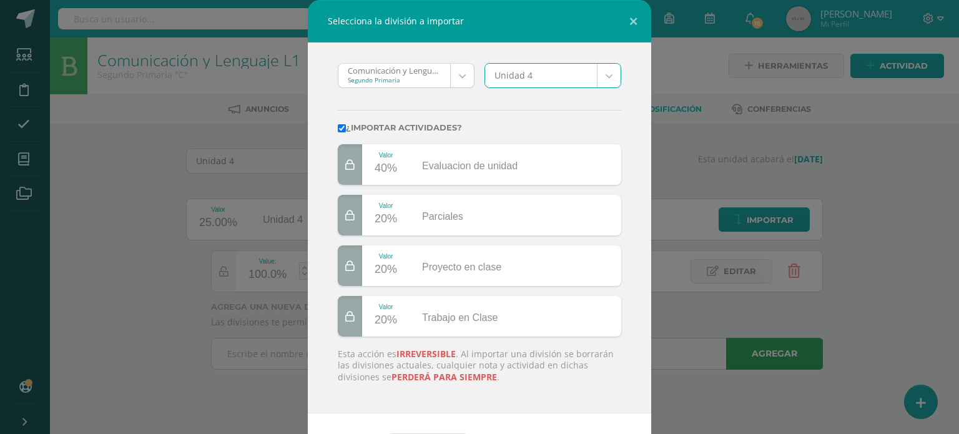
scroll to position [44, 0]
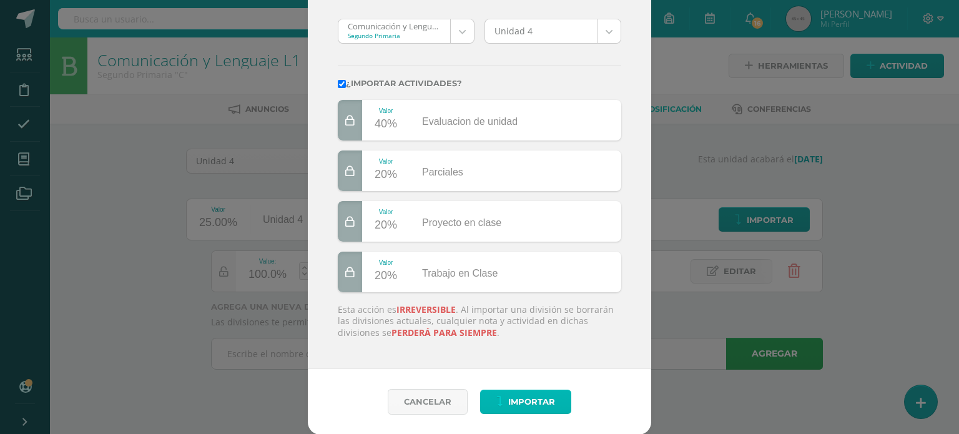
click at [531, 398] on span "Importar" at bounding box center [531, 401] width 47 height 23
